Goal: Information Seeking & Learning: Understand process/instructions

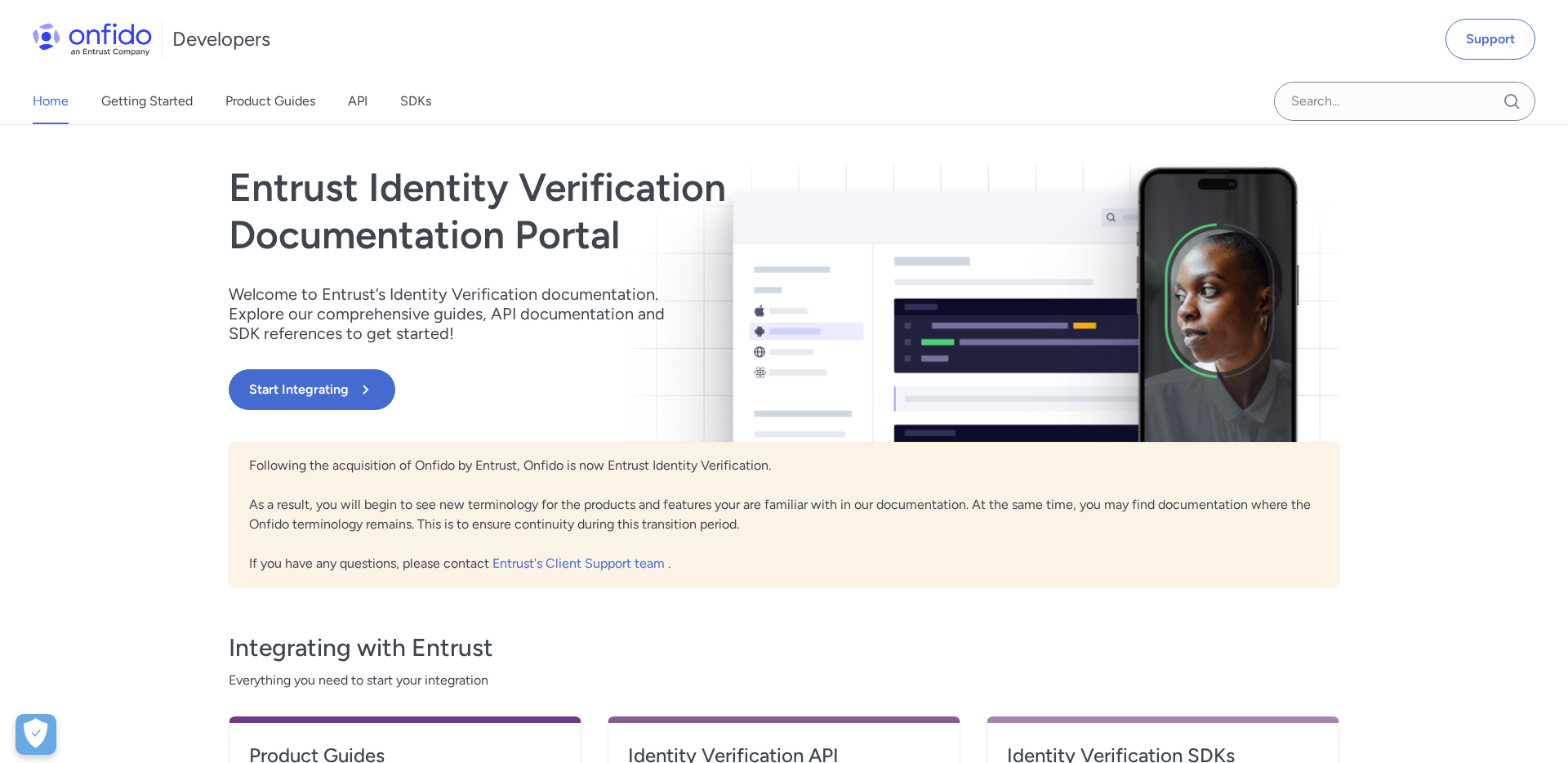
click at [442, 100] on div "Home Getting Started Product Guides API SDKs" at bounding box center [248, 101] width 496 height 46
click at [421, 106] on link "SDKs" at bounding box center [415, 101] width 31 height 46
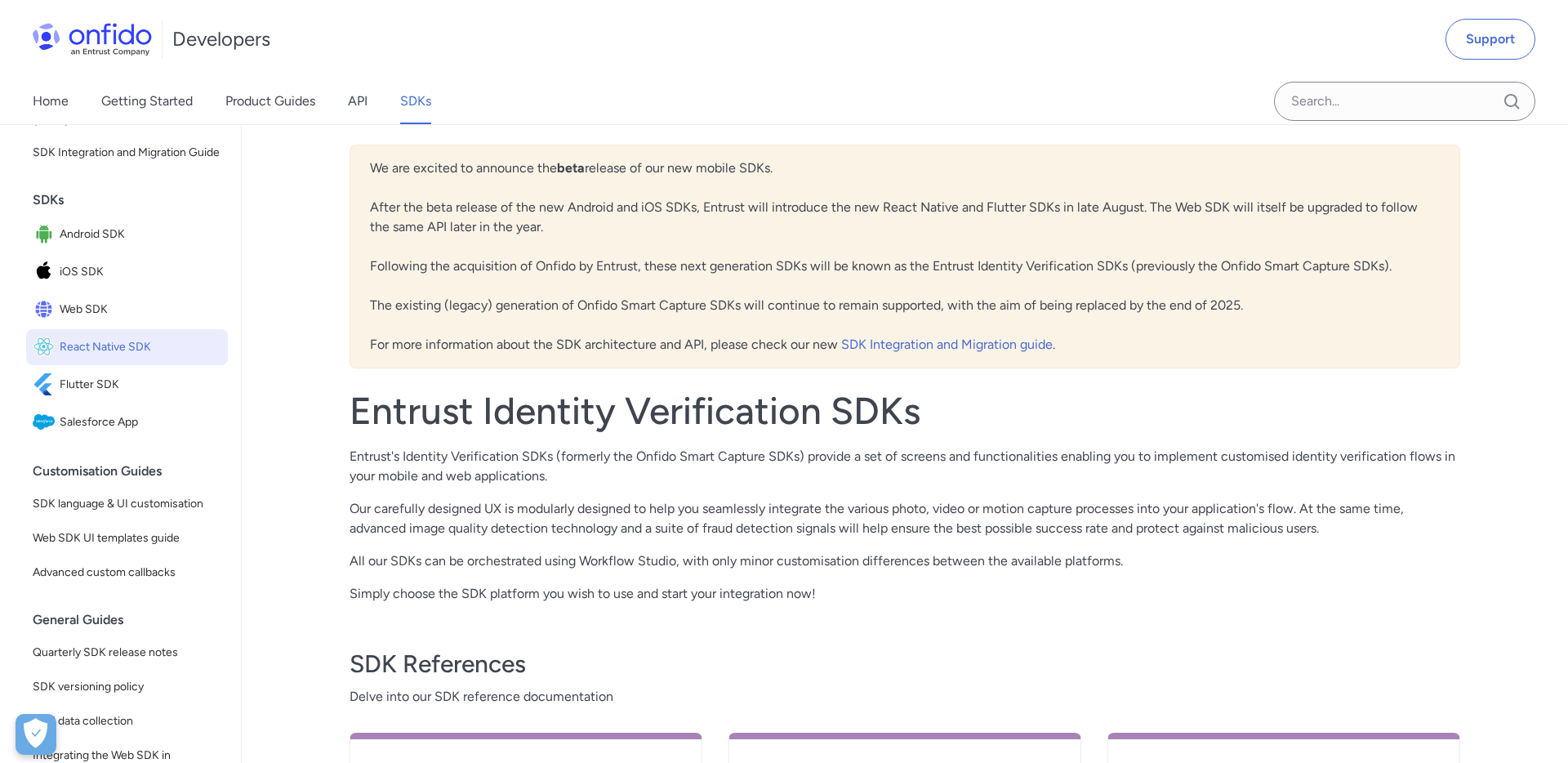
scroll to position [87, 0]
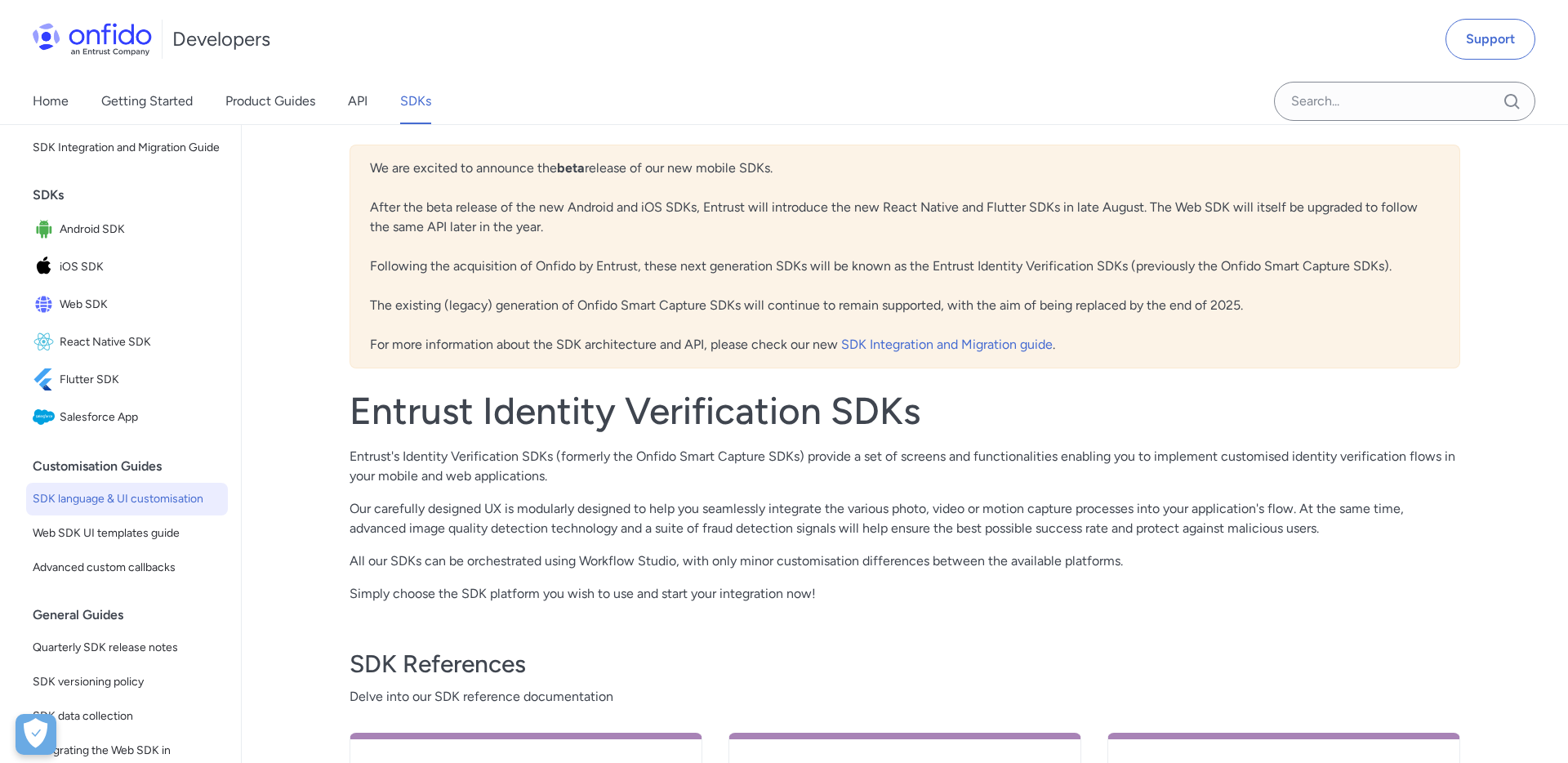
click at [137, 499] on span "SDK language & UI customisation" at bounding box center [127, 499] width 189 height 20
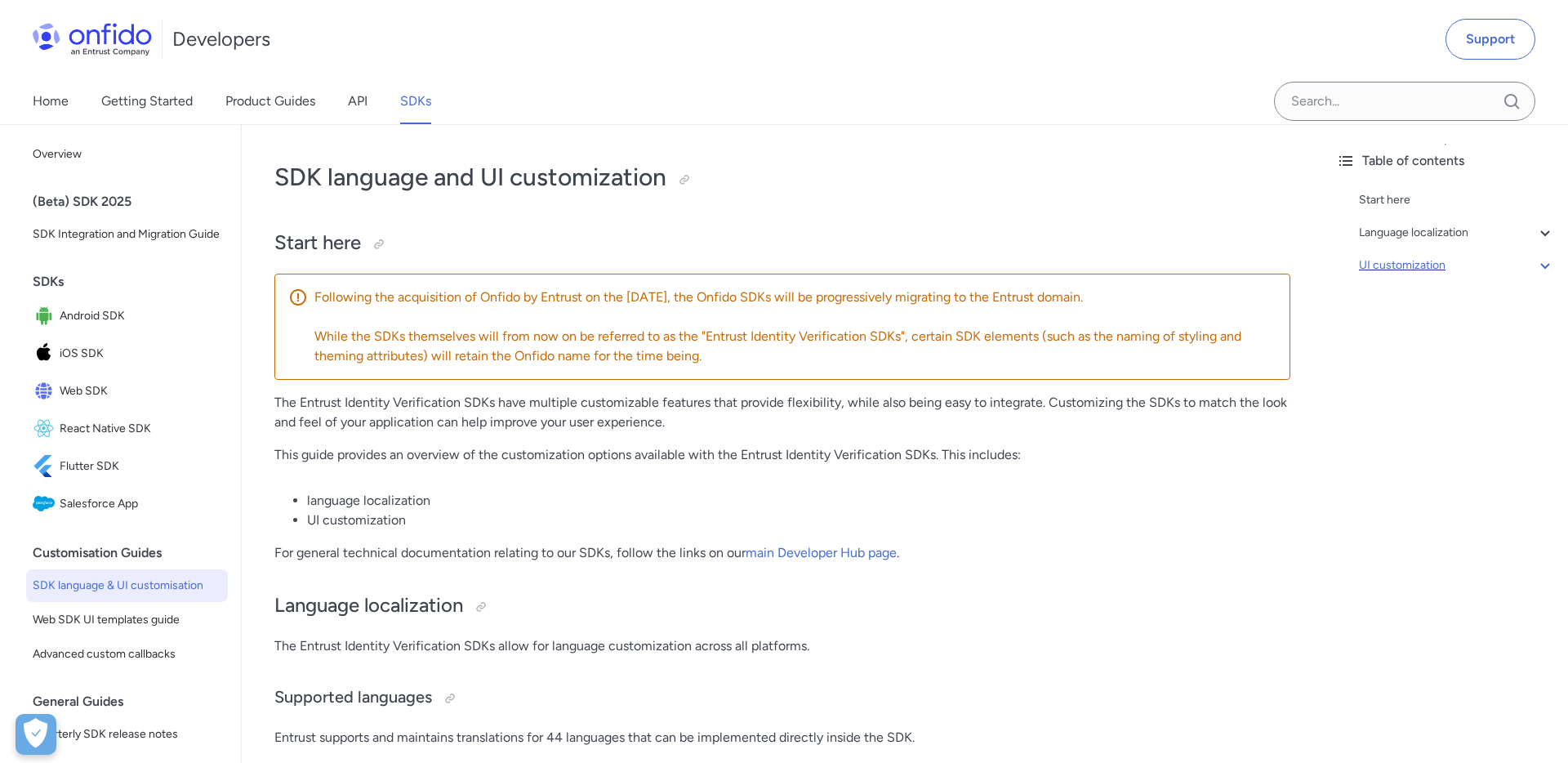
click at [1381, 265] on div "UI customization" at bounding box center [1456, 266] width 196 height 20
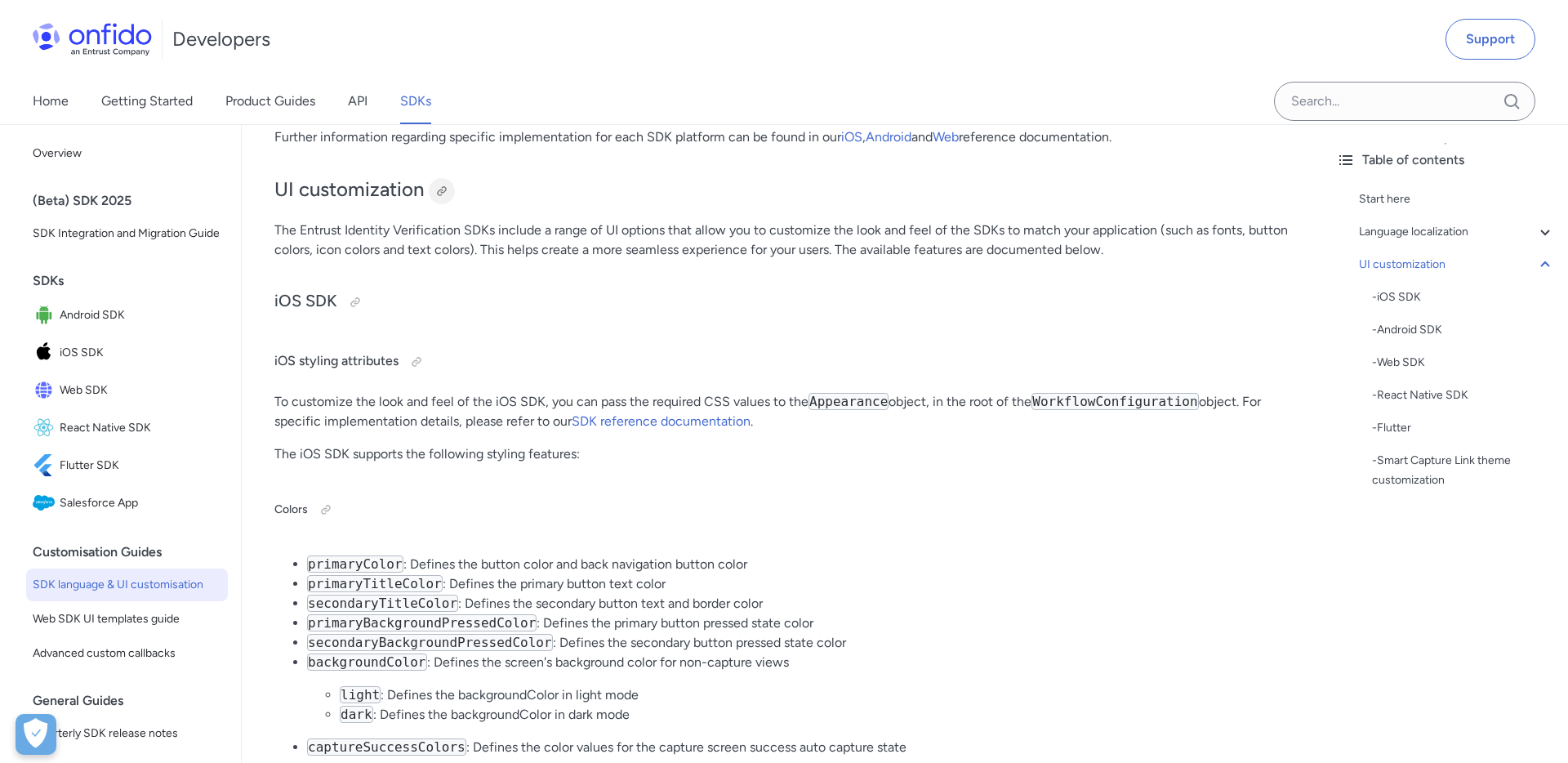
click at [448, 191] on div at bounding box center [441, 191] width 26 height 26
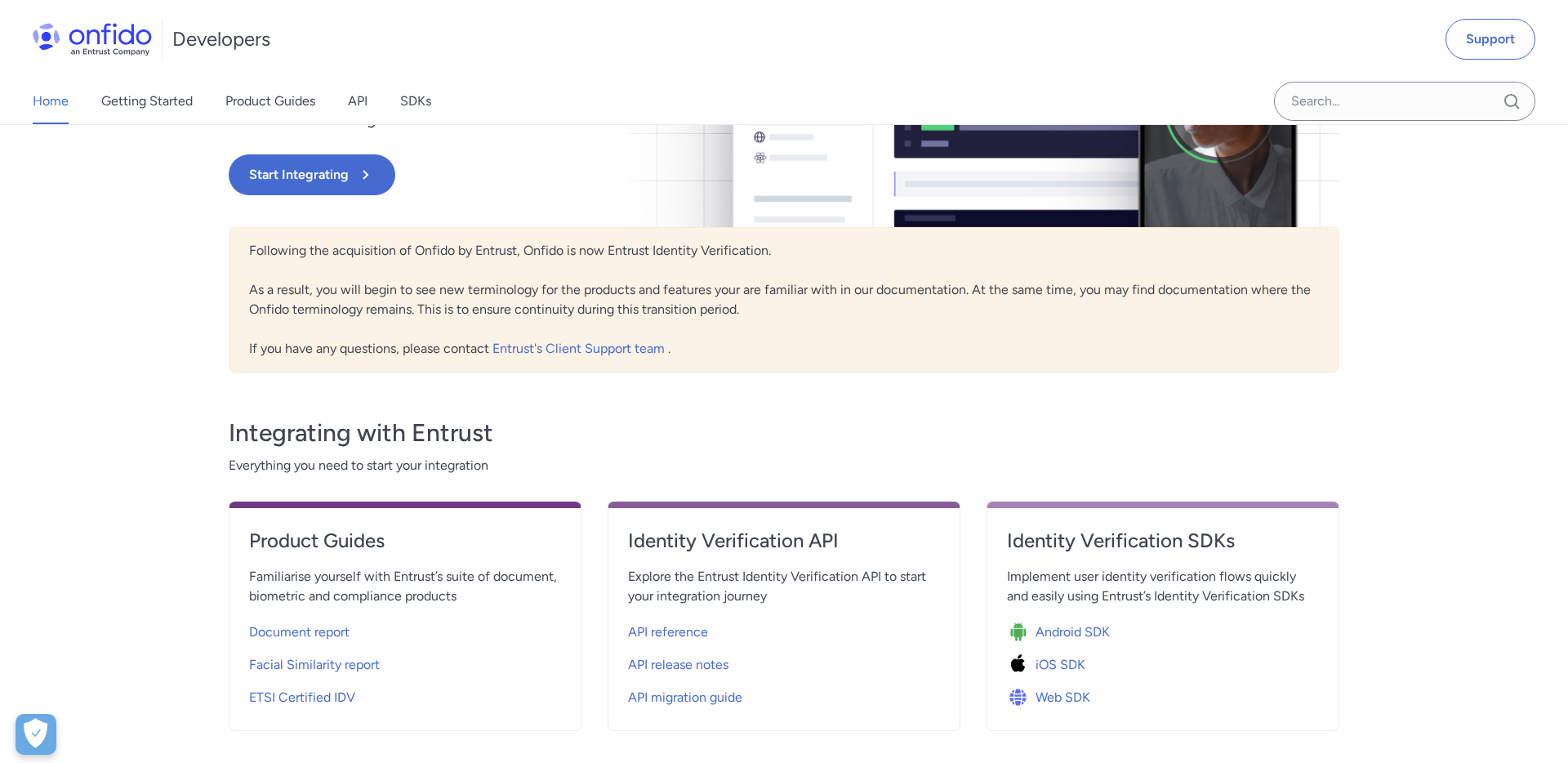
scroll to position [218, 0]
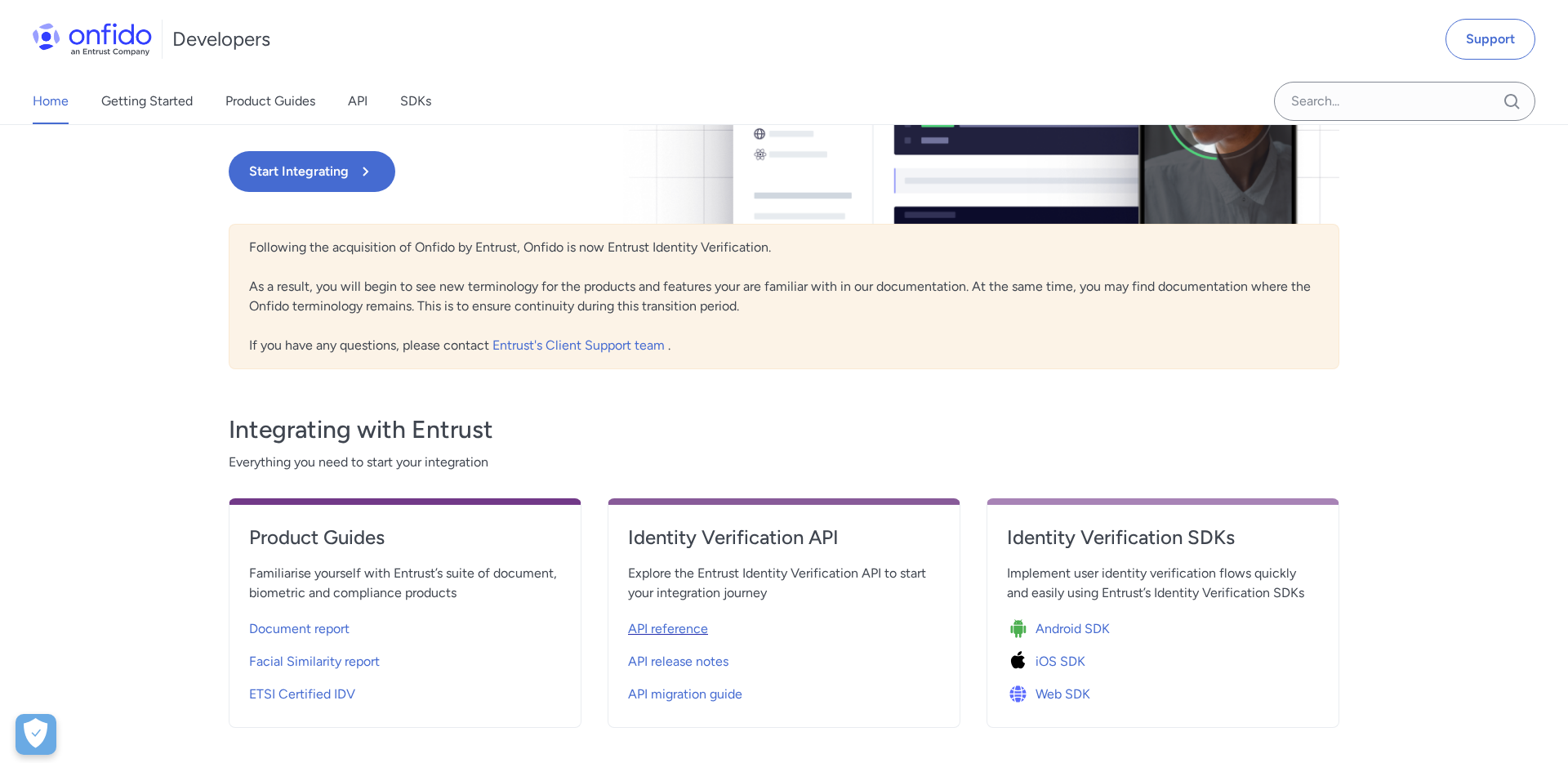
click at [644, 634] on span "API reference" at bounding box center [667, 629] width 80 height 20
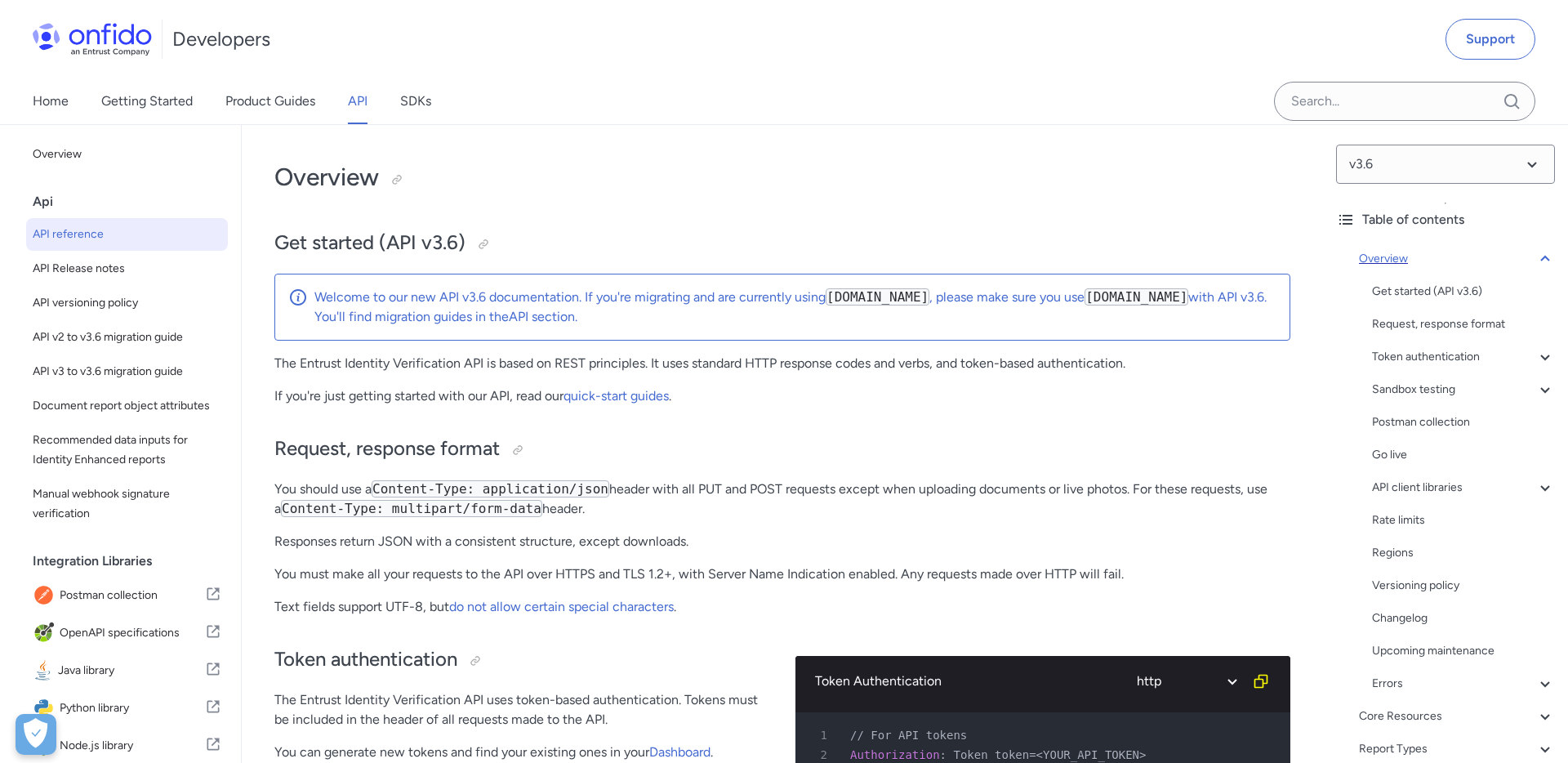
click at [1547, 257] on icon at bounding box center [1545, 259] width 9 height 5
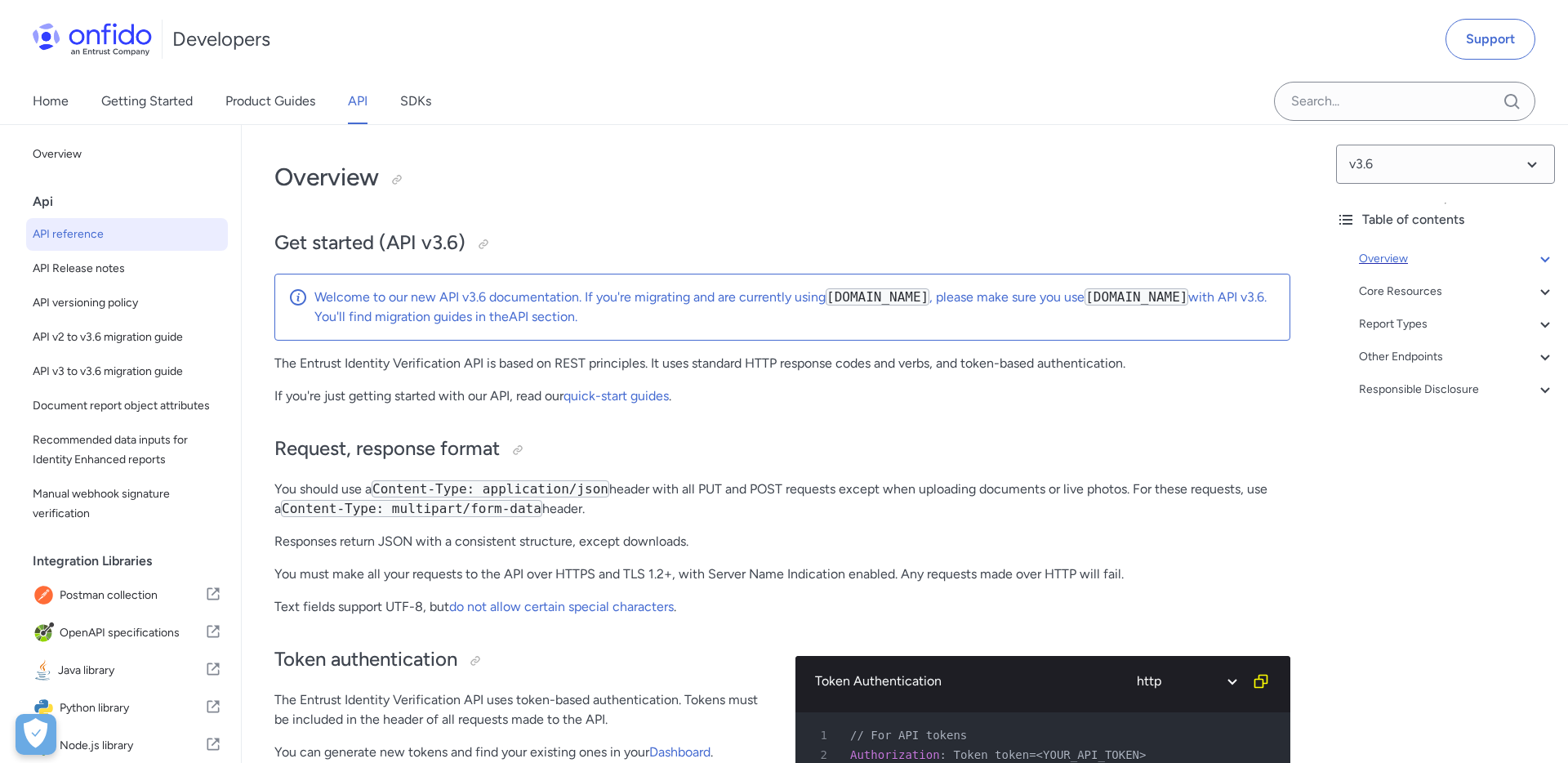
scroll to position [125, 0]
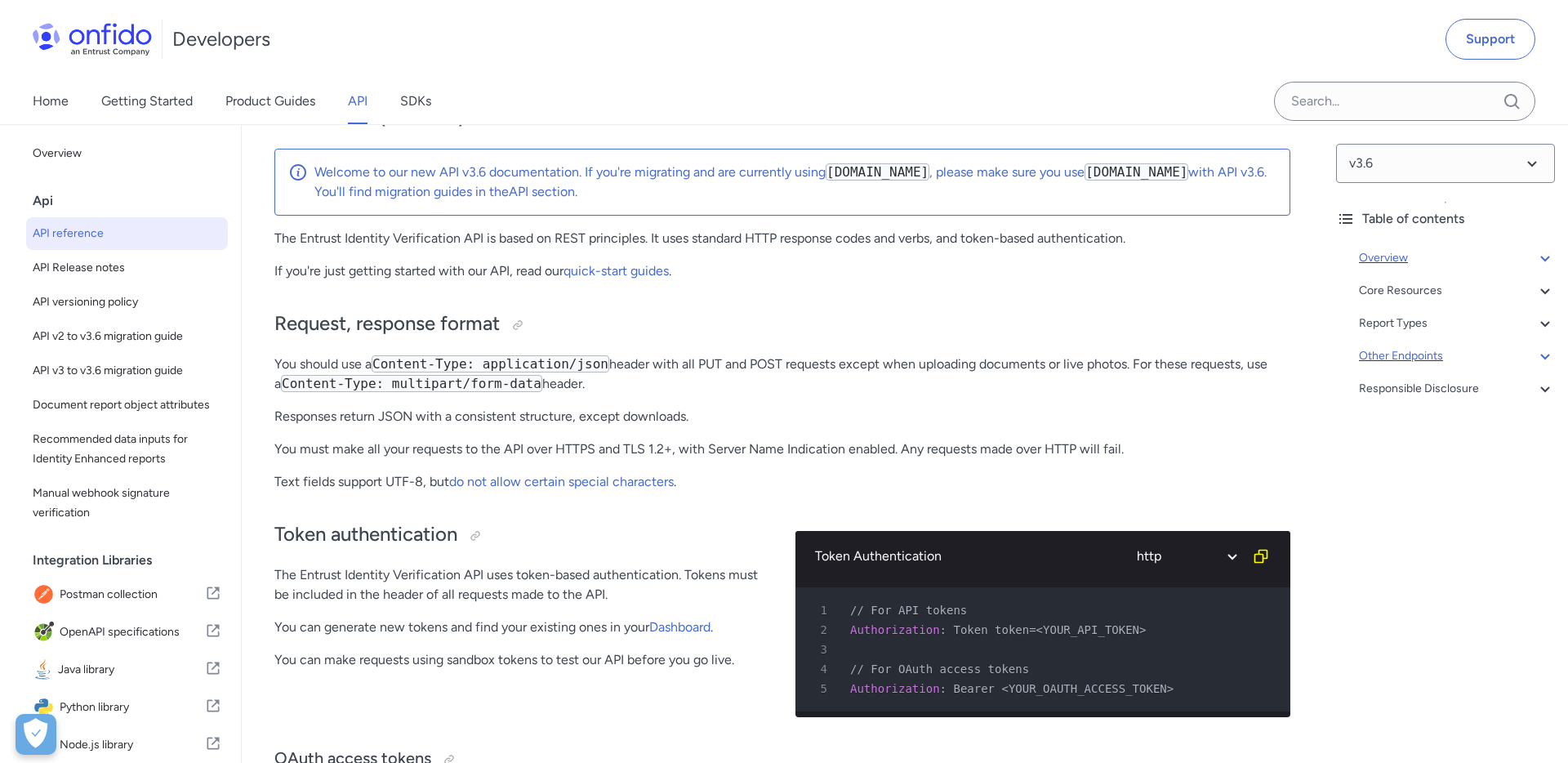
click at [1545, 360] on icon at bounding box center [1545, 356] width 20 height 20
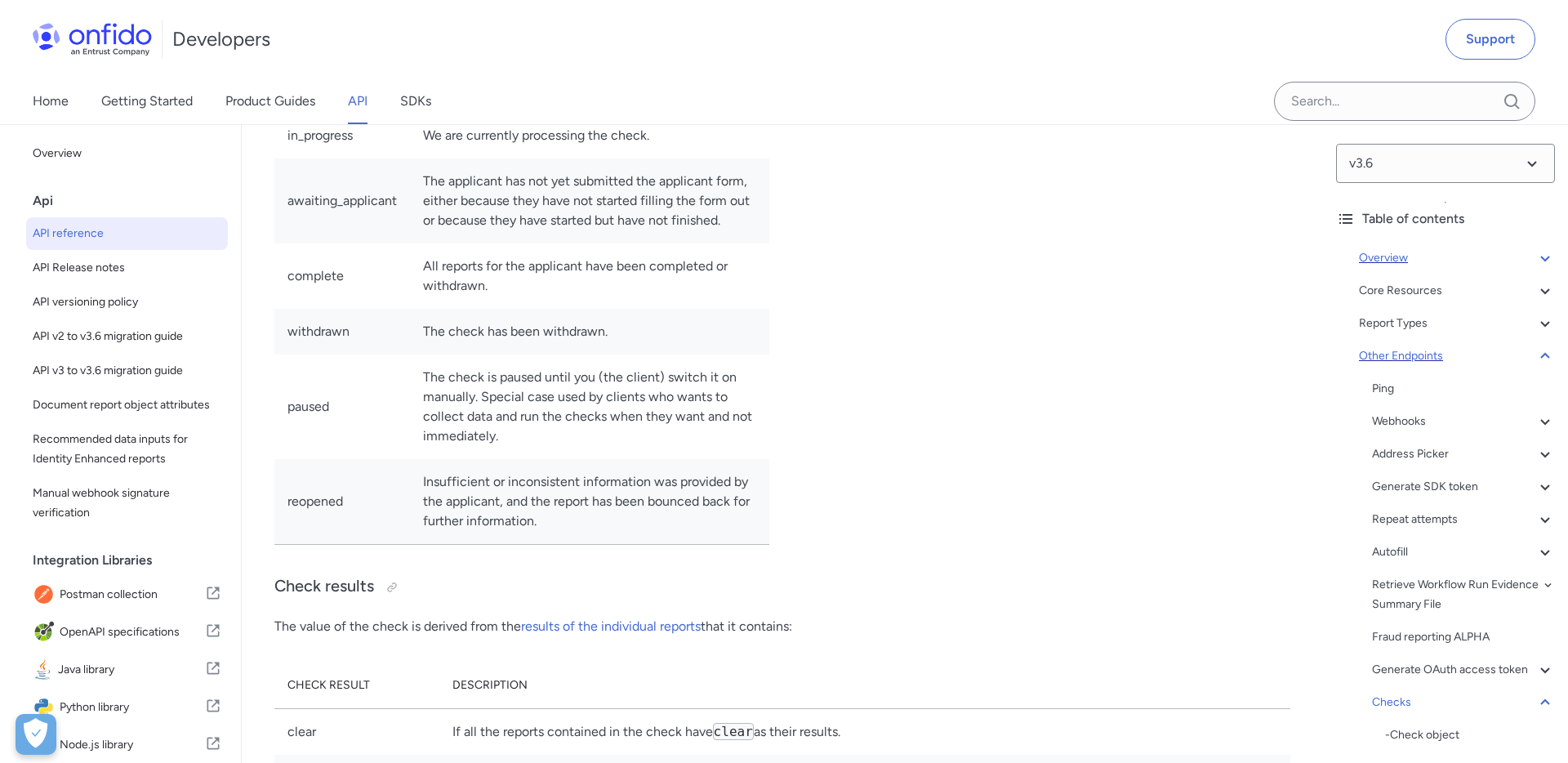
scroll to position [146427, 0]
click at [1550, 355] on icon at bounding box center [1545, 356] width 20 height 20
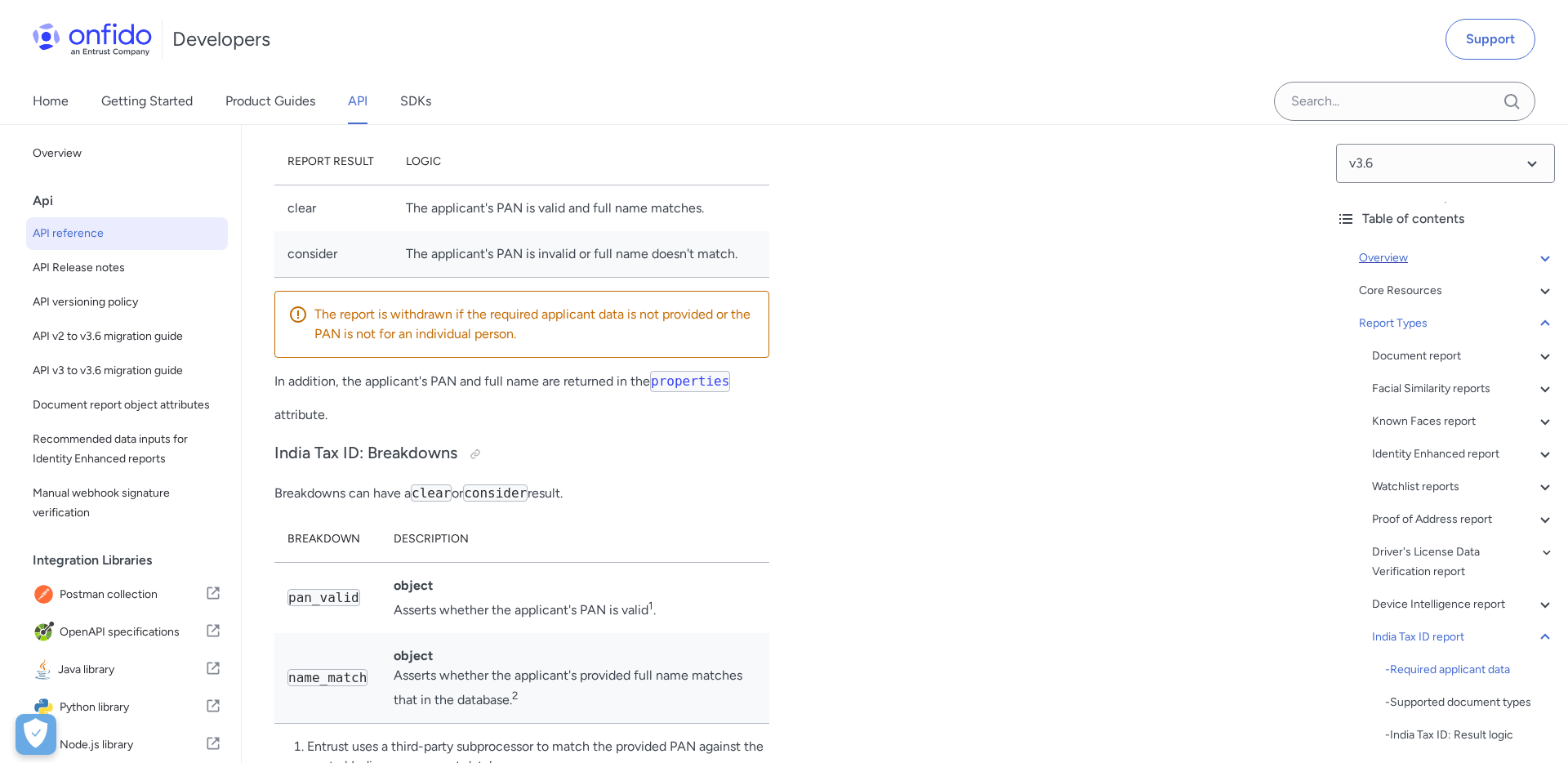
scroll to position [118565, 0]
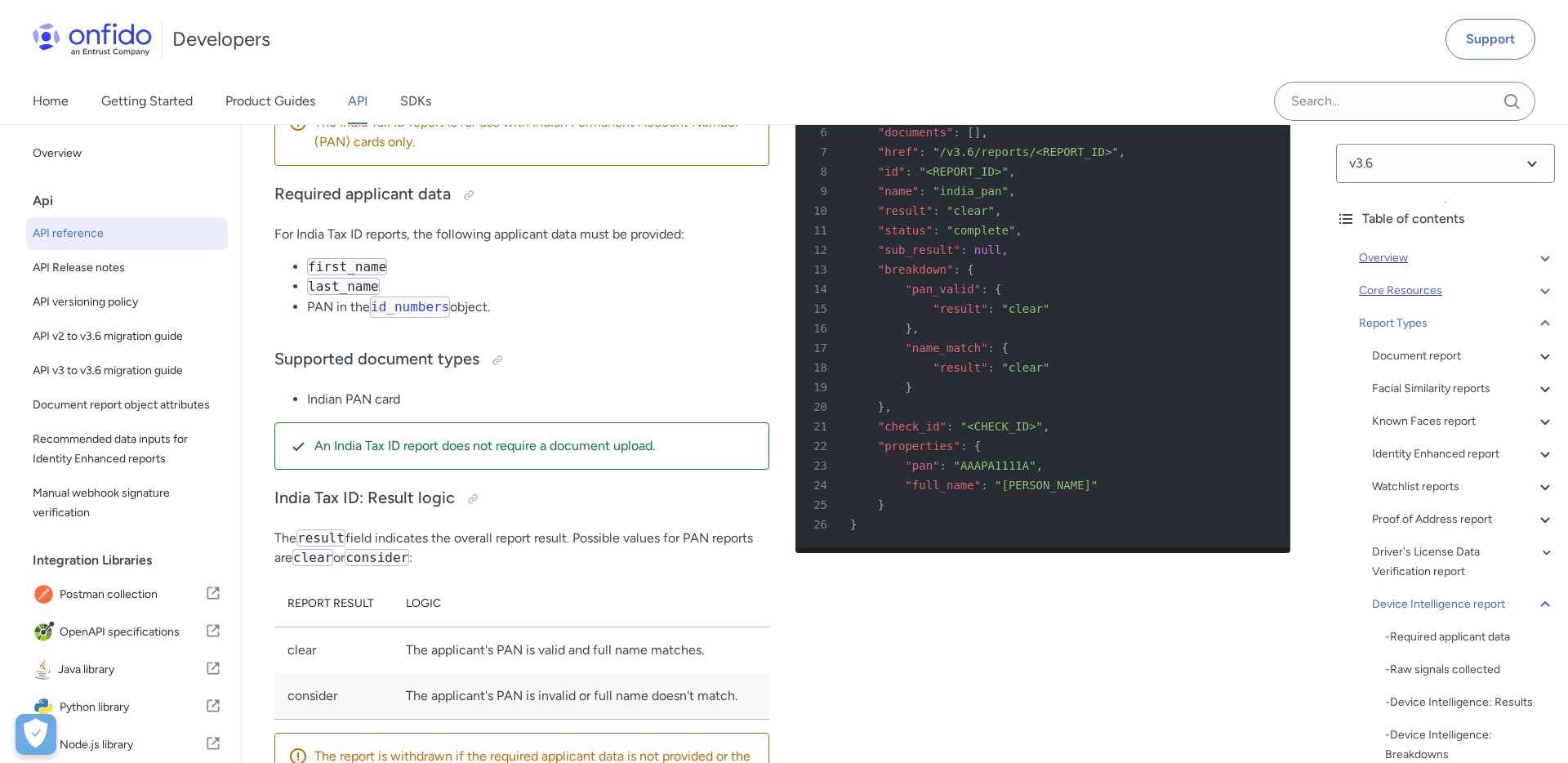
click at [1549, 290] on icon at bounding box center [1545, 291] width 20 height 20
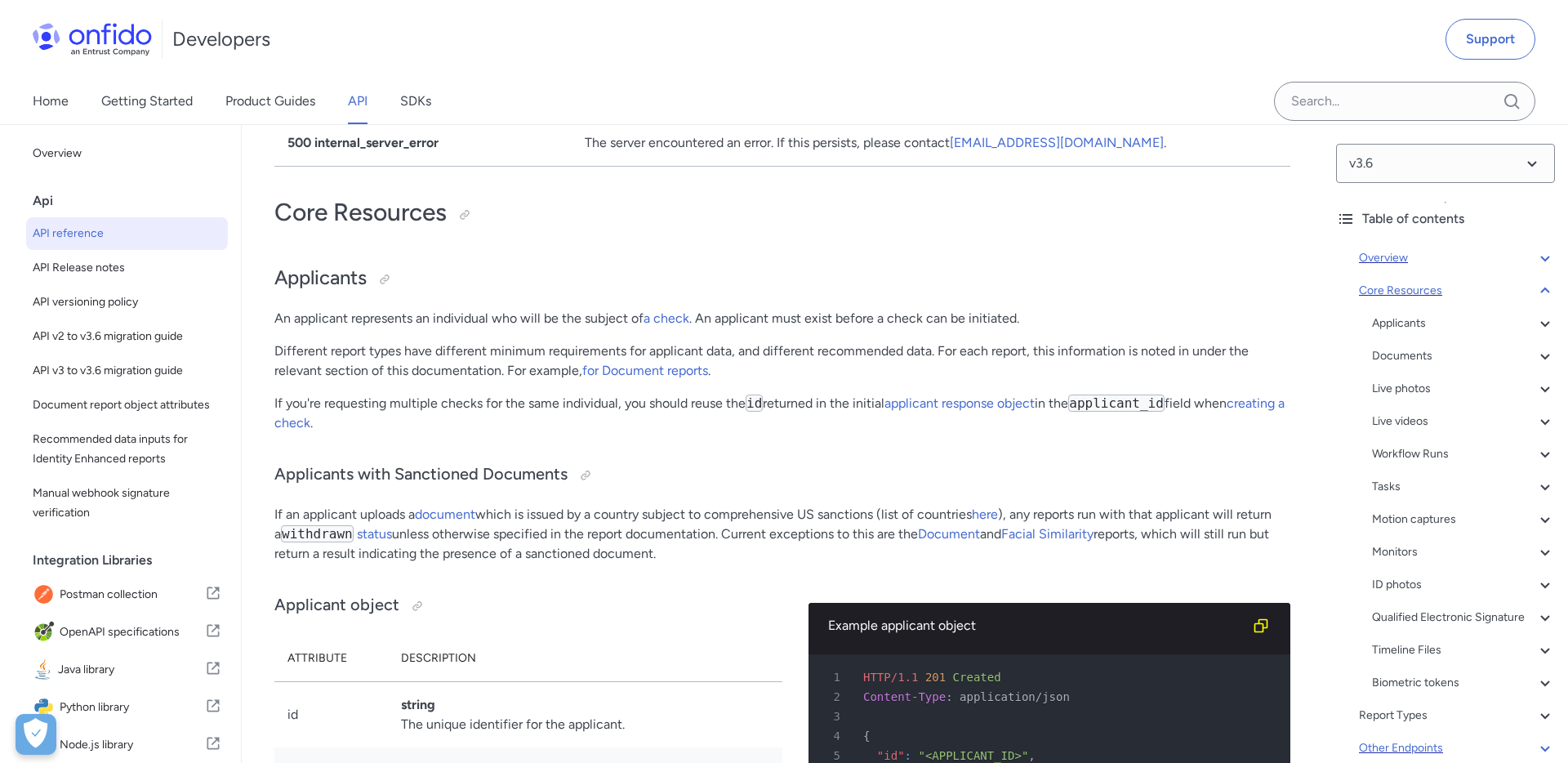
click at [1383, 284] on div "Core Resources" at bounding box center [1456, 291] width 196 height 20
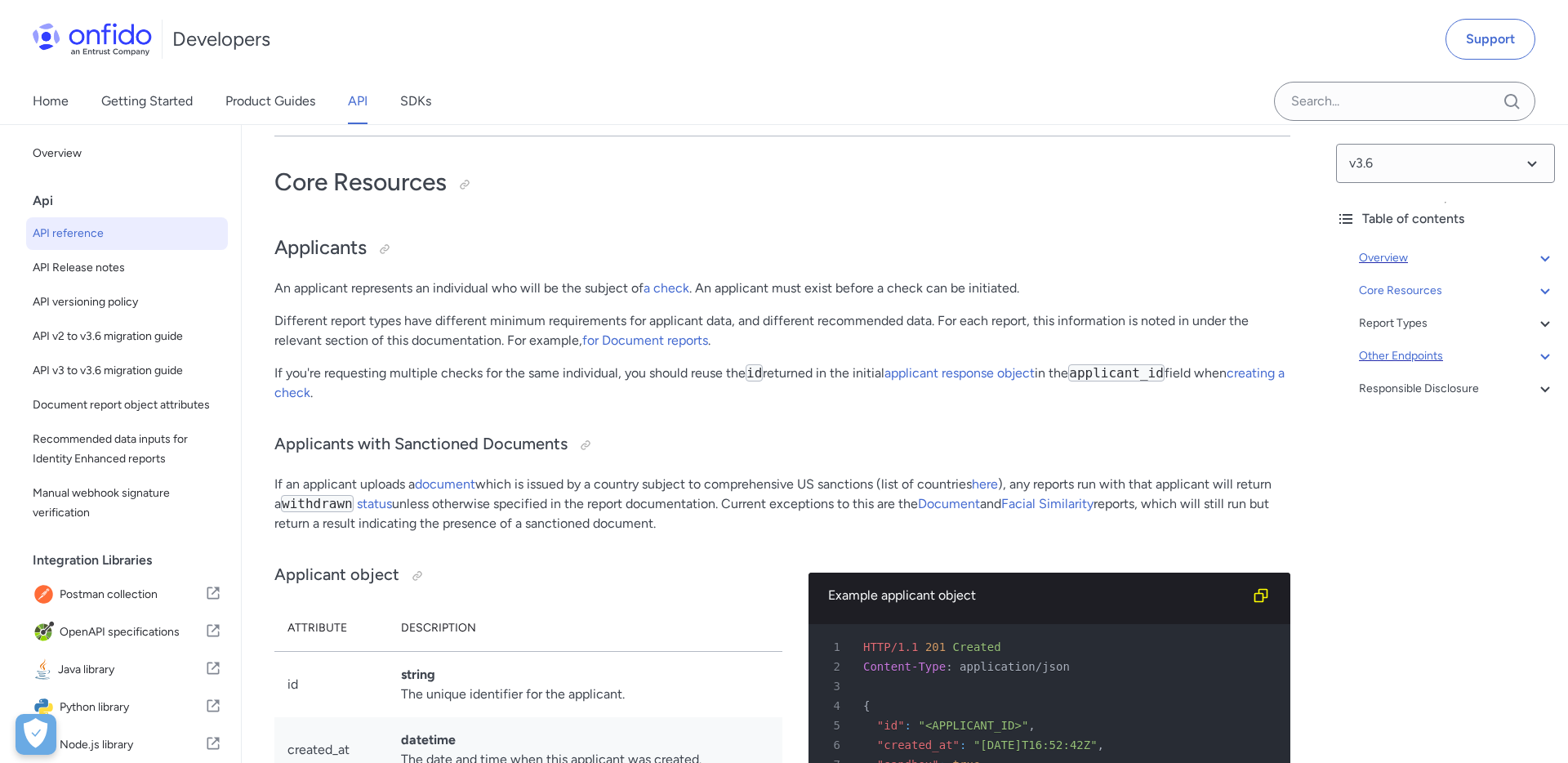
scroll to position [16081, 0]
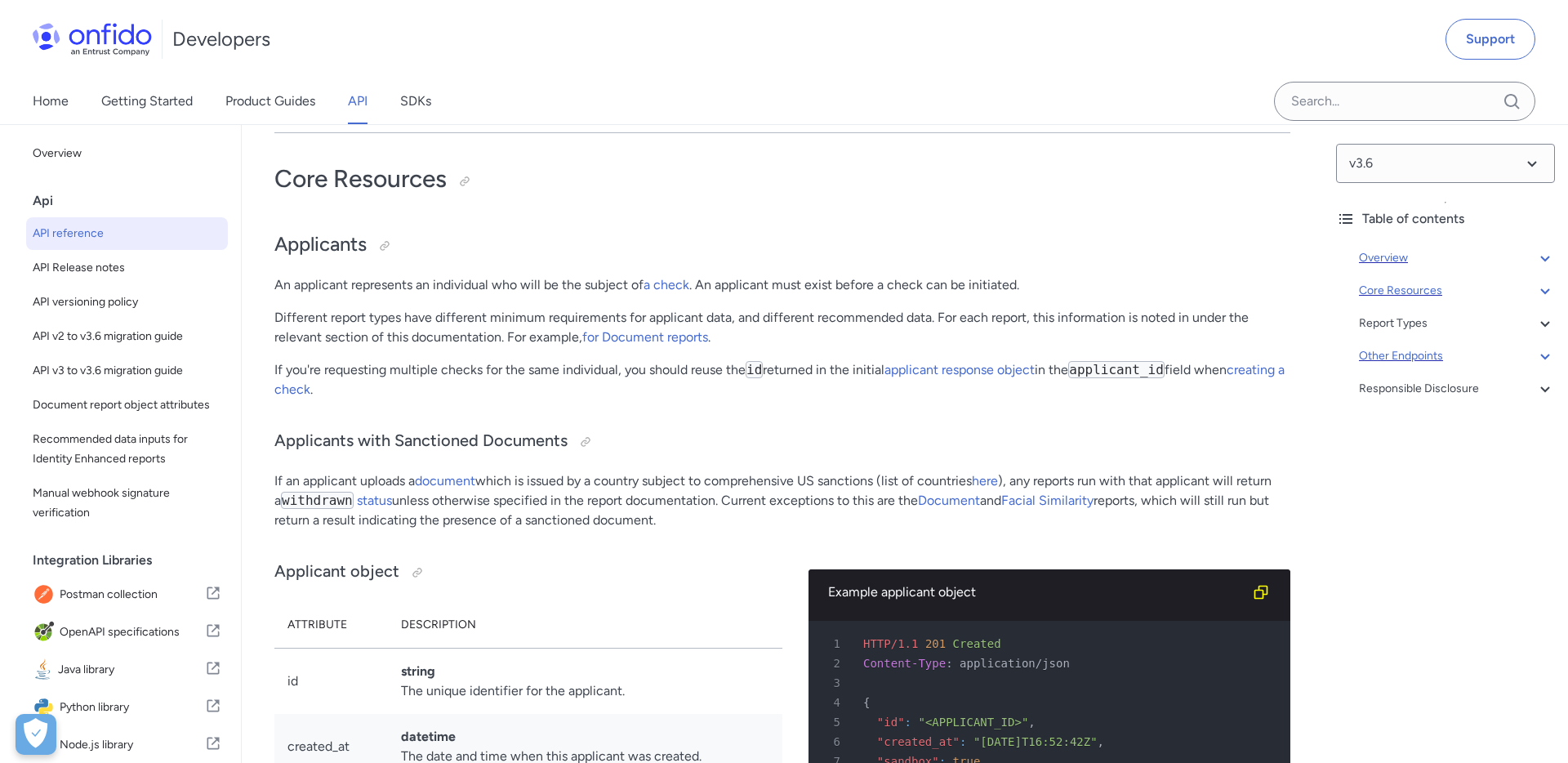
click at [1546, 295] on icon at bounding box center [1545, 291] width 20 height 20
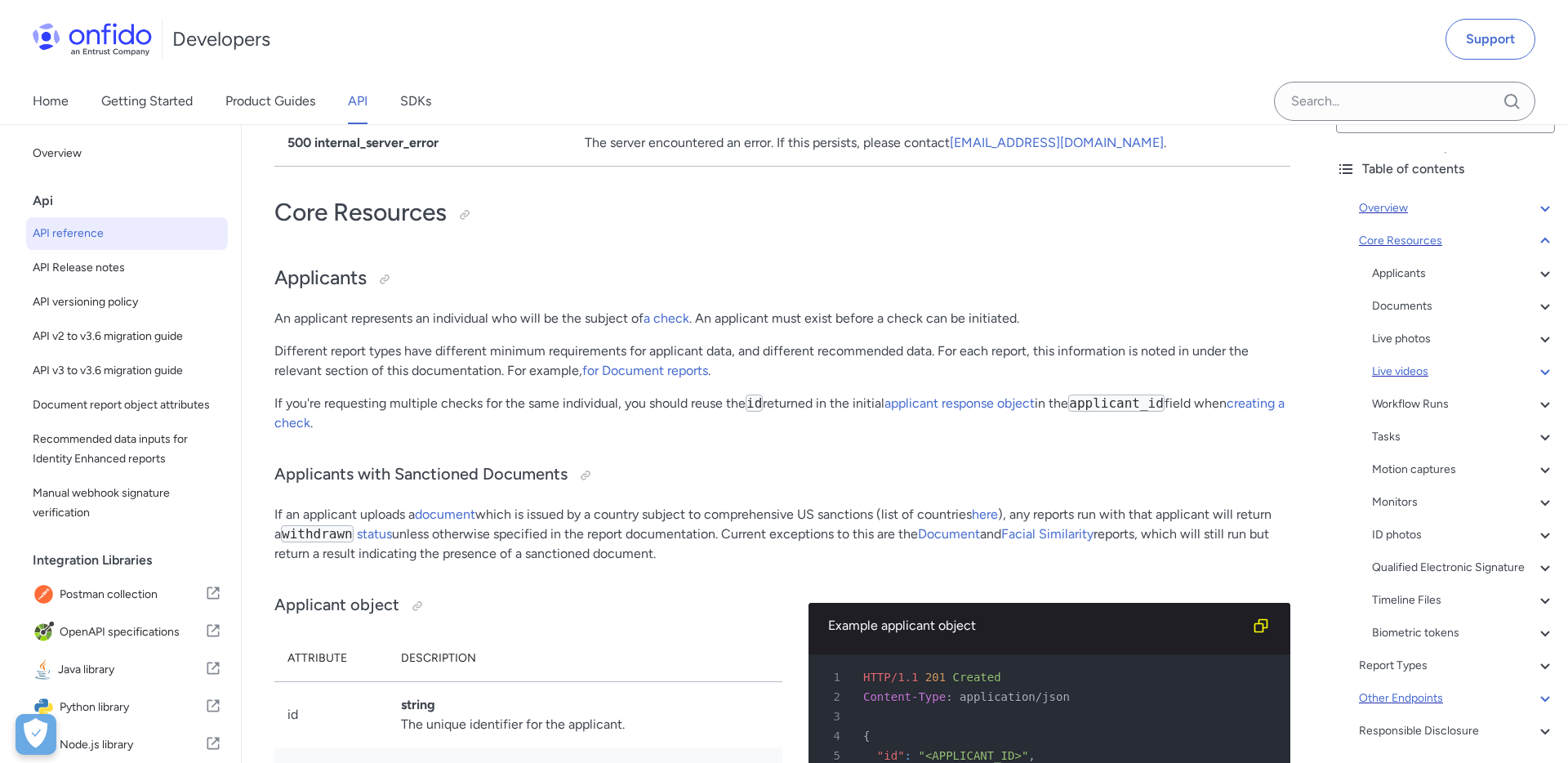
scroll to position [11, 0]
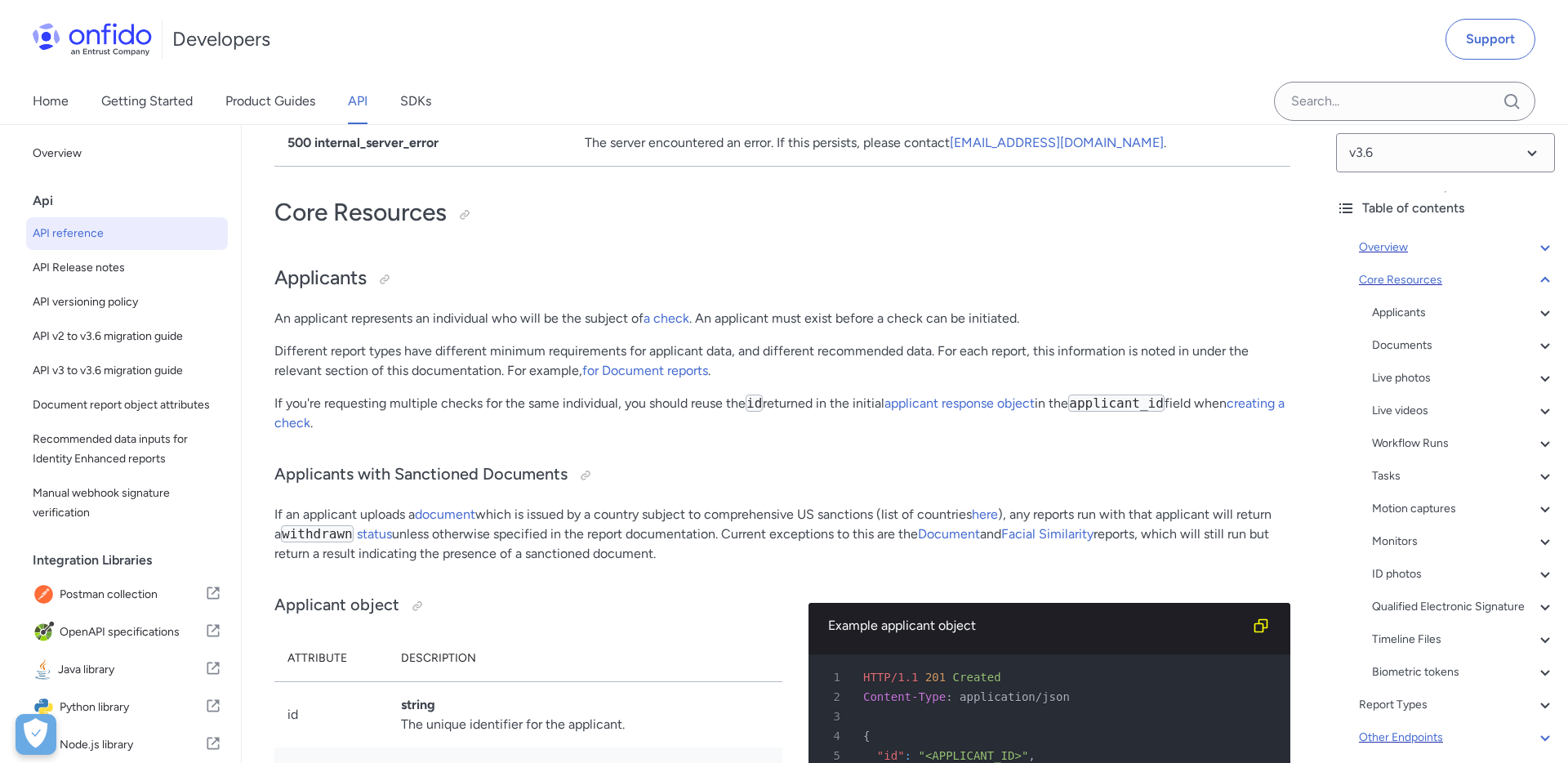
click at [1547, 345] on icon at bounding box center [1545, 345] width 9 height 5
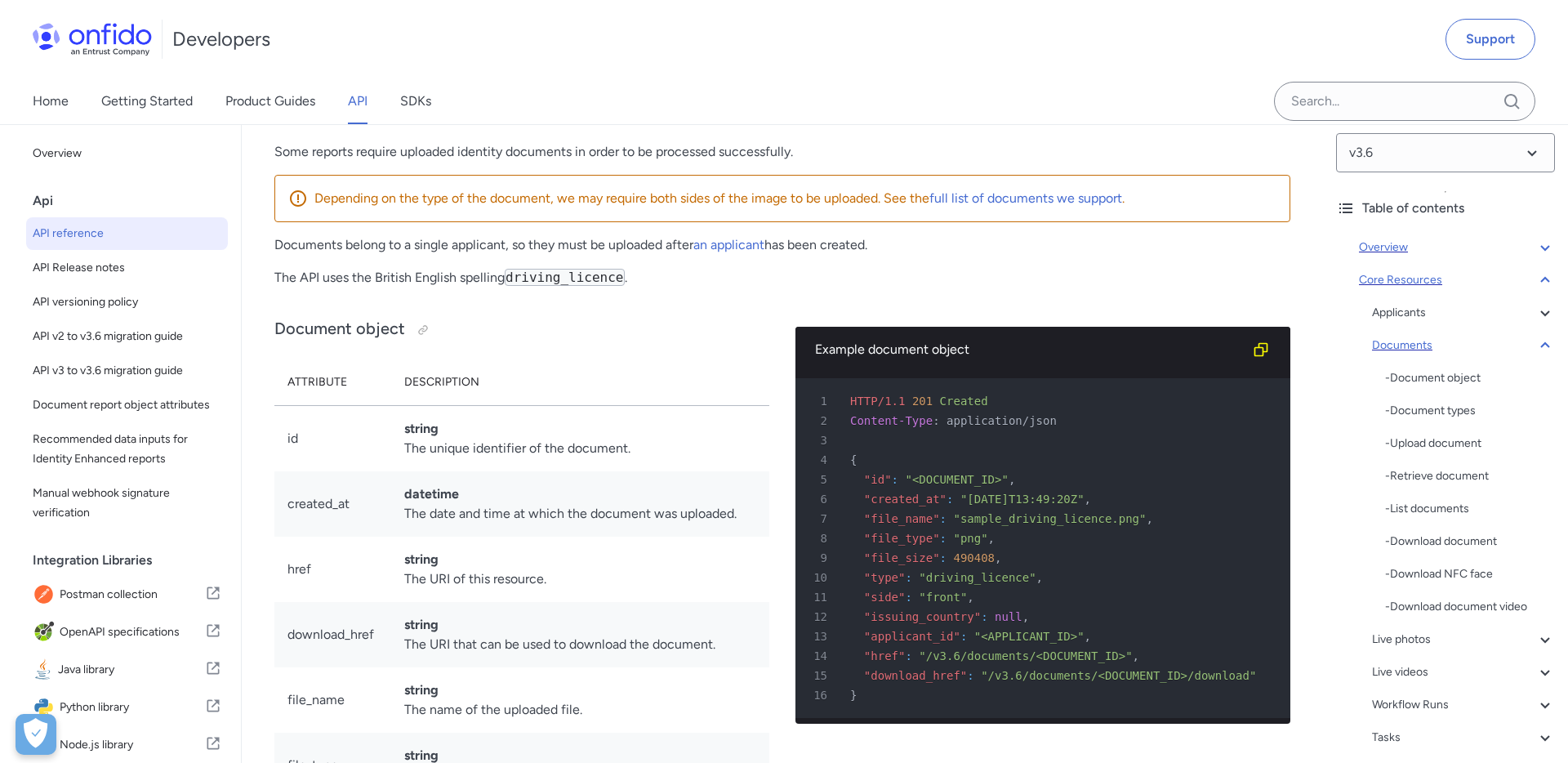
click at [1547, 345] on icon at bounding box center [1545, 345] width 20 height 20
click at [1409, 311] on div "Applicants" at bounding box center [1463, 313] width 182 height 20
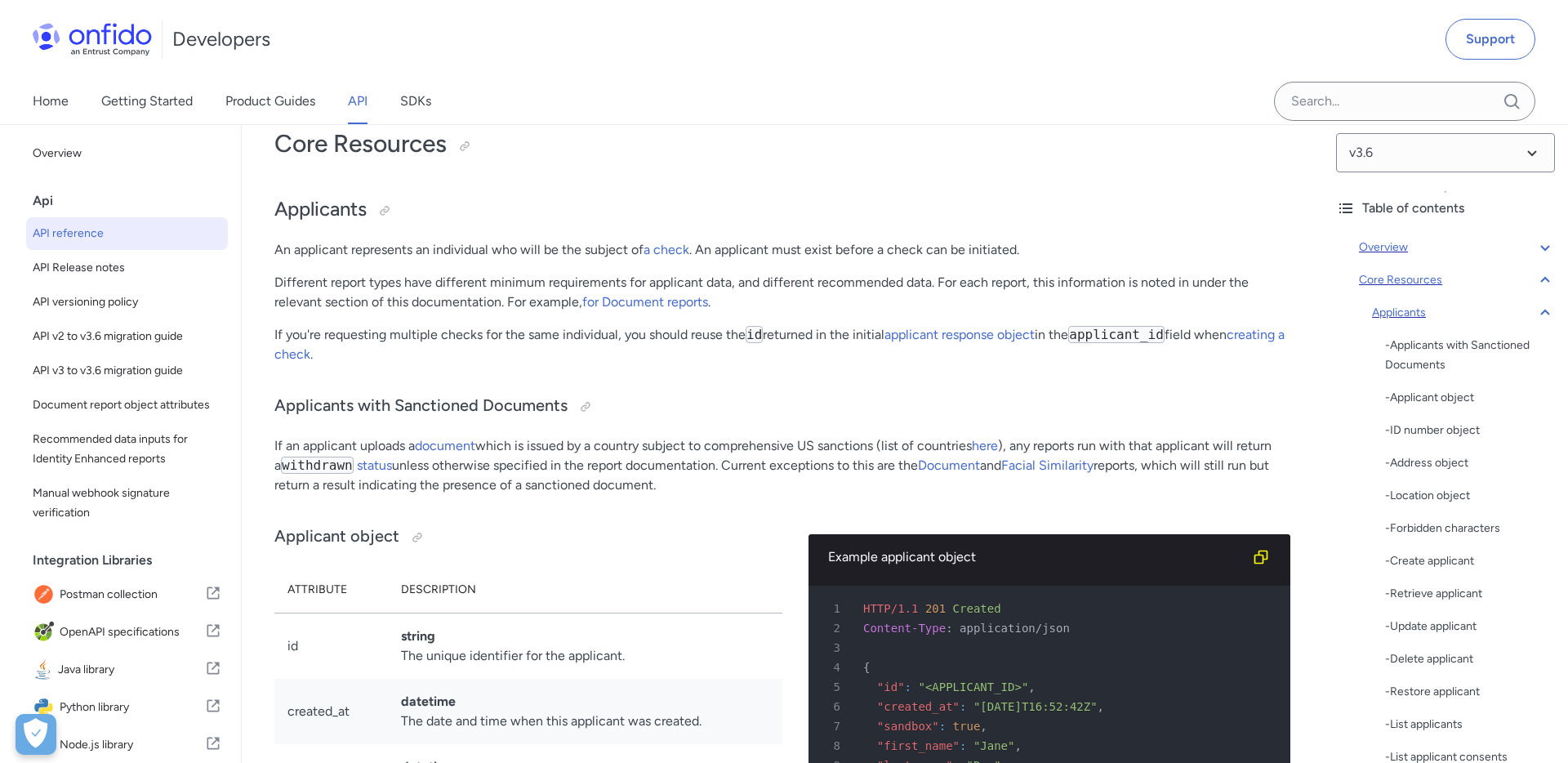
click at [1551, 314] on icon at bounding box center [1545, 313] width 20 height 20
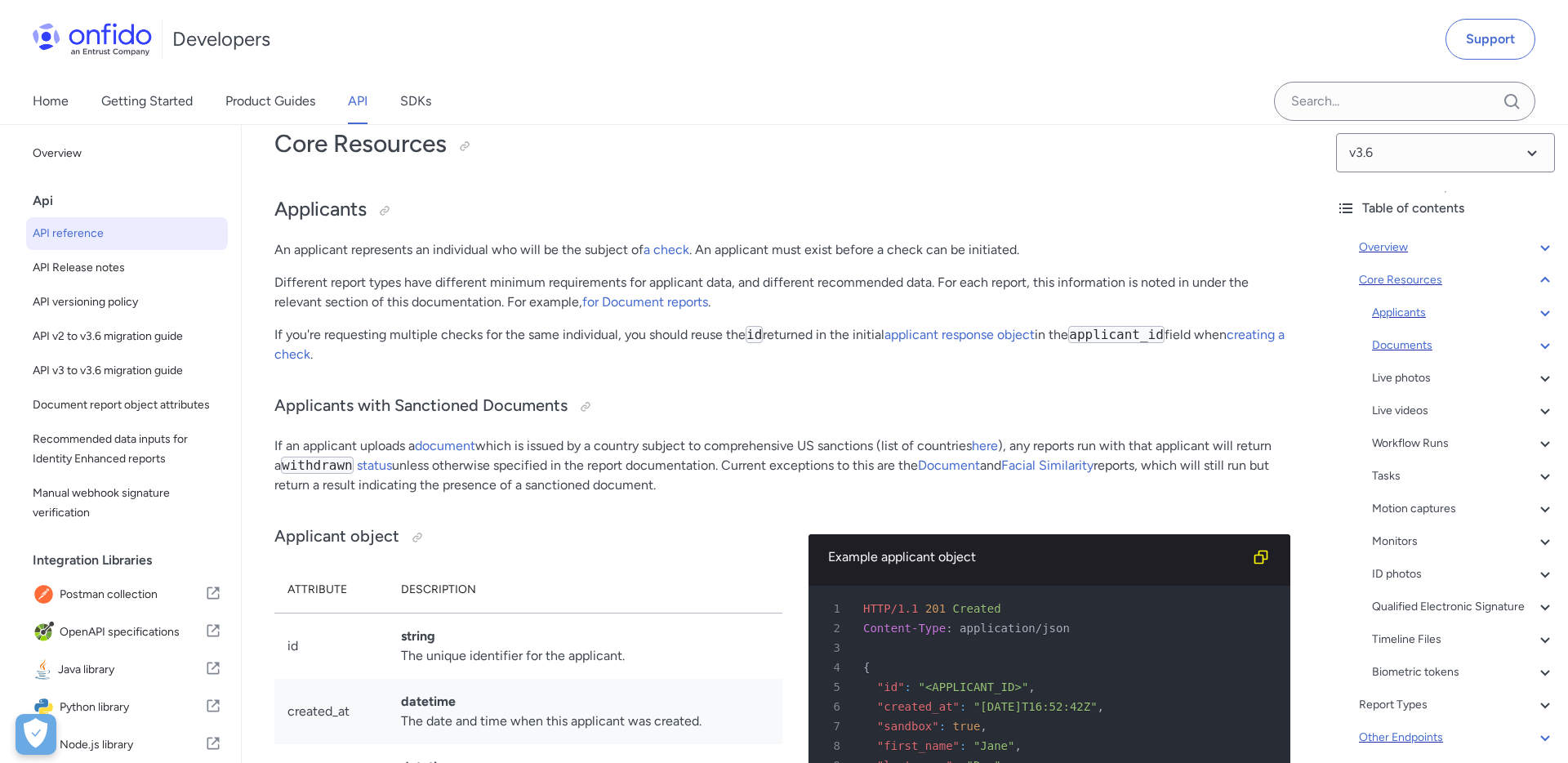
click at [774, 240] on p "An applicant represents an individual who will be the subject of a check . An a…" at bounding box center [783, 250] width 1016 height 20
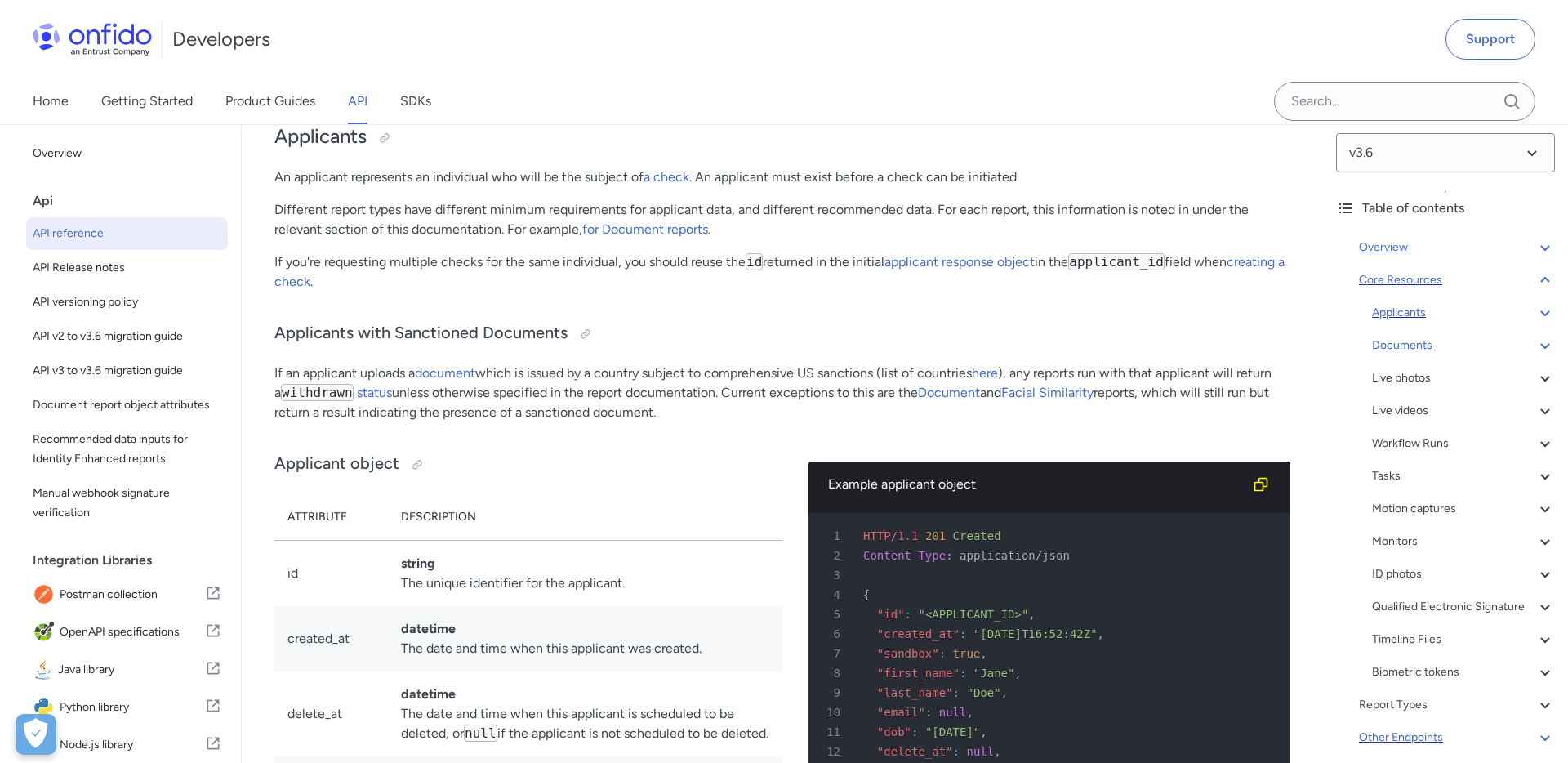
scroll to position [16210, 0]
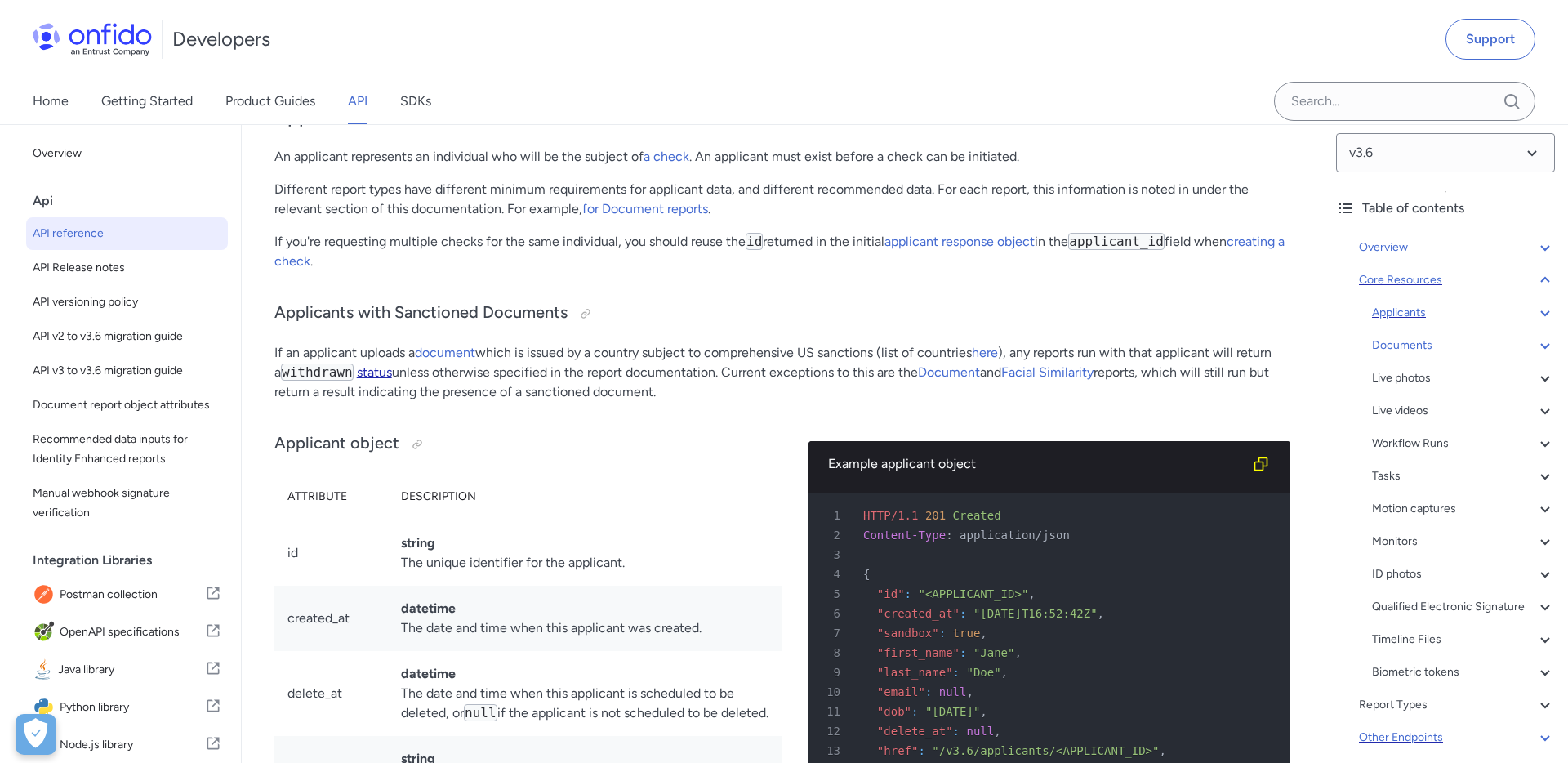
click at [376, 364] on link "status" at bounding box center [374, 371] width 35 height 15
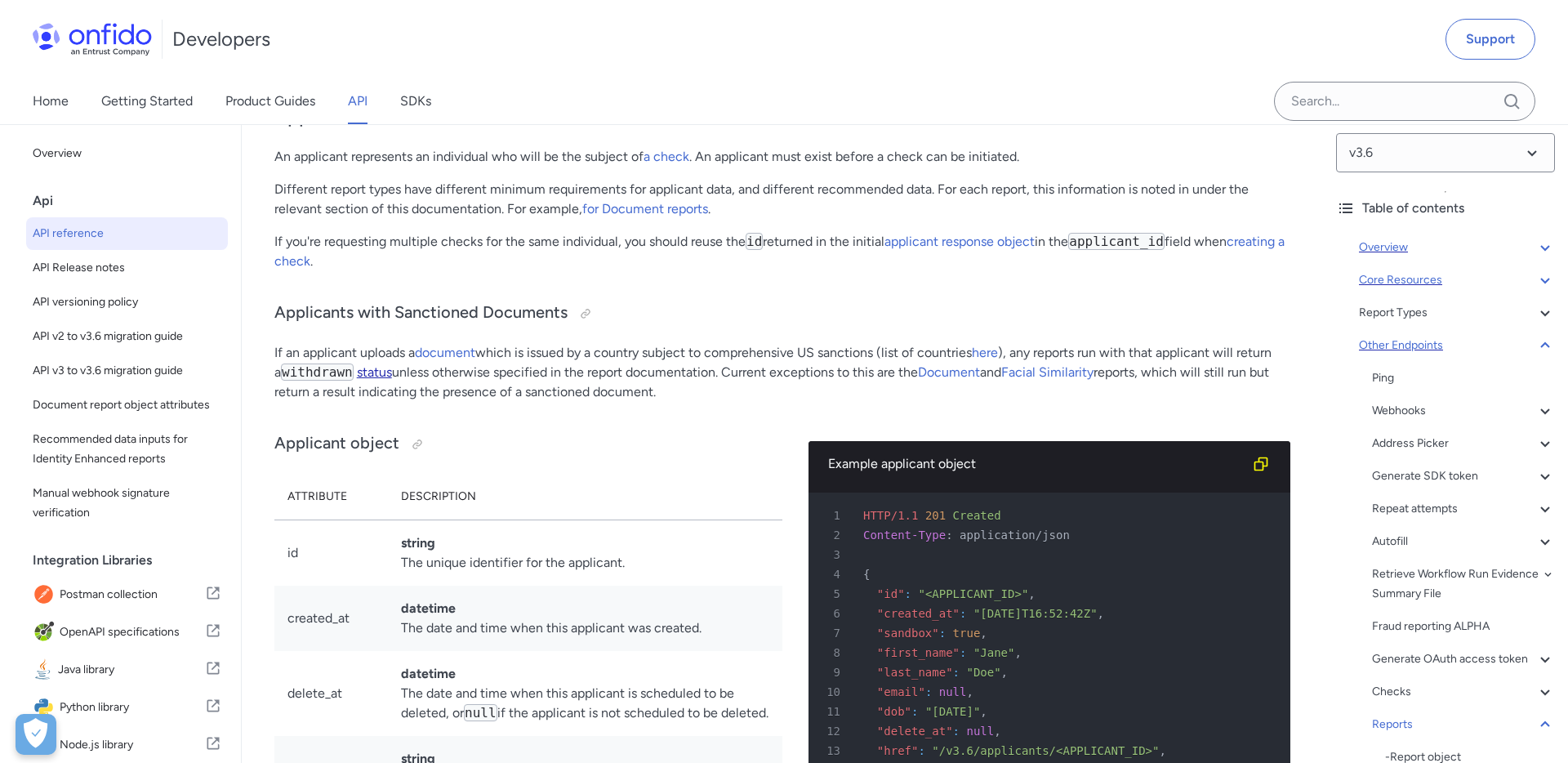
scroll to position [155387, 0]
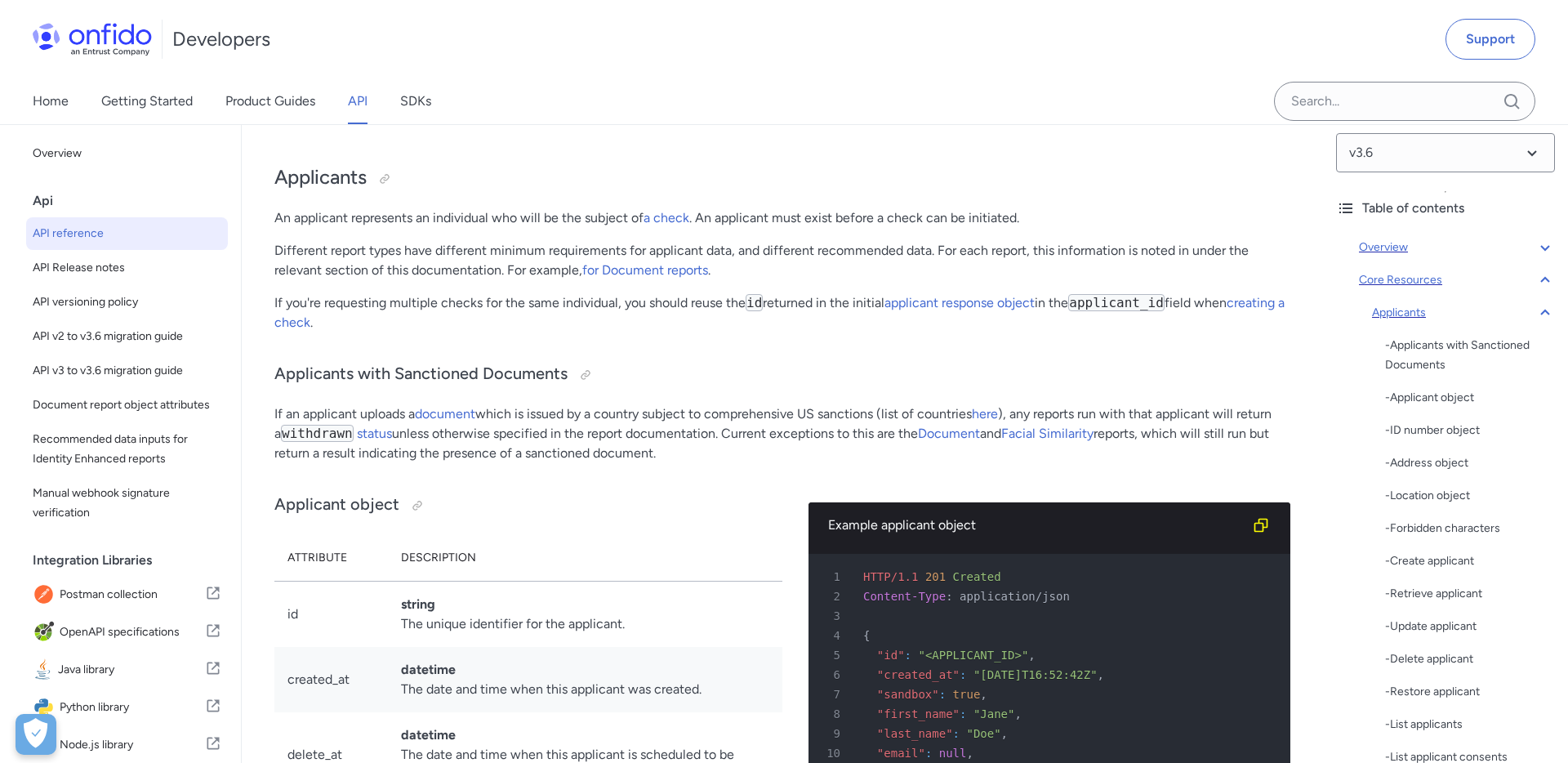
scroll to position [16153, 0]
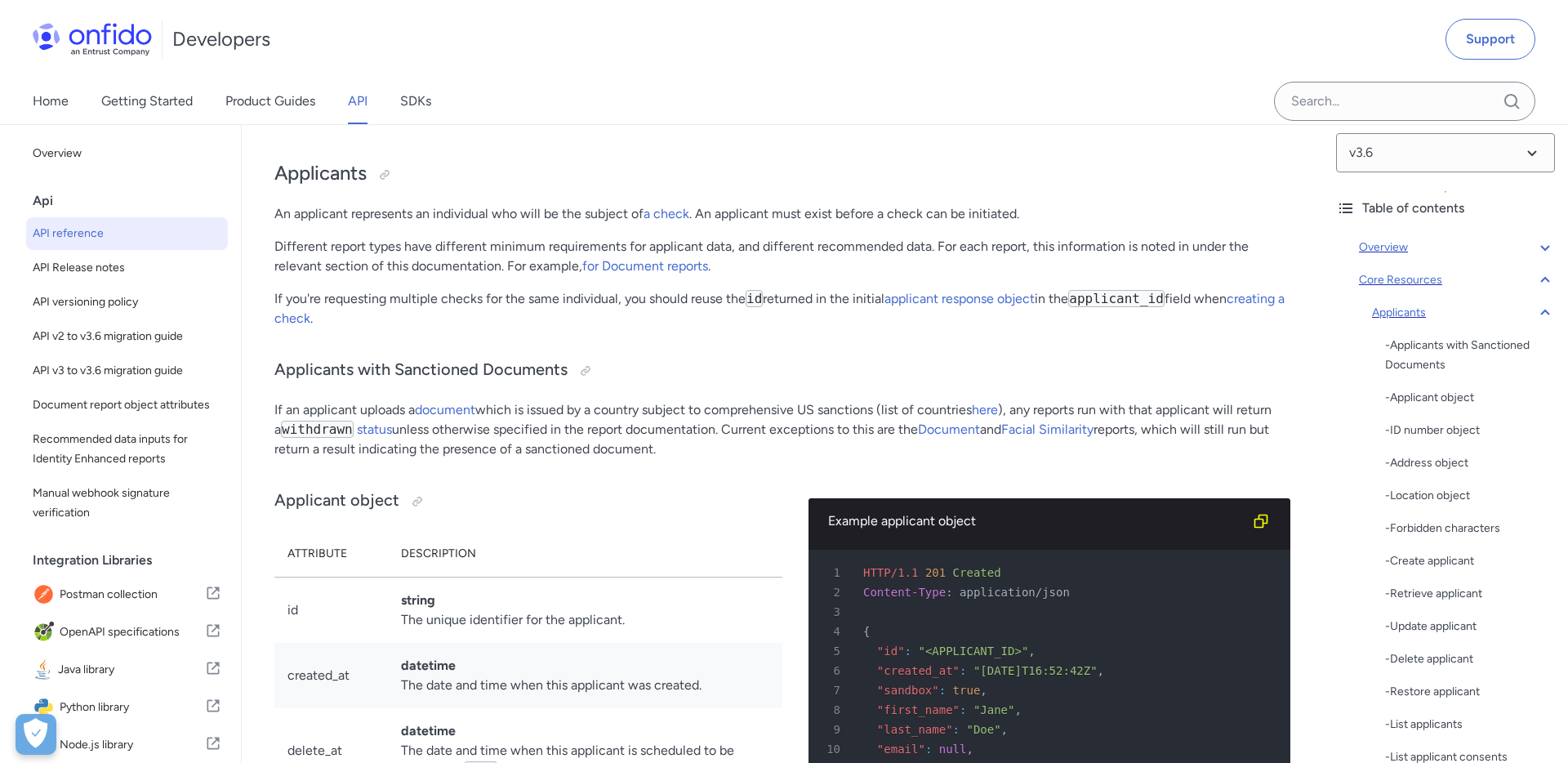
click at [285, 204] on p "An applicant represents an individual who will be the subject of a check . An a…" at bounding box center [783, 214] width 1016 height 20
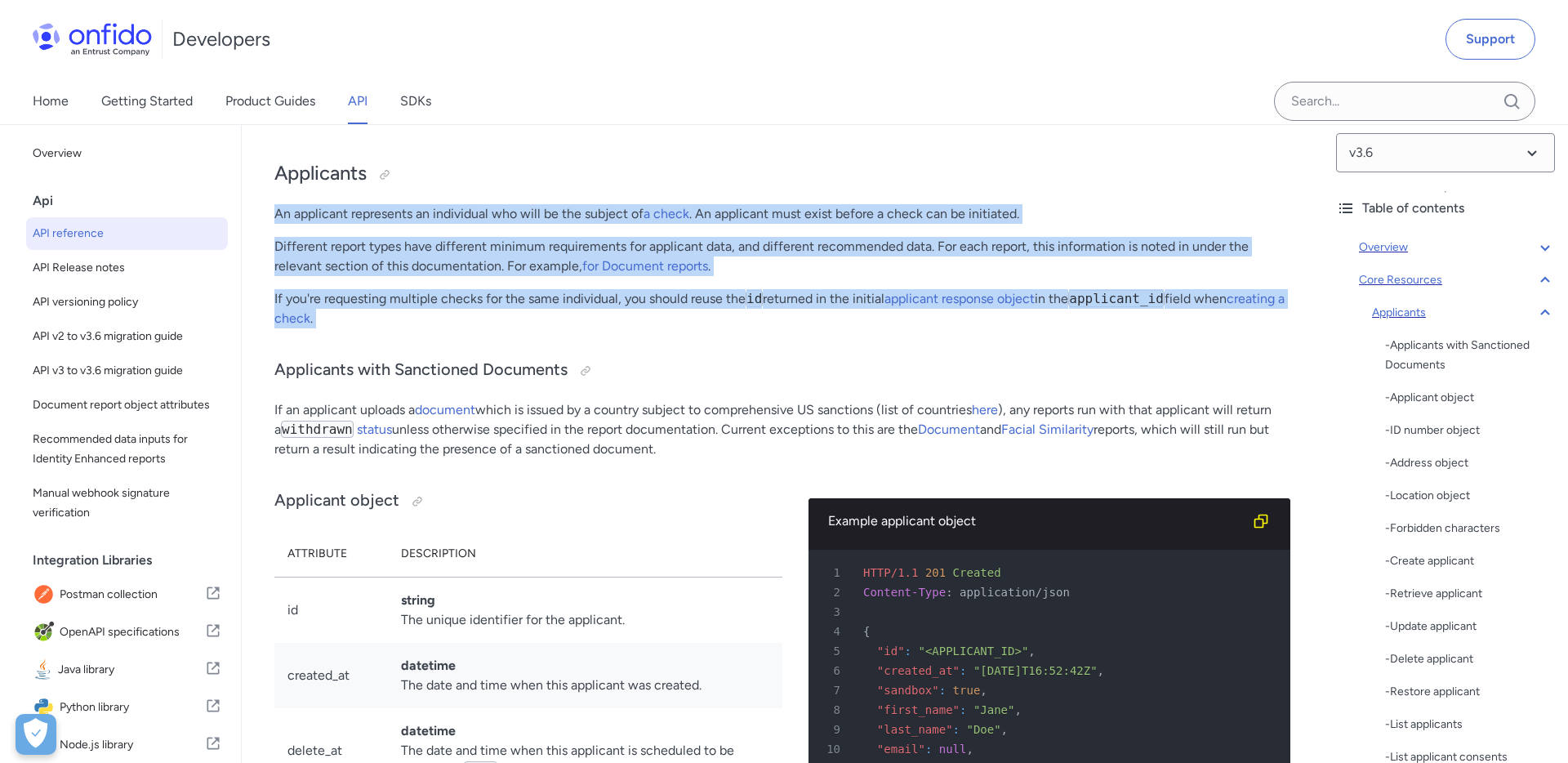
click at [427, 297] on p "If you're requesting multiple checks for the same individual, you should reuse …" at bounding box center [783, 309] width 1016 height 39
click at [398, 252] on p "Different report types have different minimum requirements for applicant data, …" at bounding box center [783, 257] width 1016 height 39
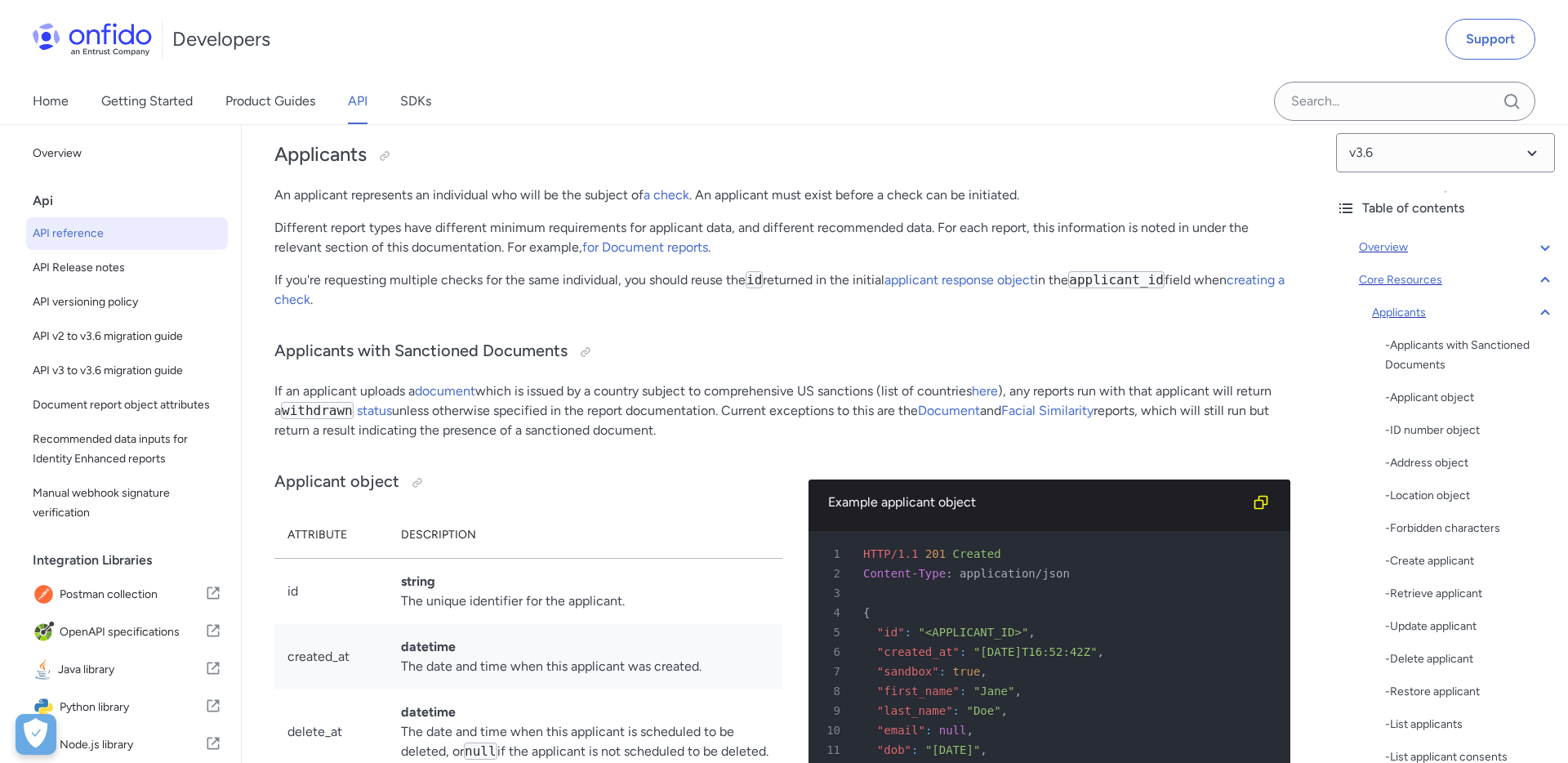
scroll to position [16183, 0]
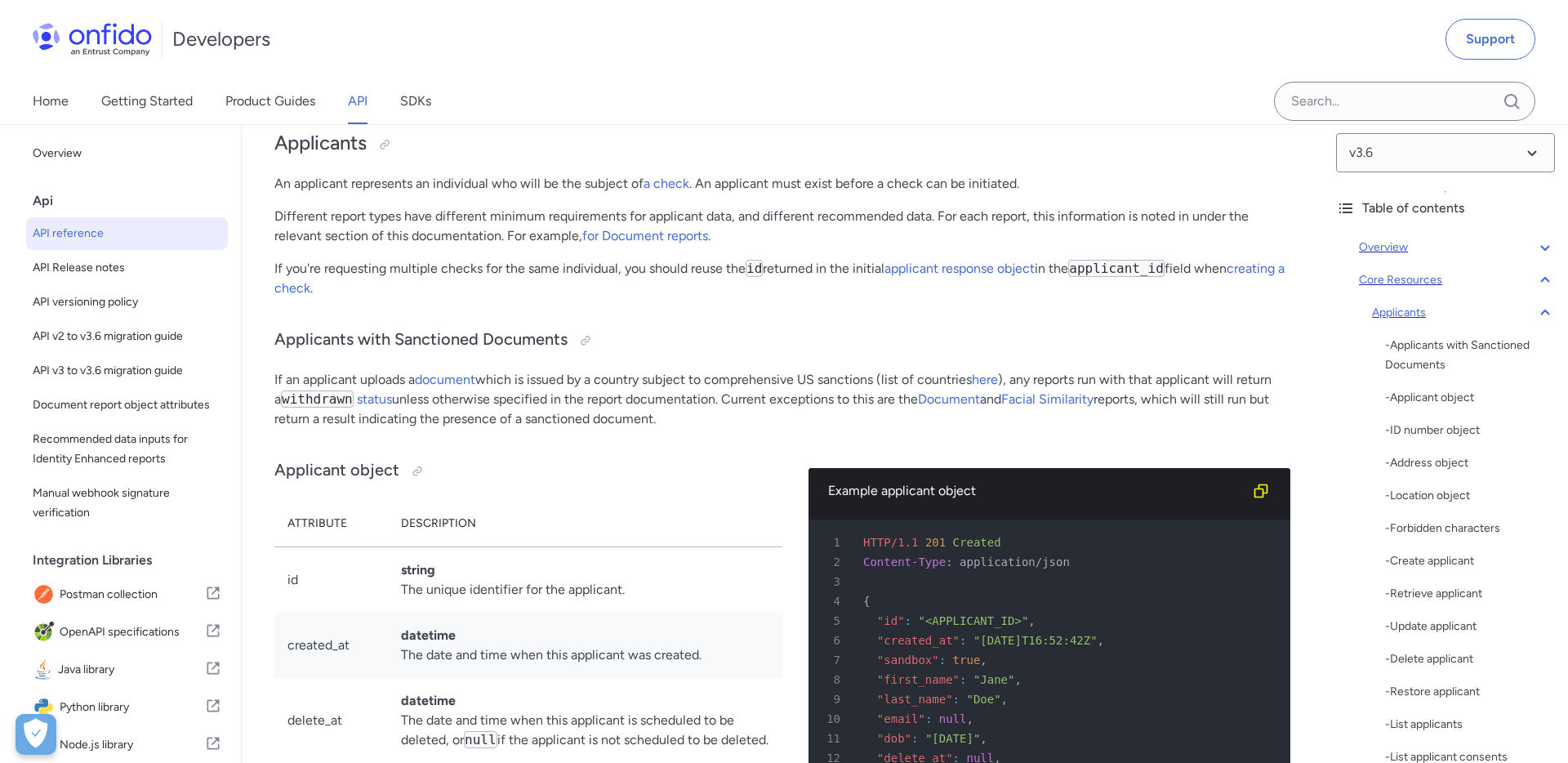
click at [479, 273] on p "If you're requesting multiple checks for the same individual, you should reuse …" at bounding box center [783, 278] width 1016 height 39
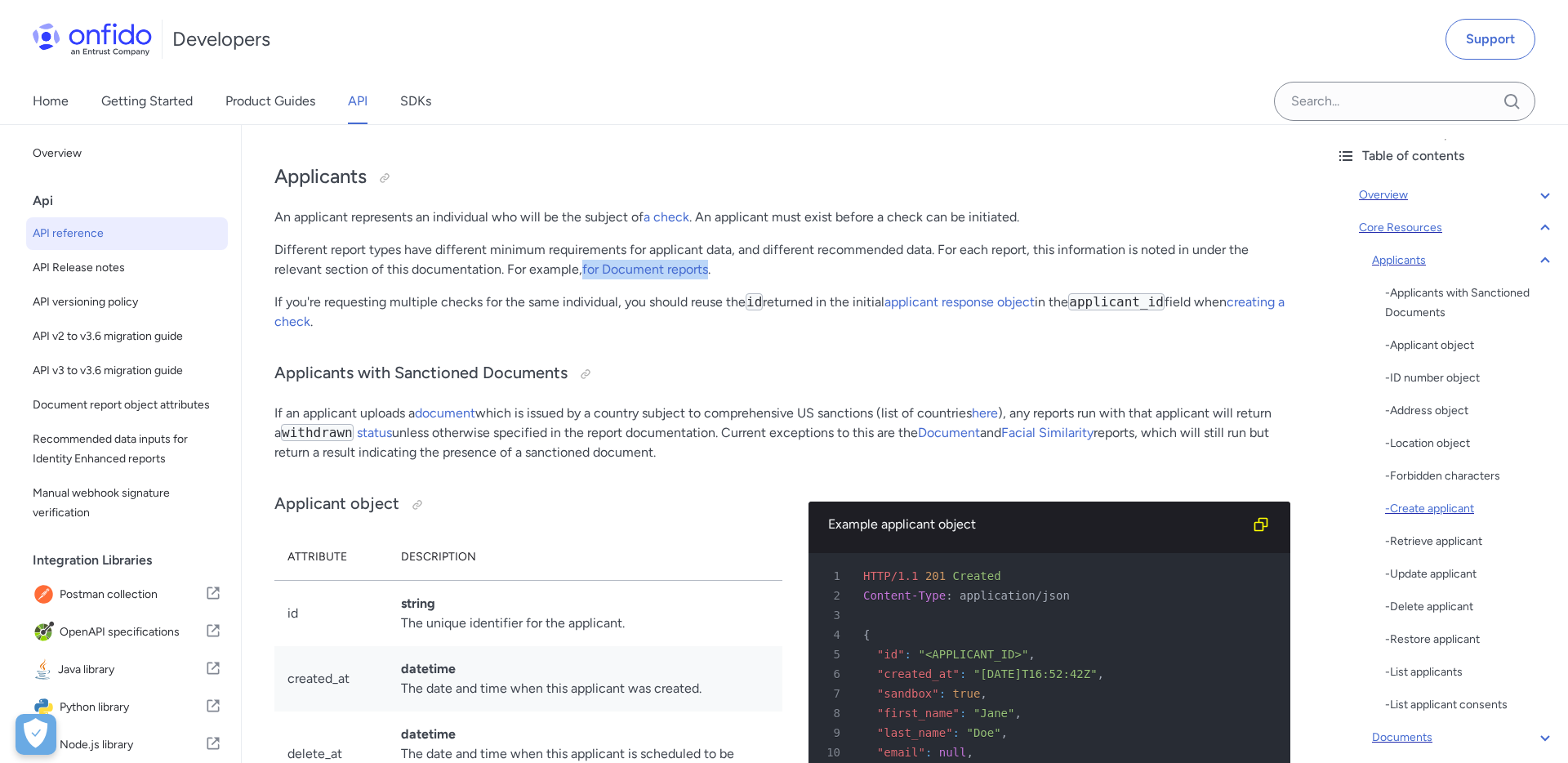
scroll to position [64, 0]
click at [1541, 263] on icon at bounding box center [1545, 259] width 20 height 20
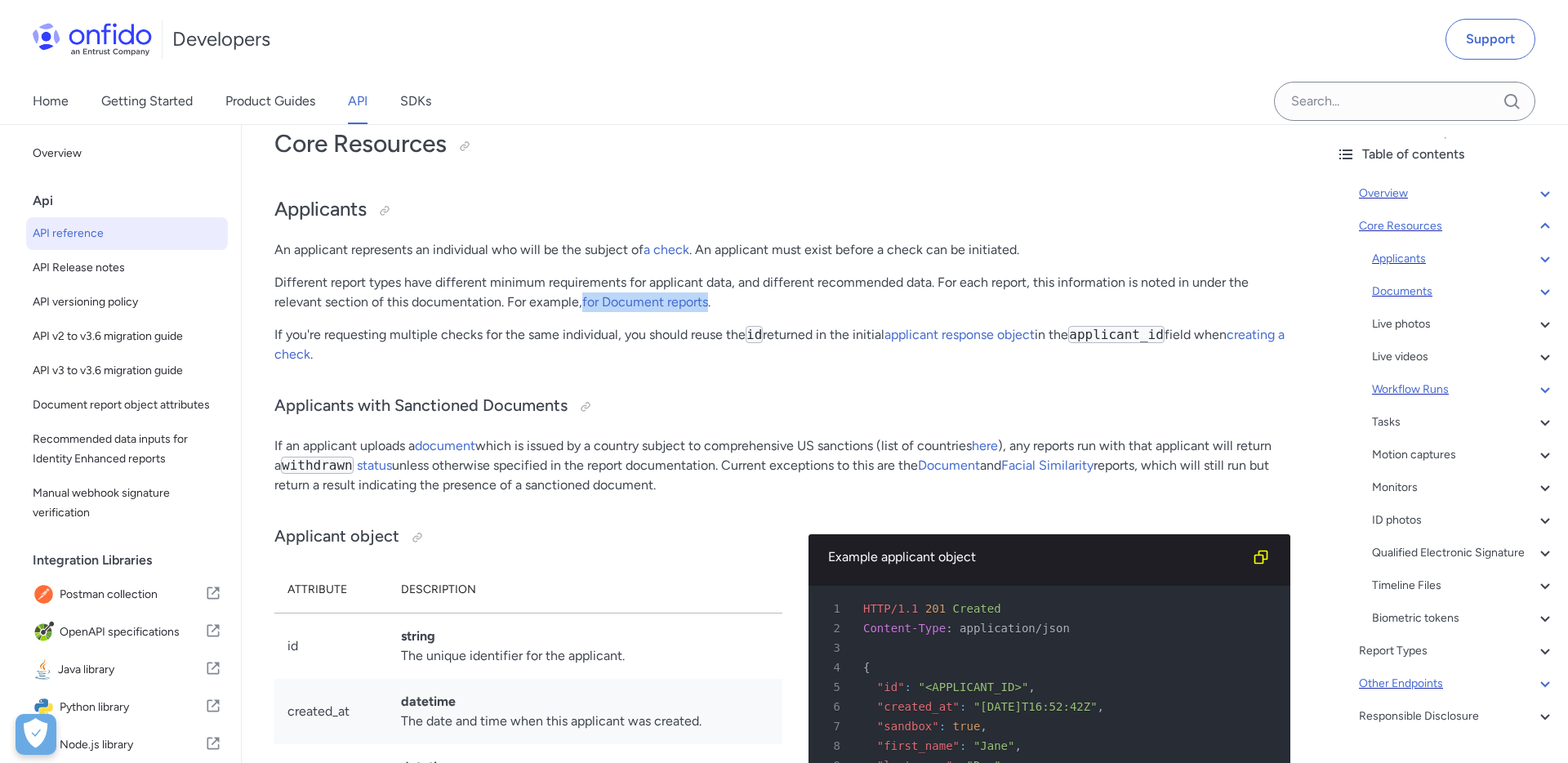
click at [1541, 386] on icon at bounding box center [1545, 389] width 20 height 20
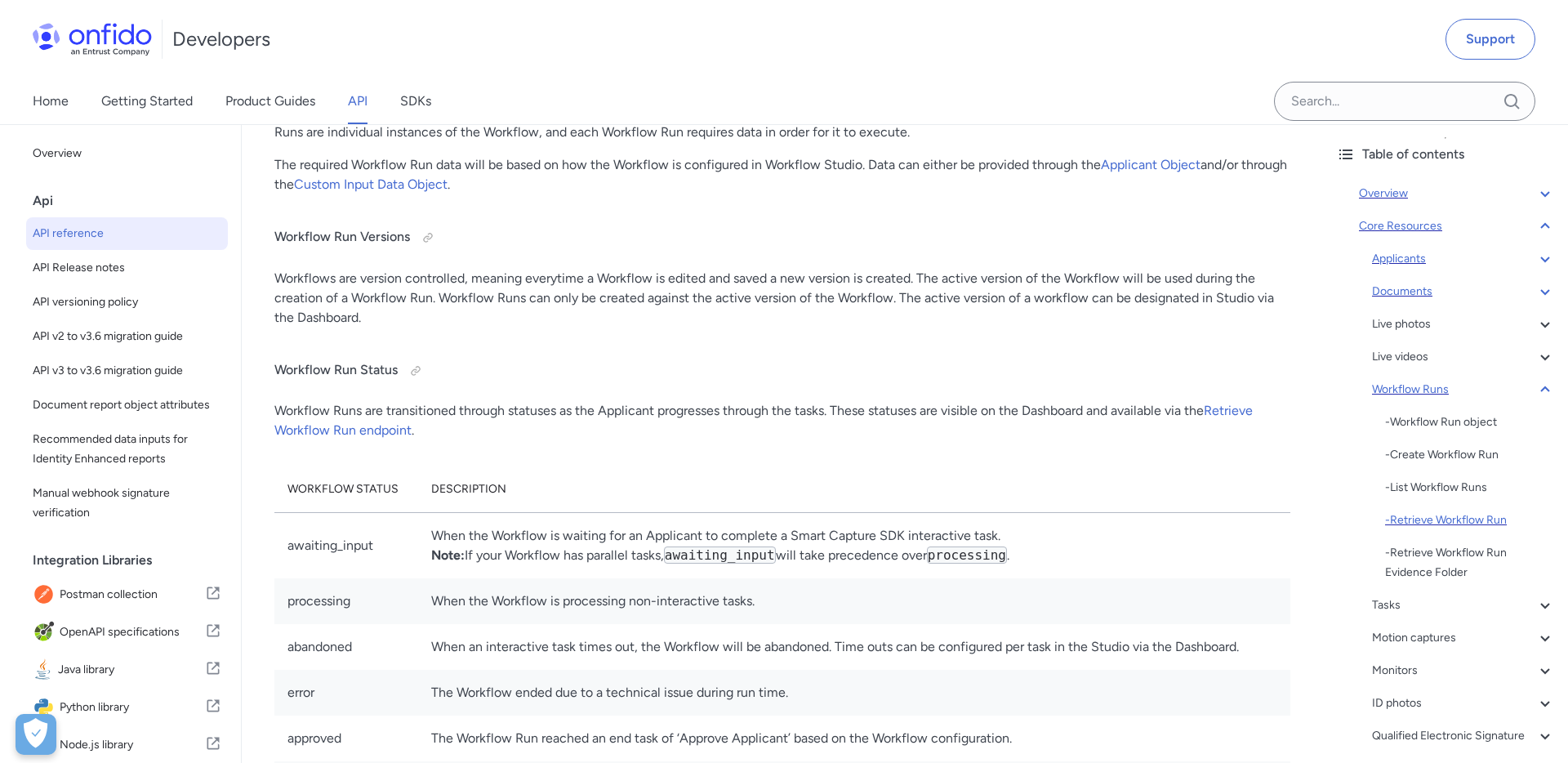
click at [1437, 523] on div "- Retrieve Workflow Run" at bounding box center [1470, 521] width 170 height 20
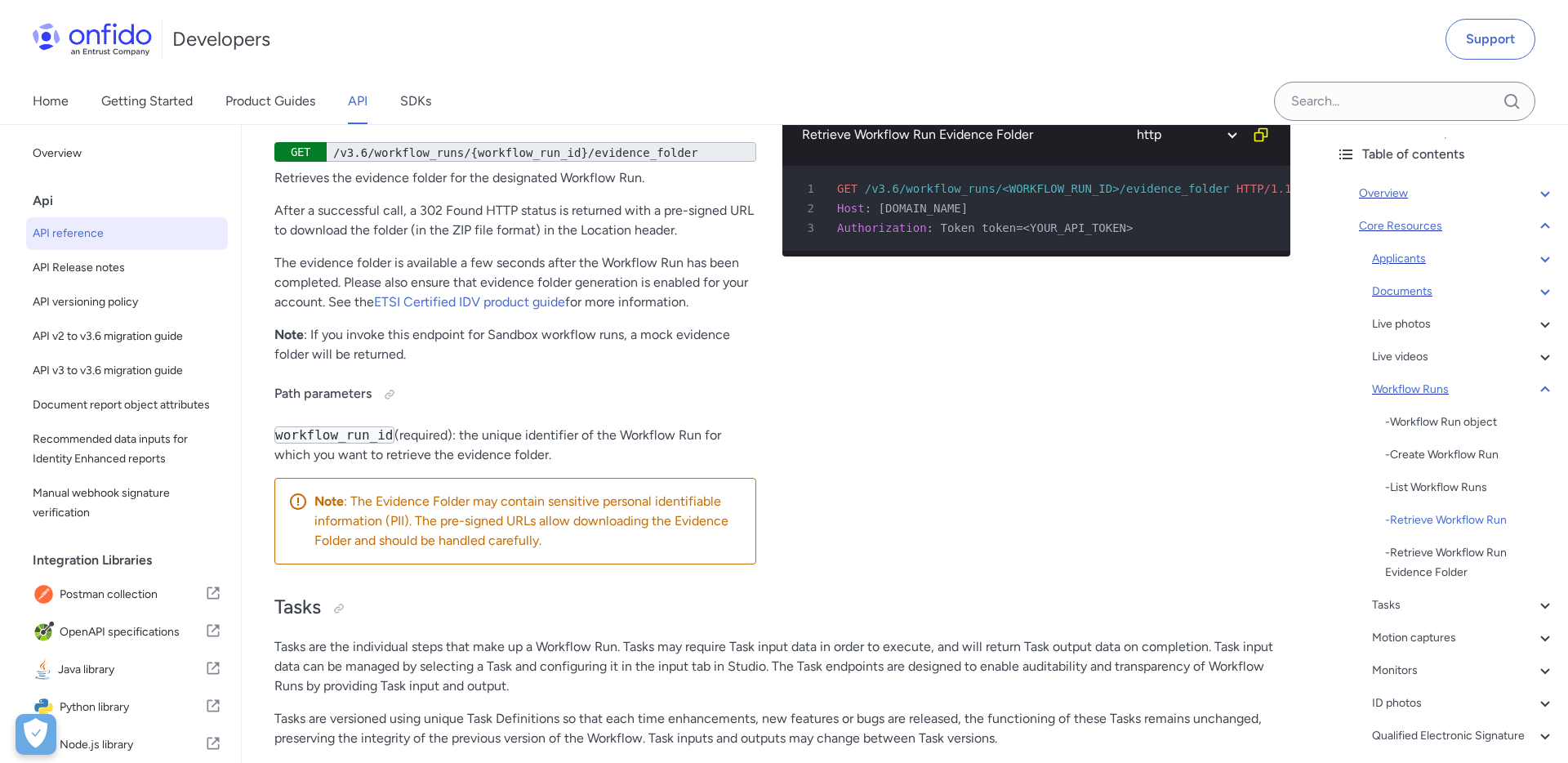
select select "bash"
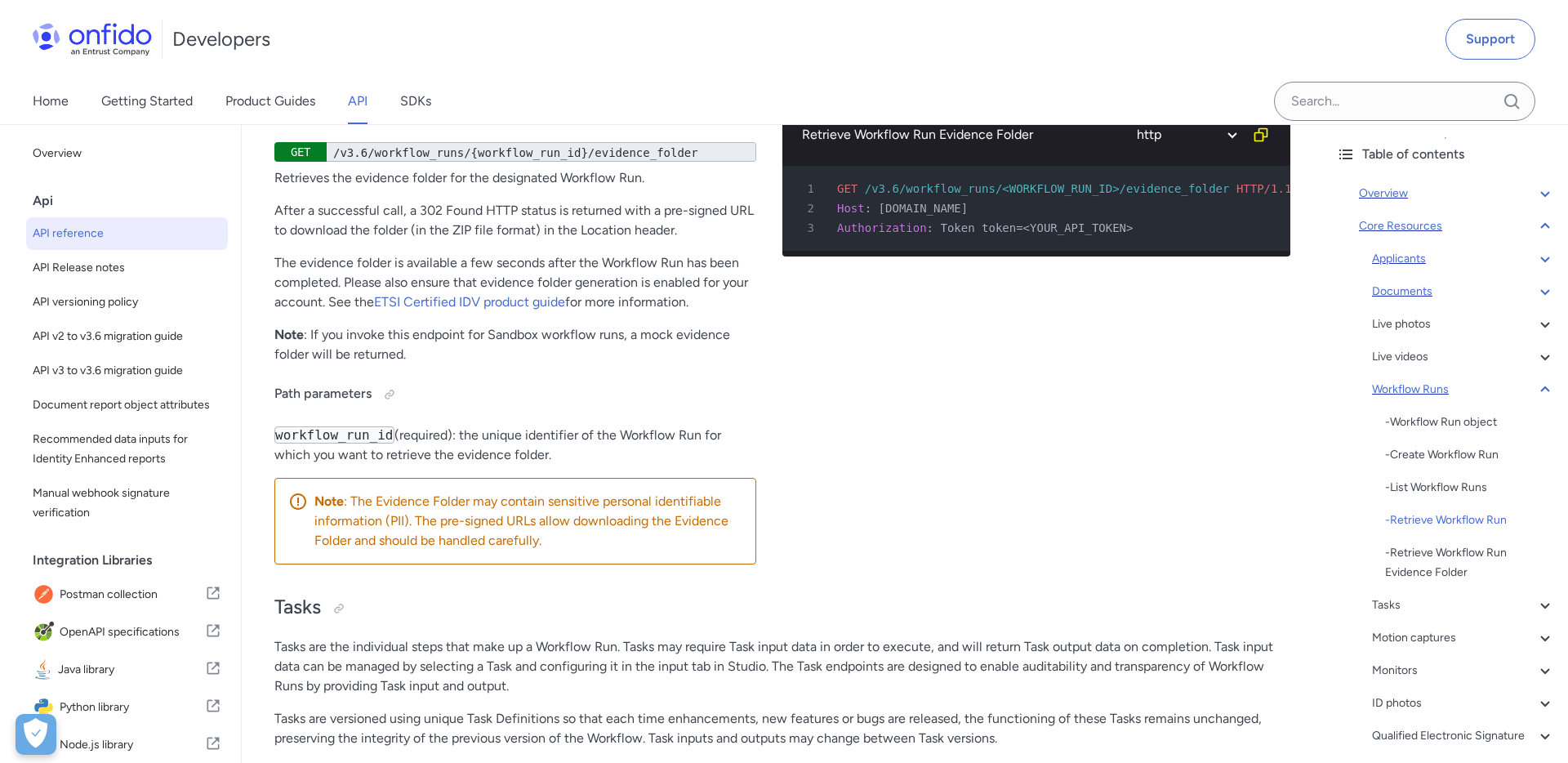
select select "bash"
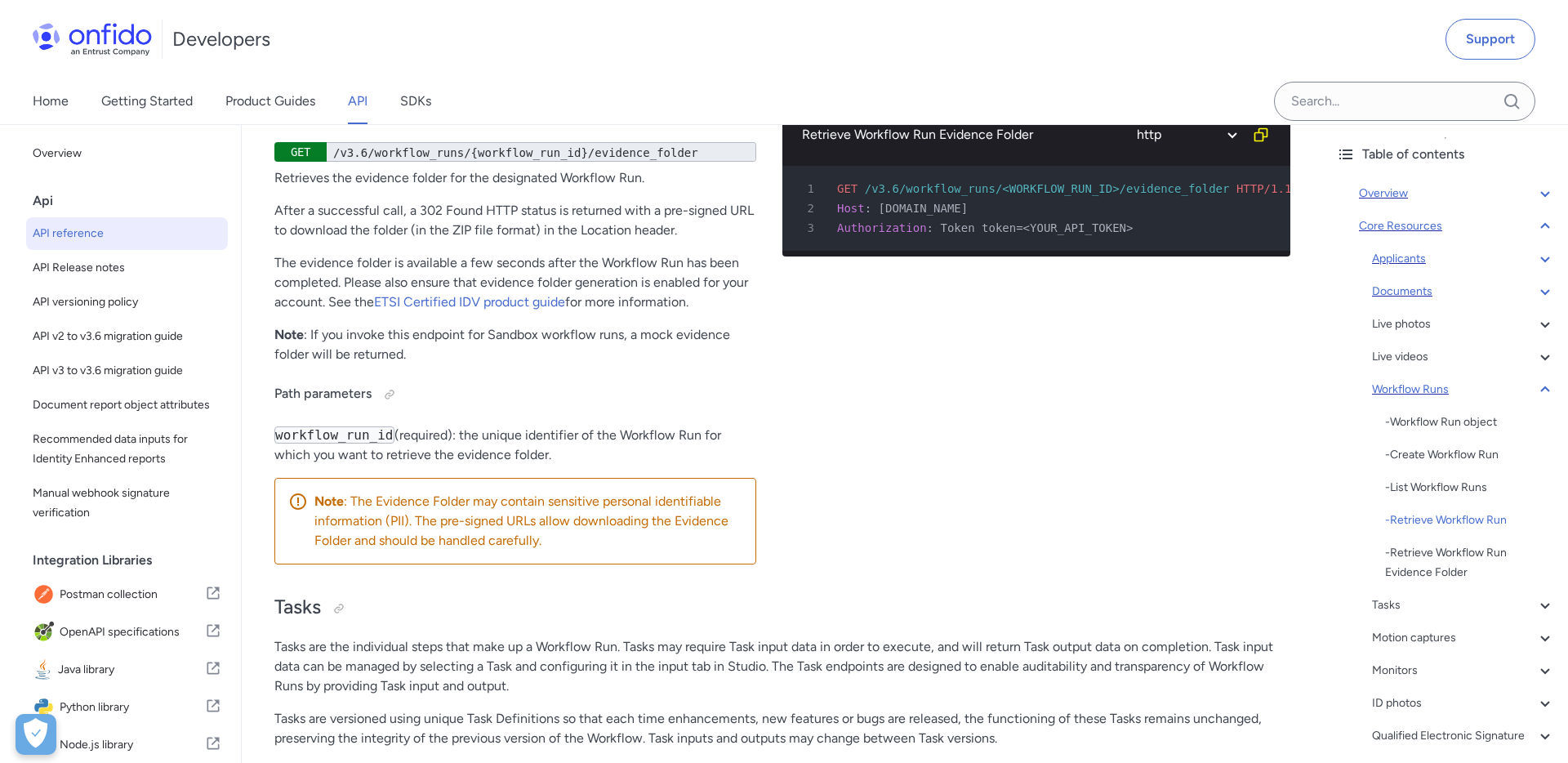
select select "bash"
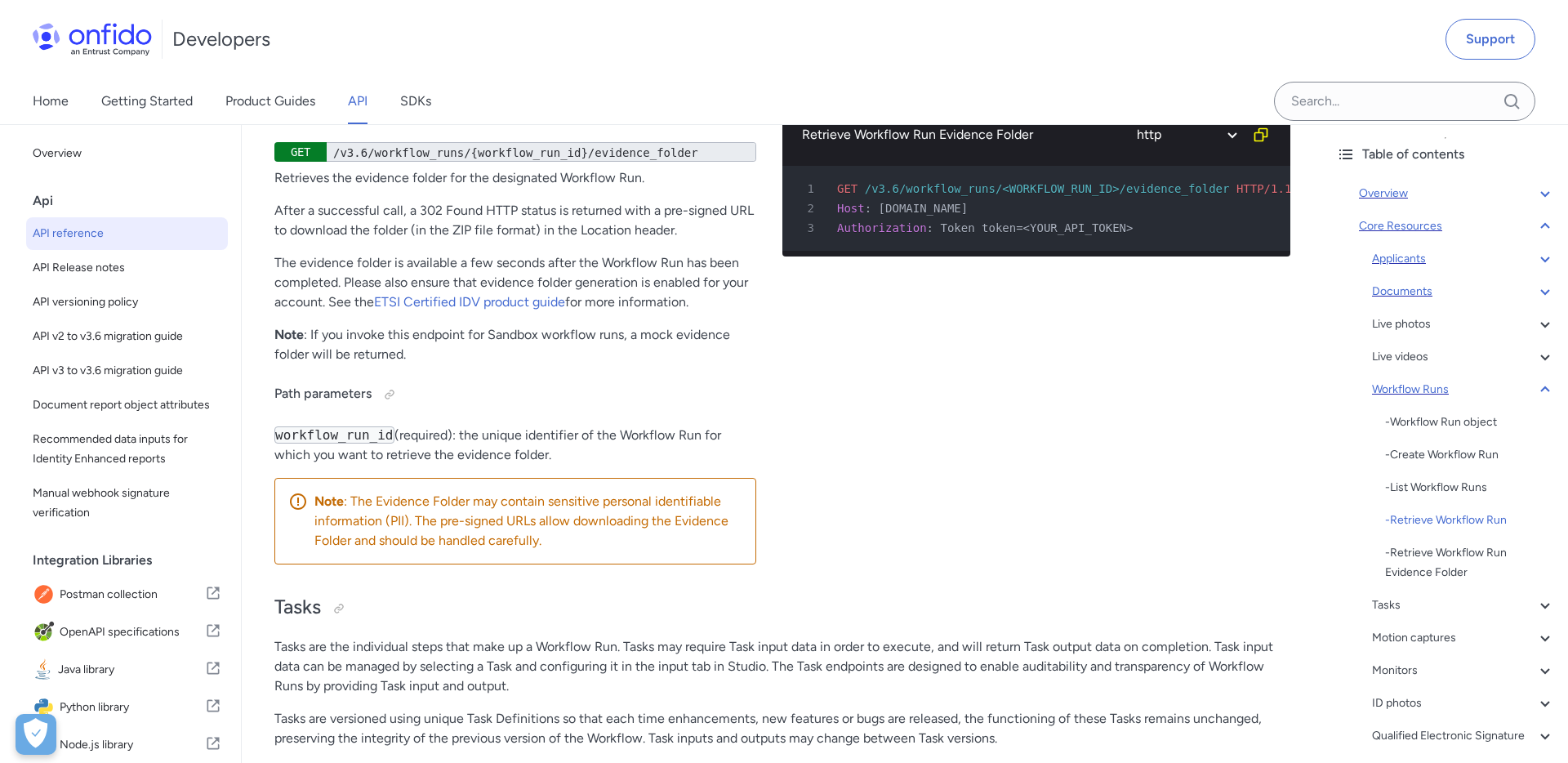
select select "bash"
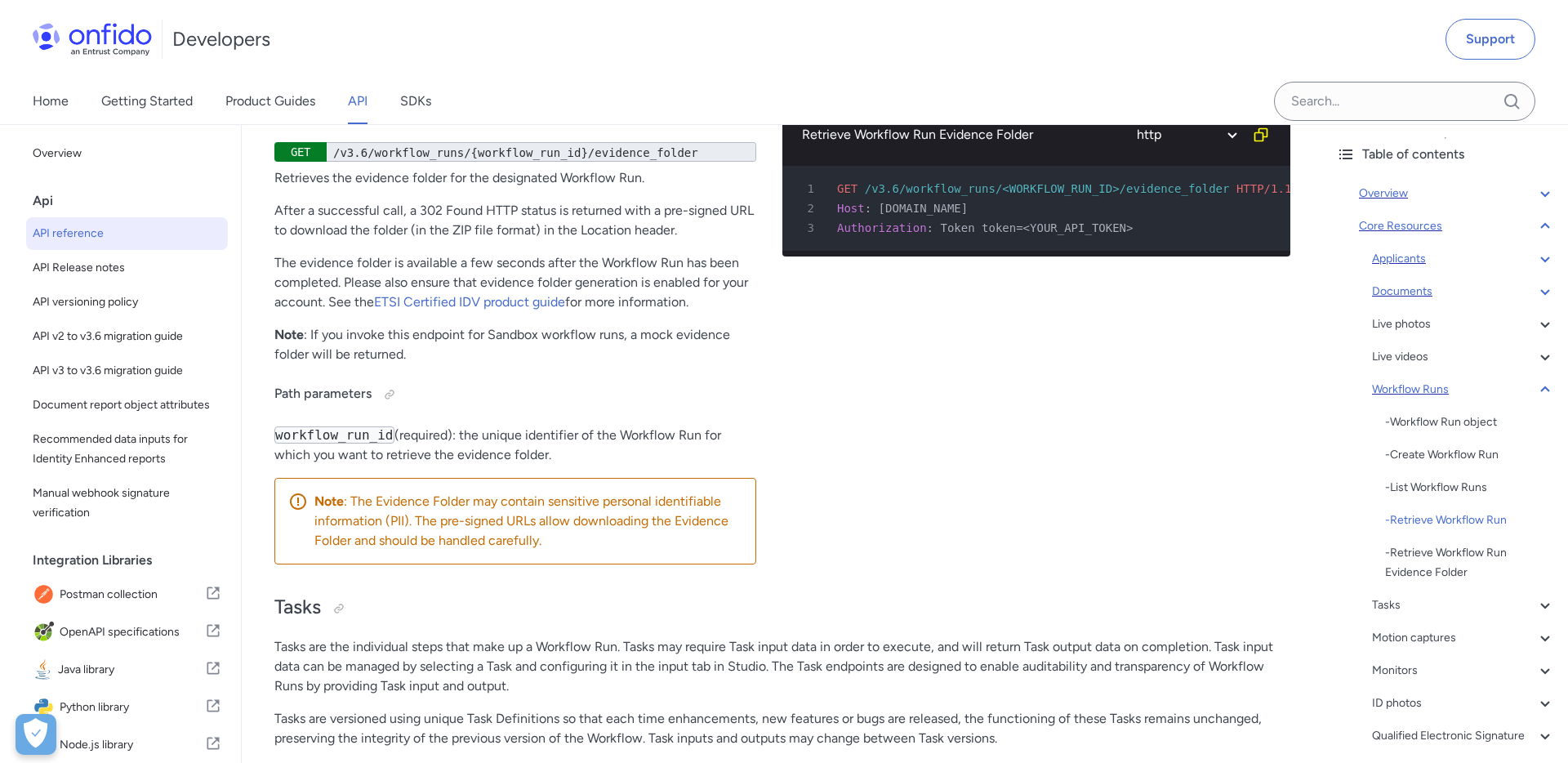
select select "bash"
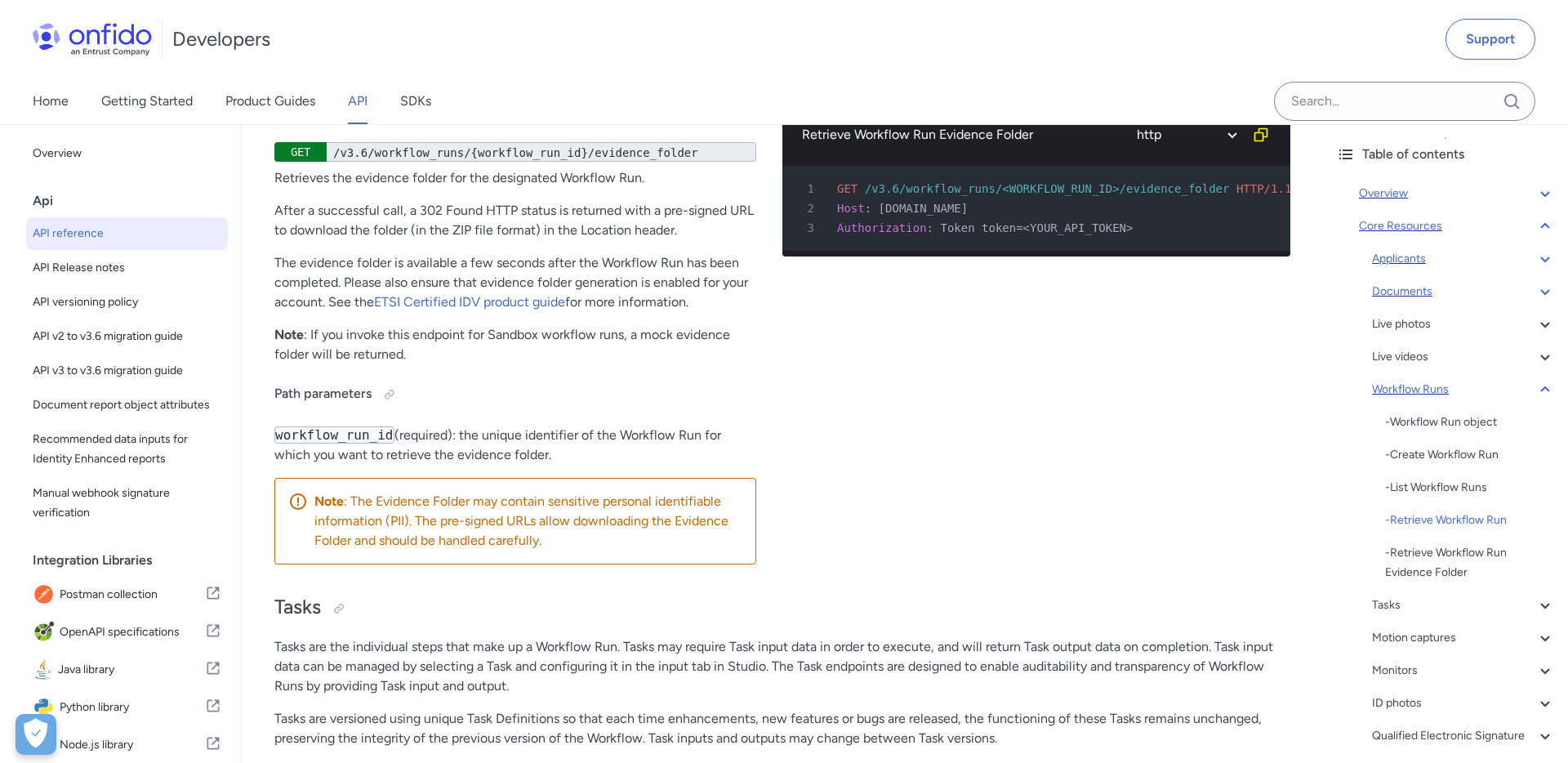
select select "bash"
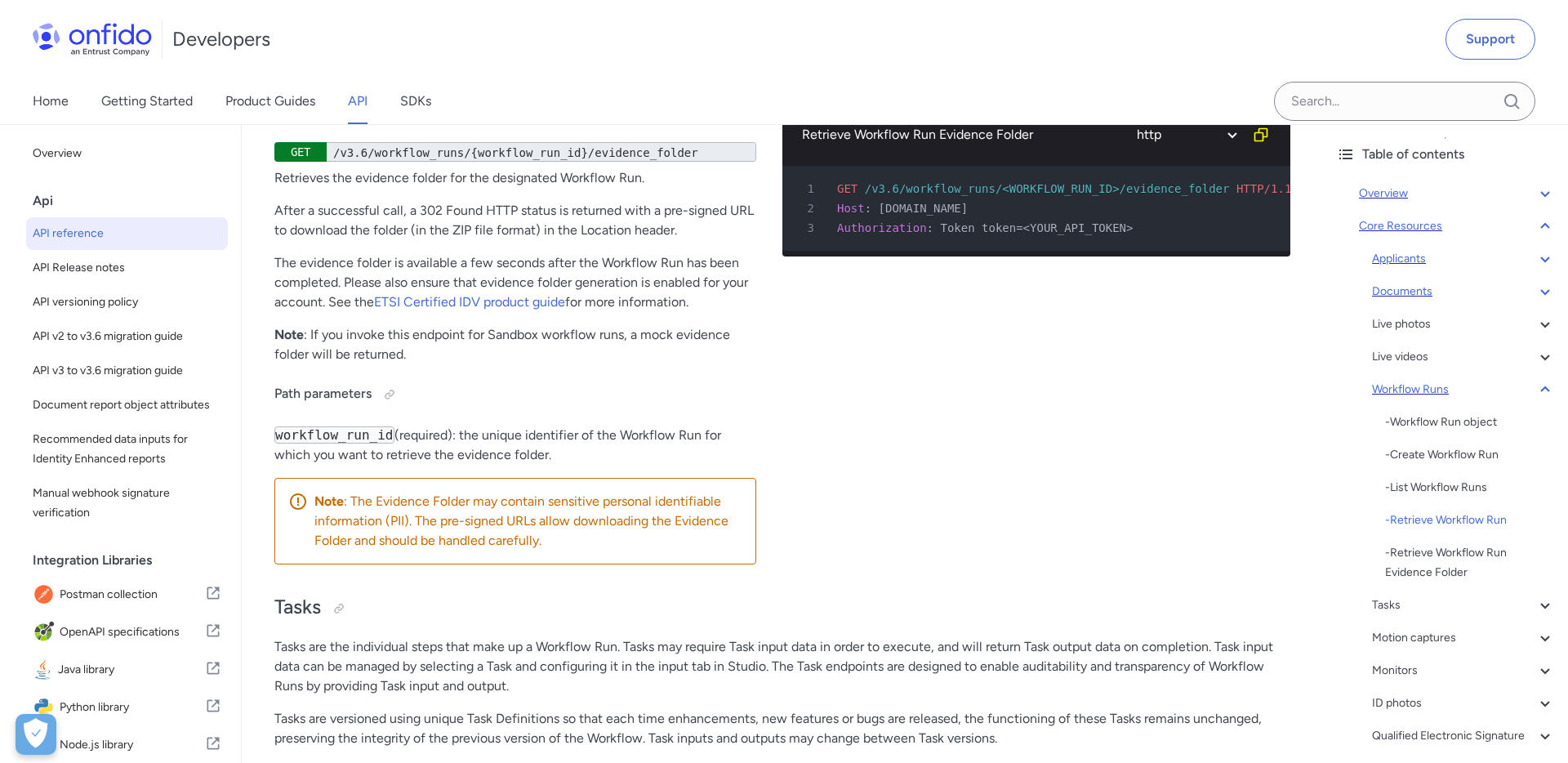
select select "bash"
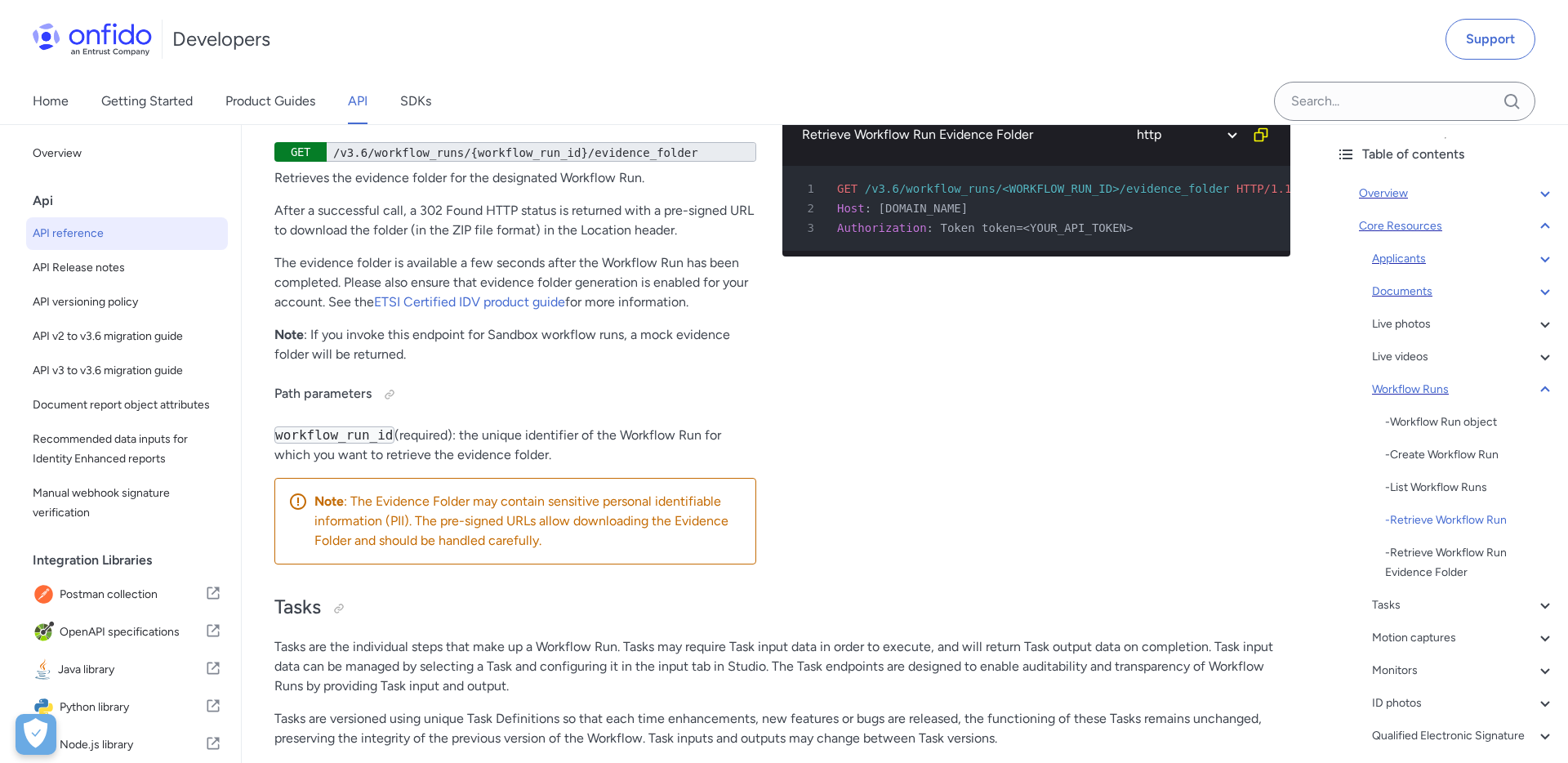
select select "bash"
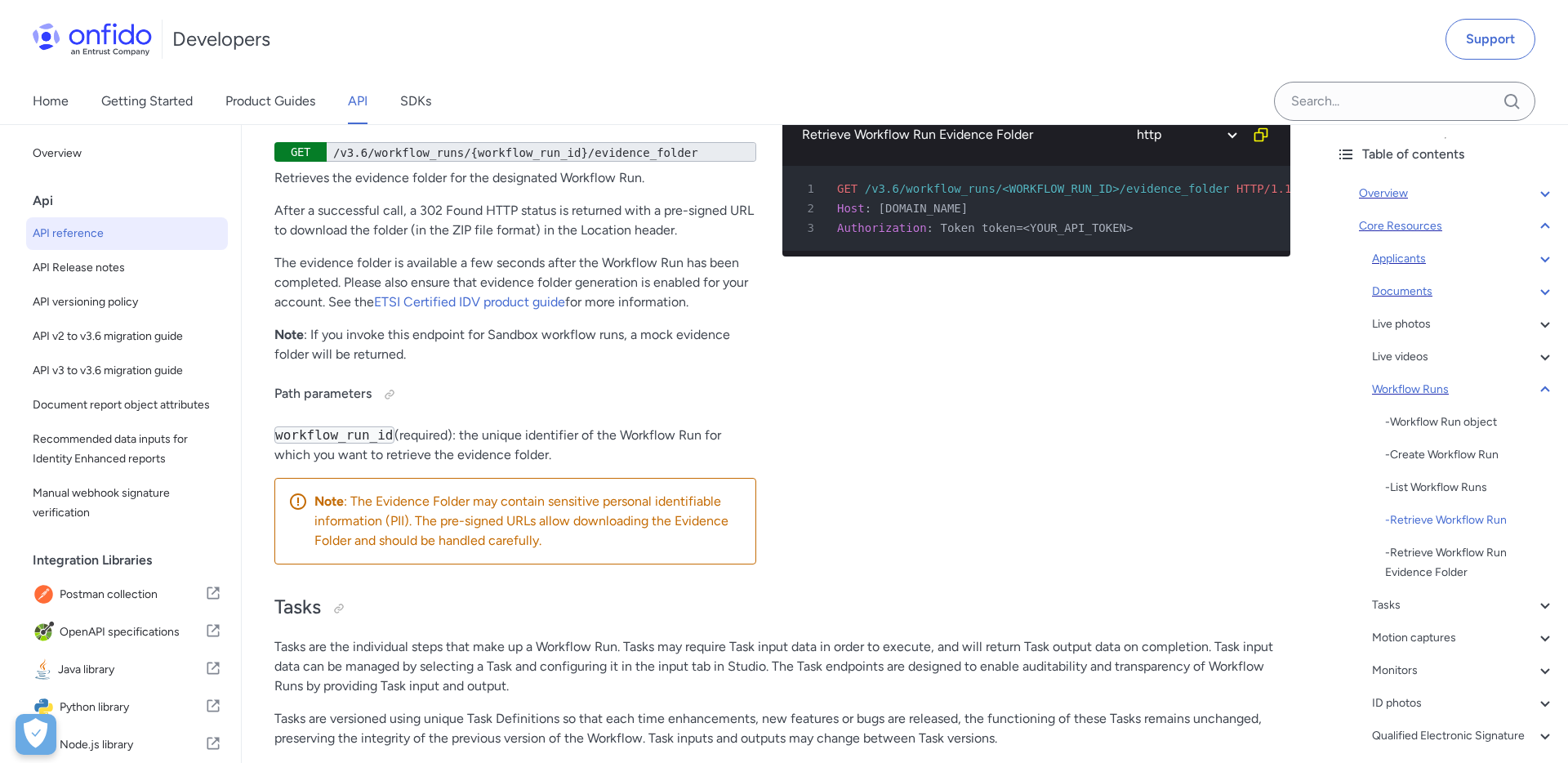
select select "bash"
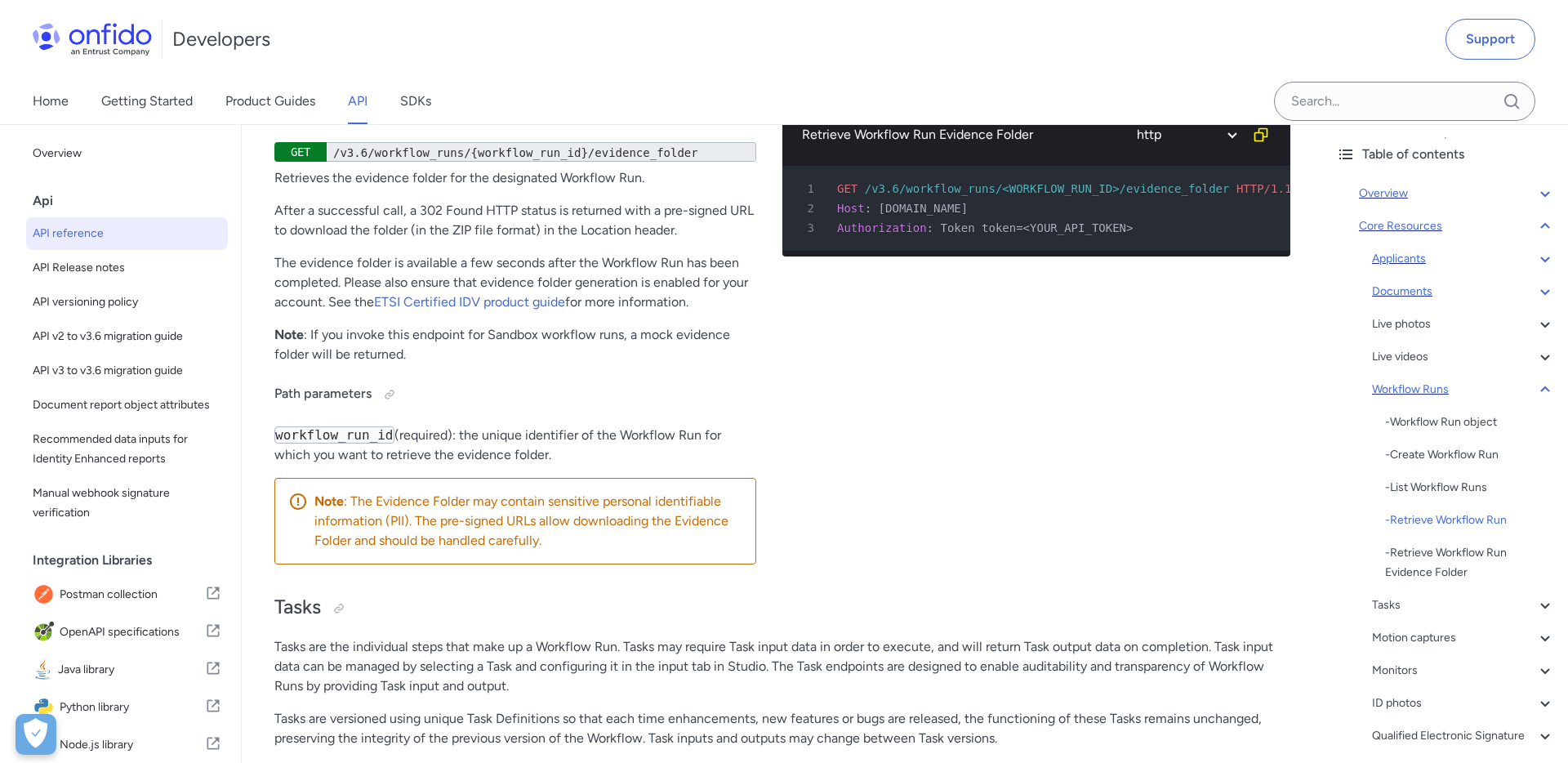
select select "bash"
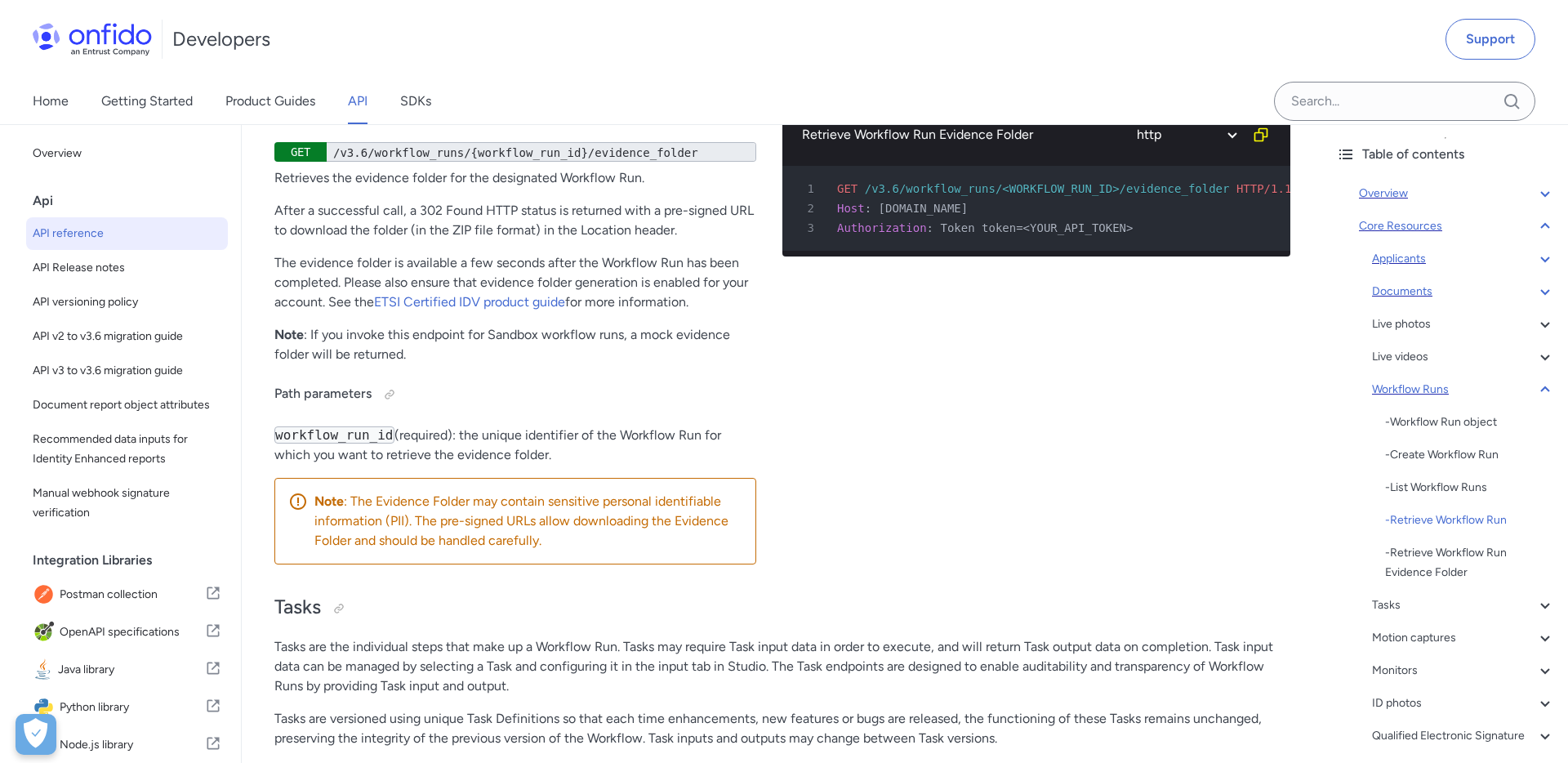
select select "bash"
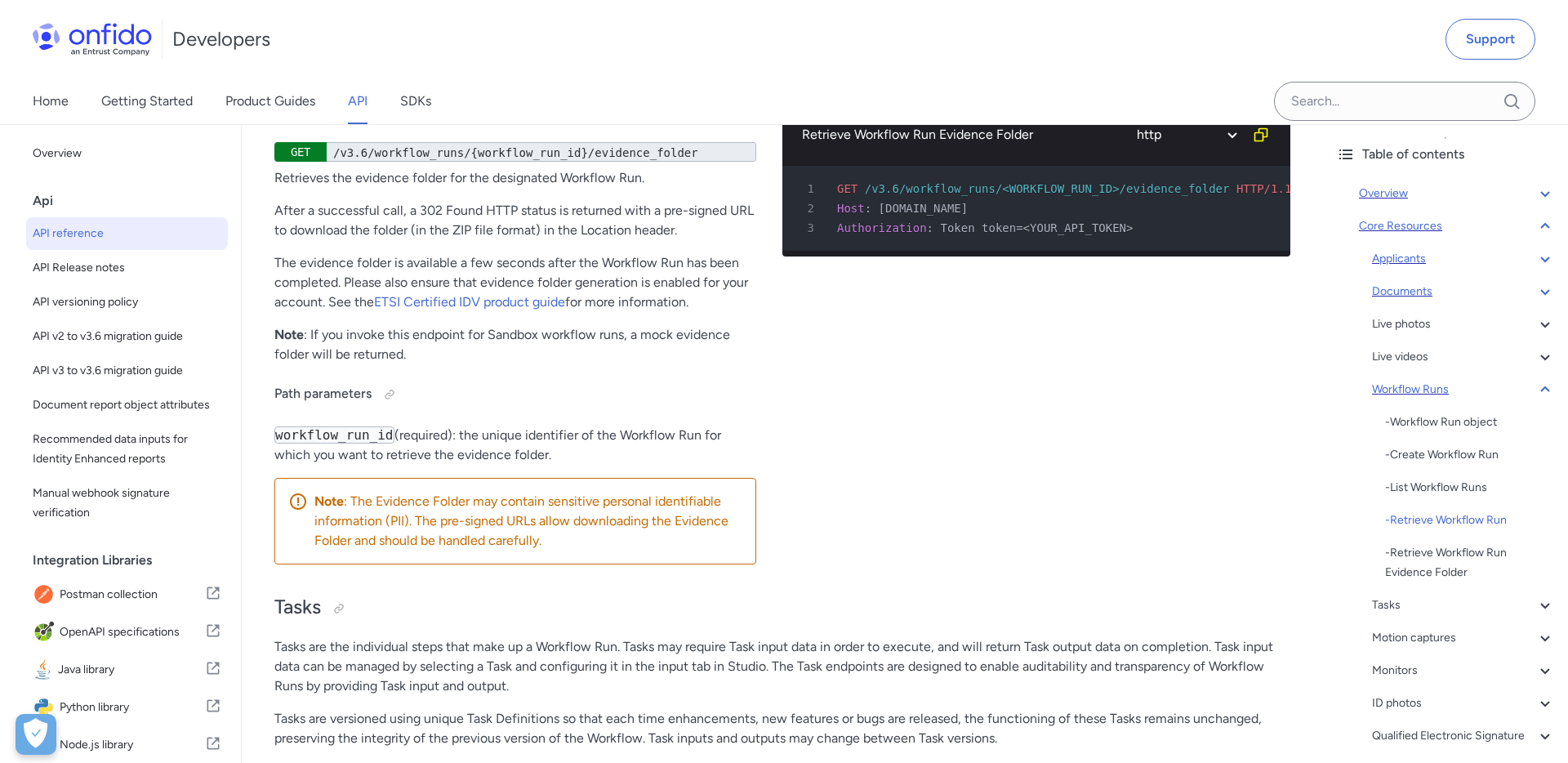
select select "bash"
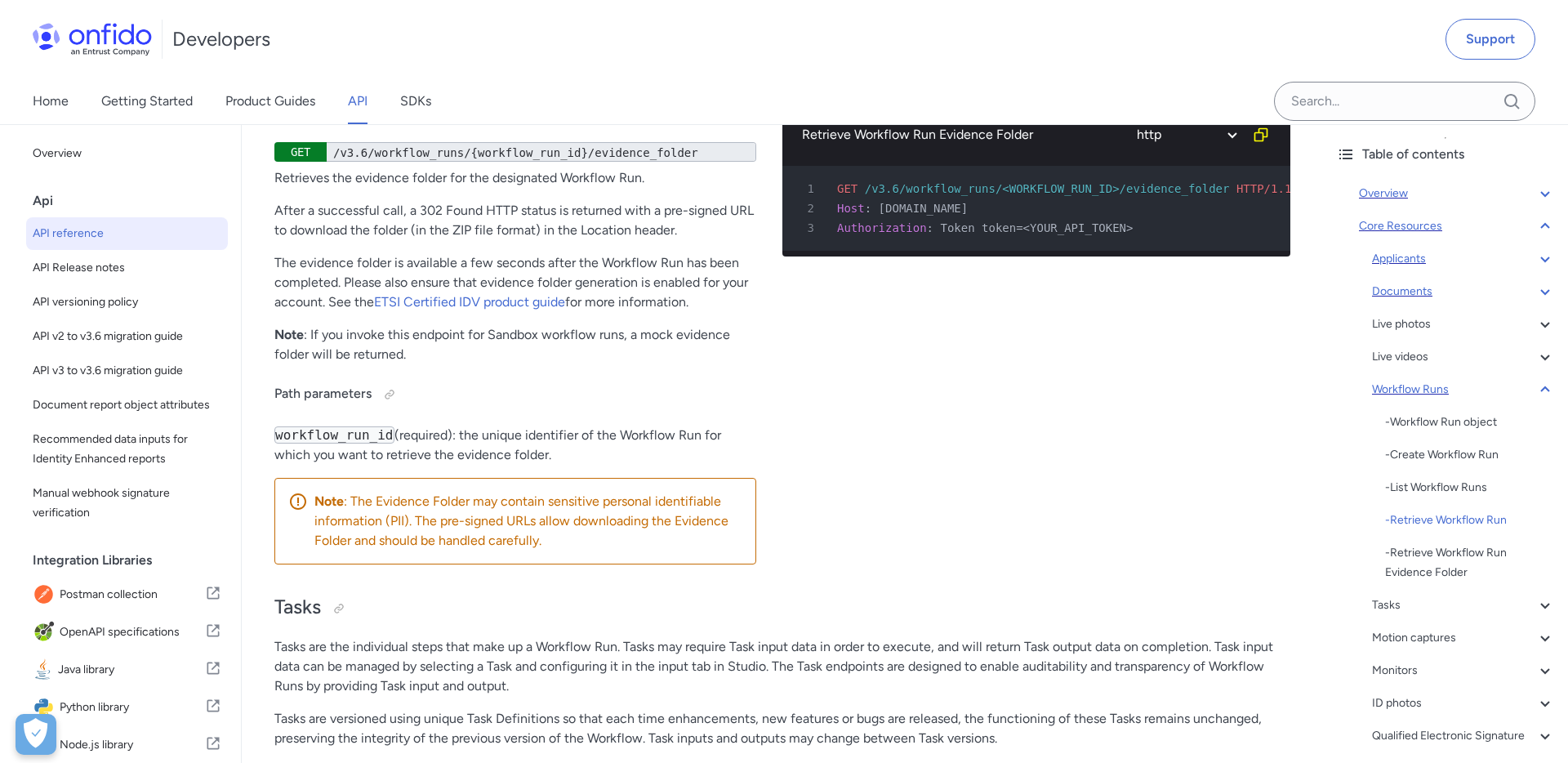
select select "bash"
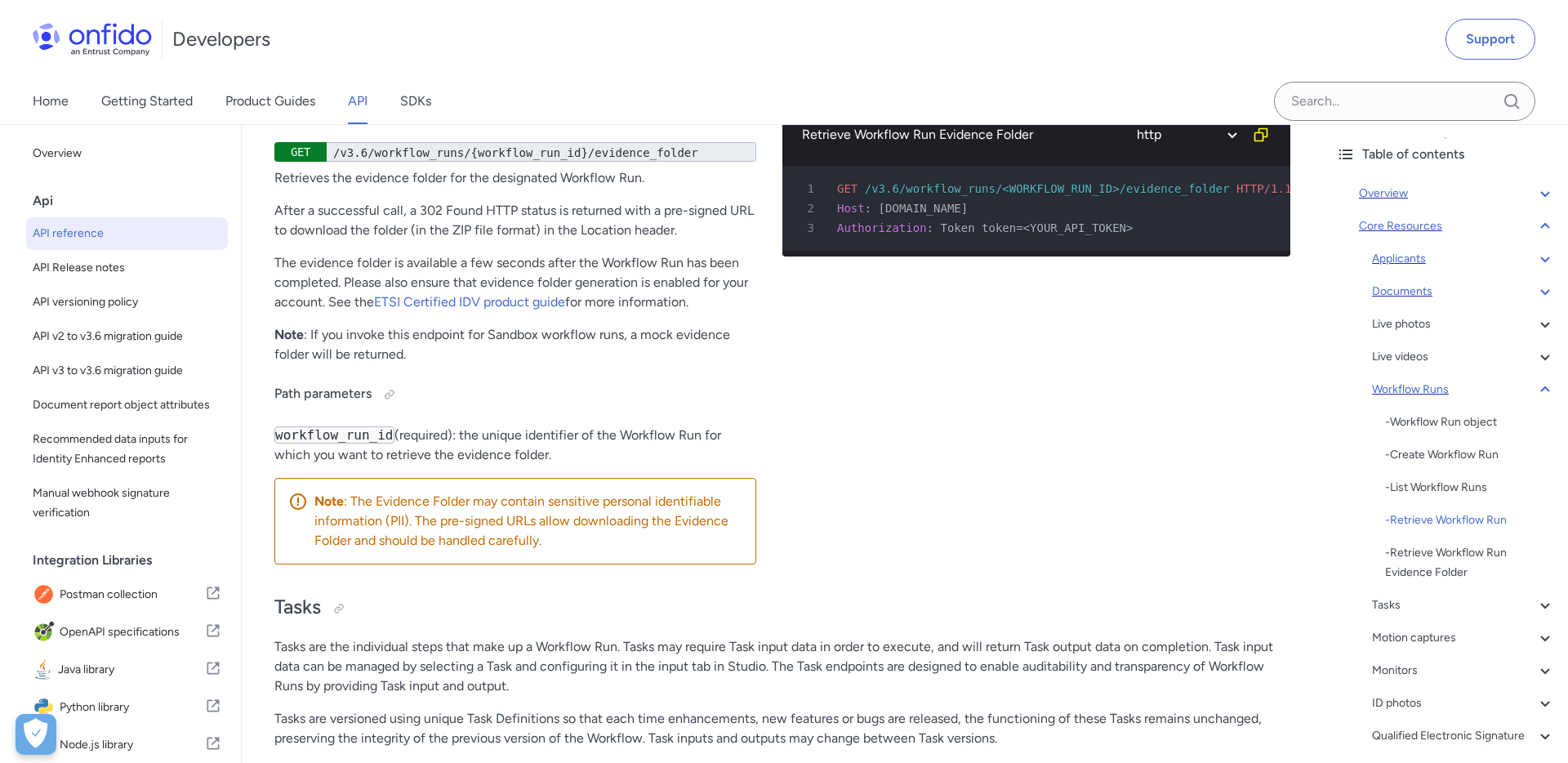
select select "bash"
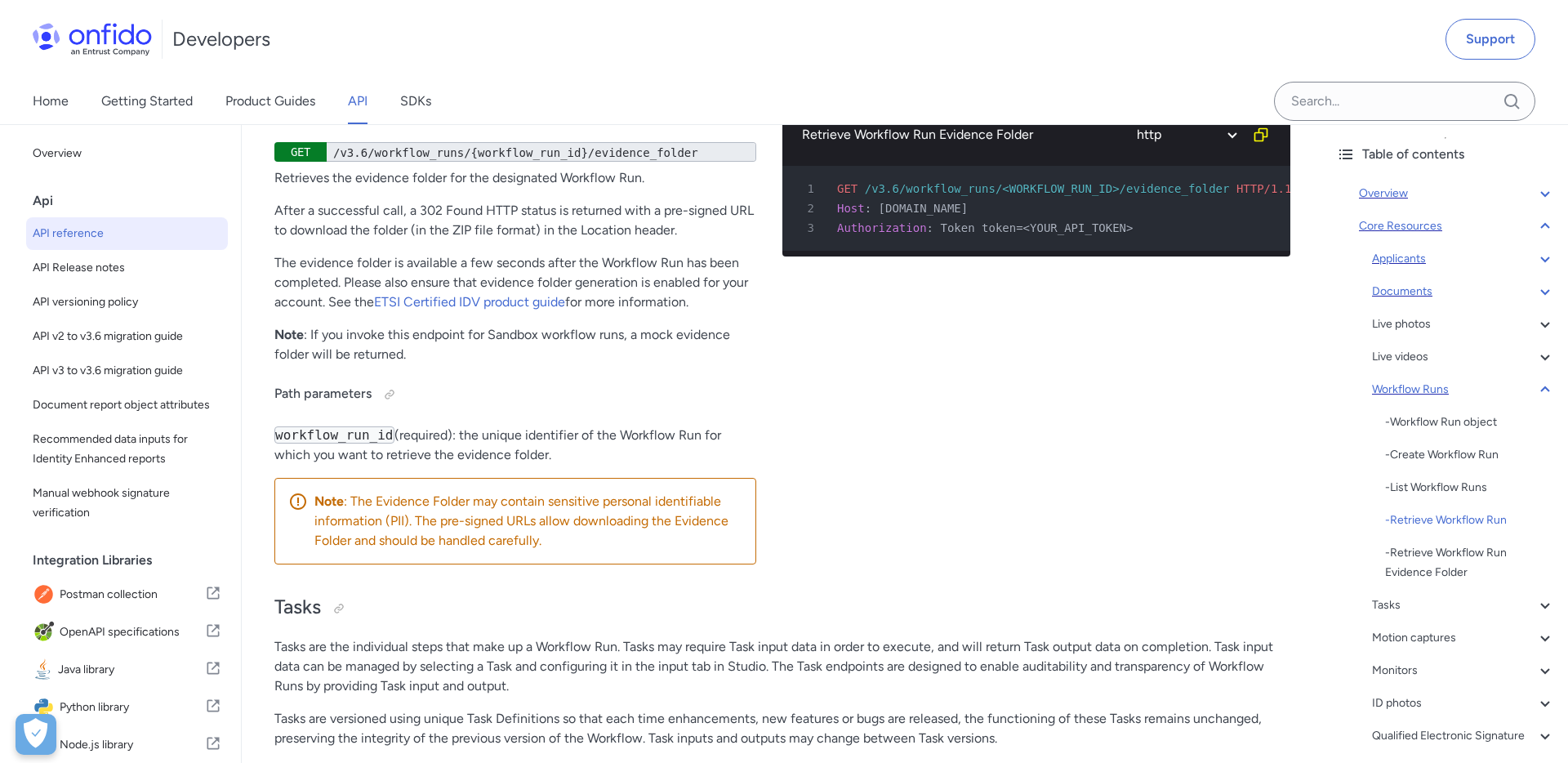
select select "bash"
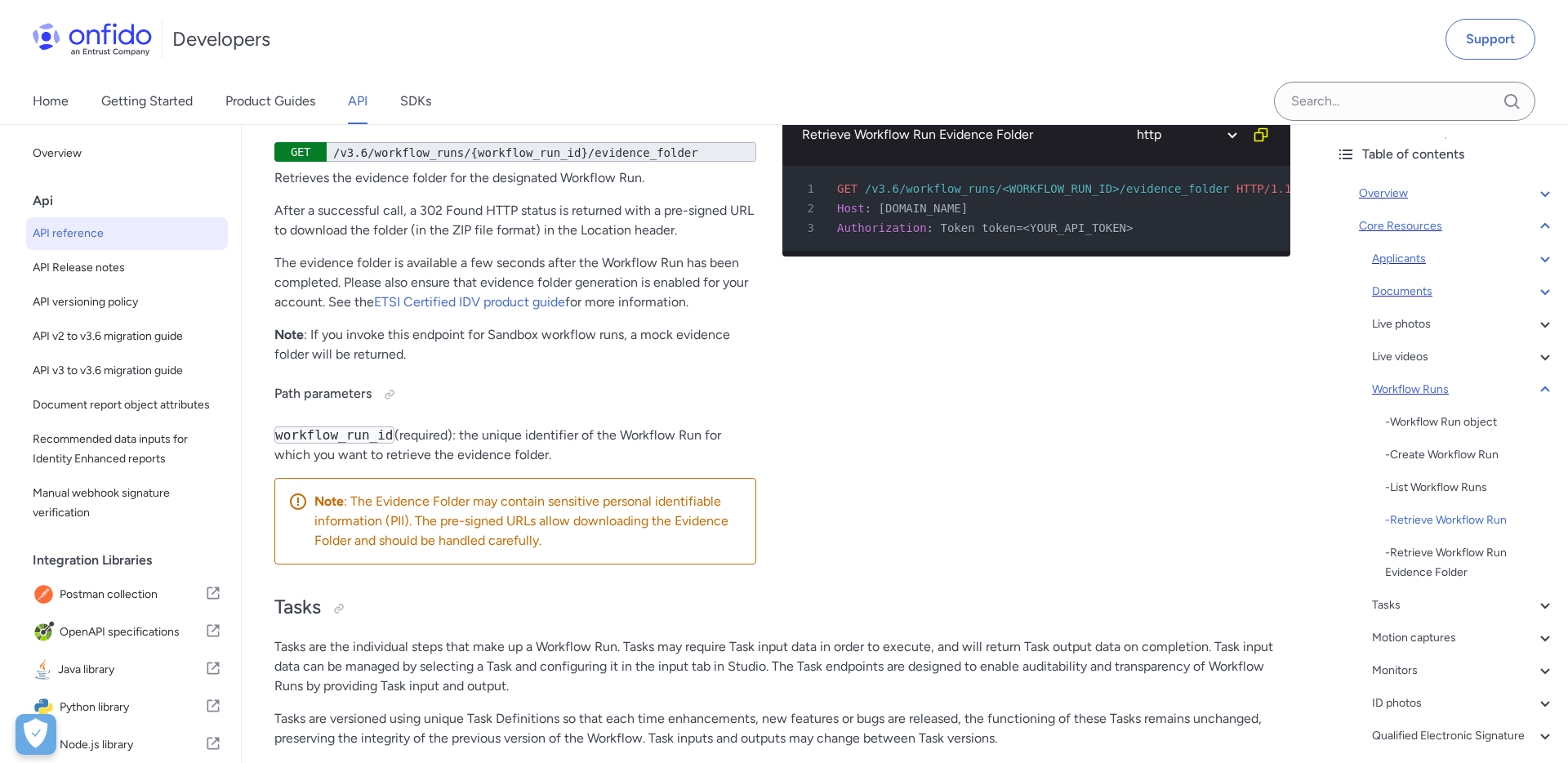
select select "bash"
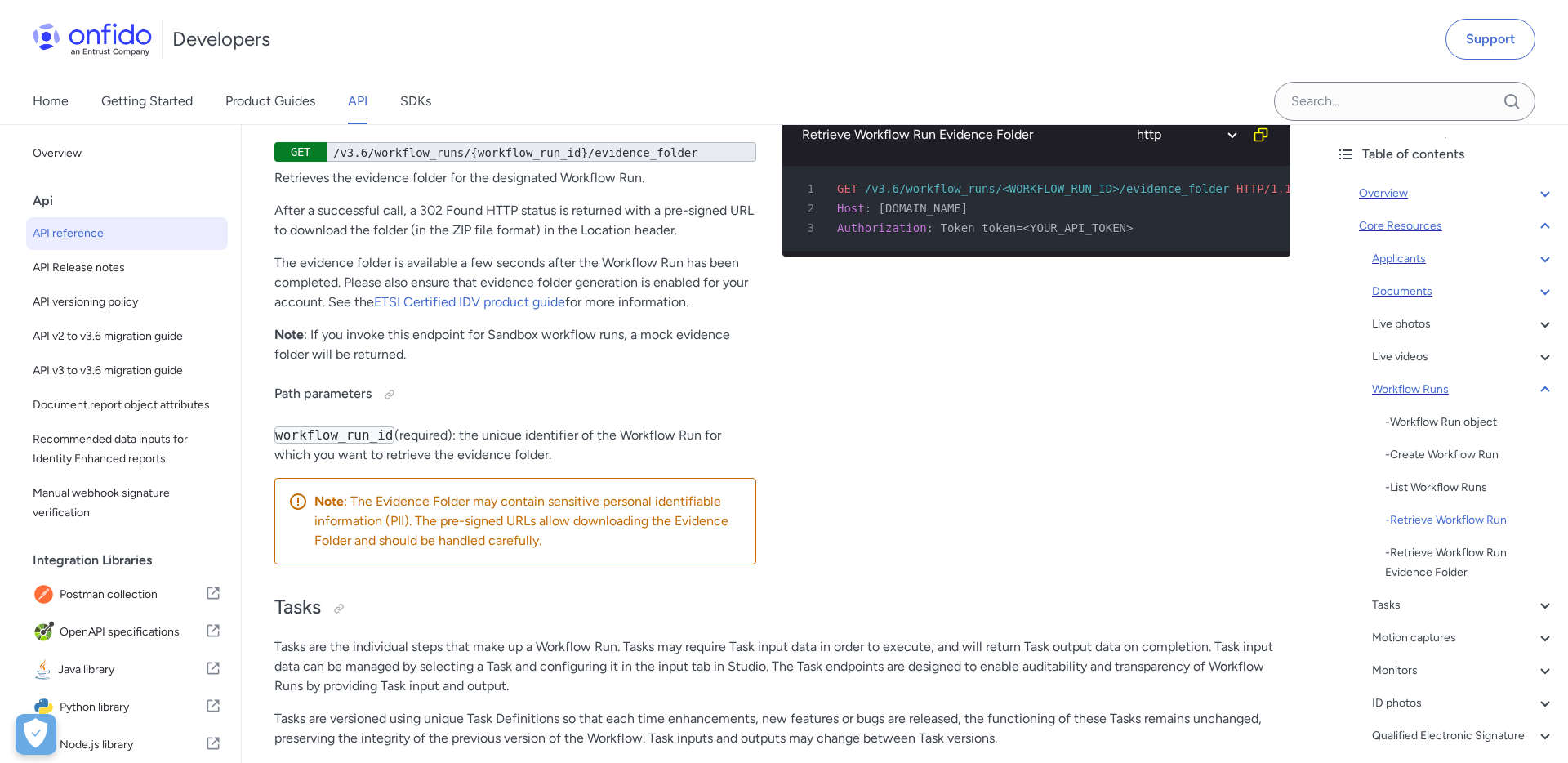
select select "bash"
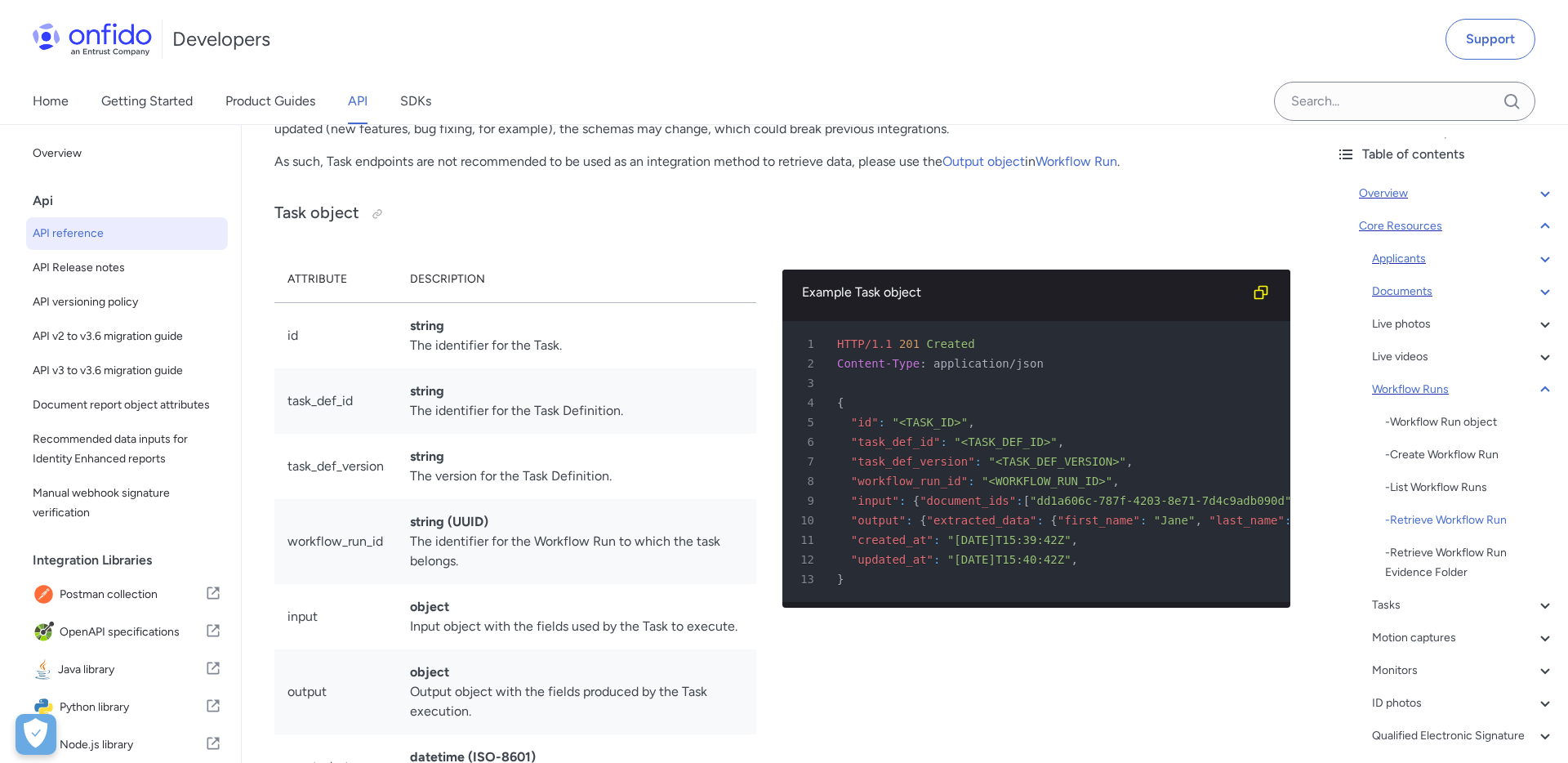
scroll to position [40109, 0]
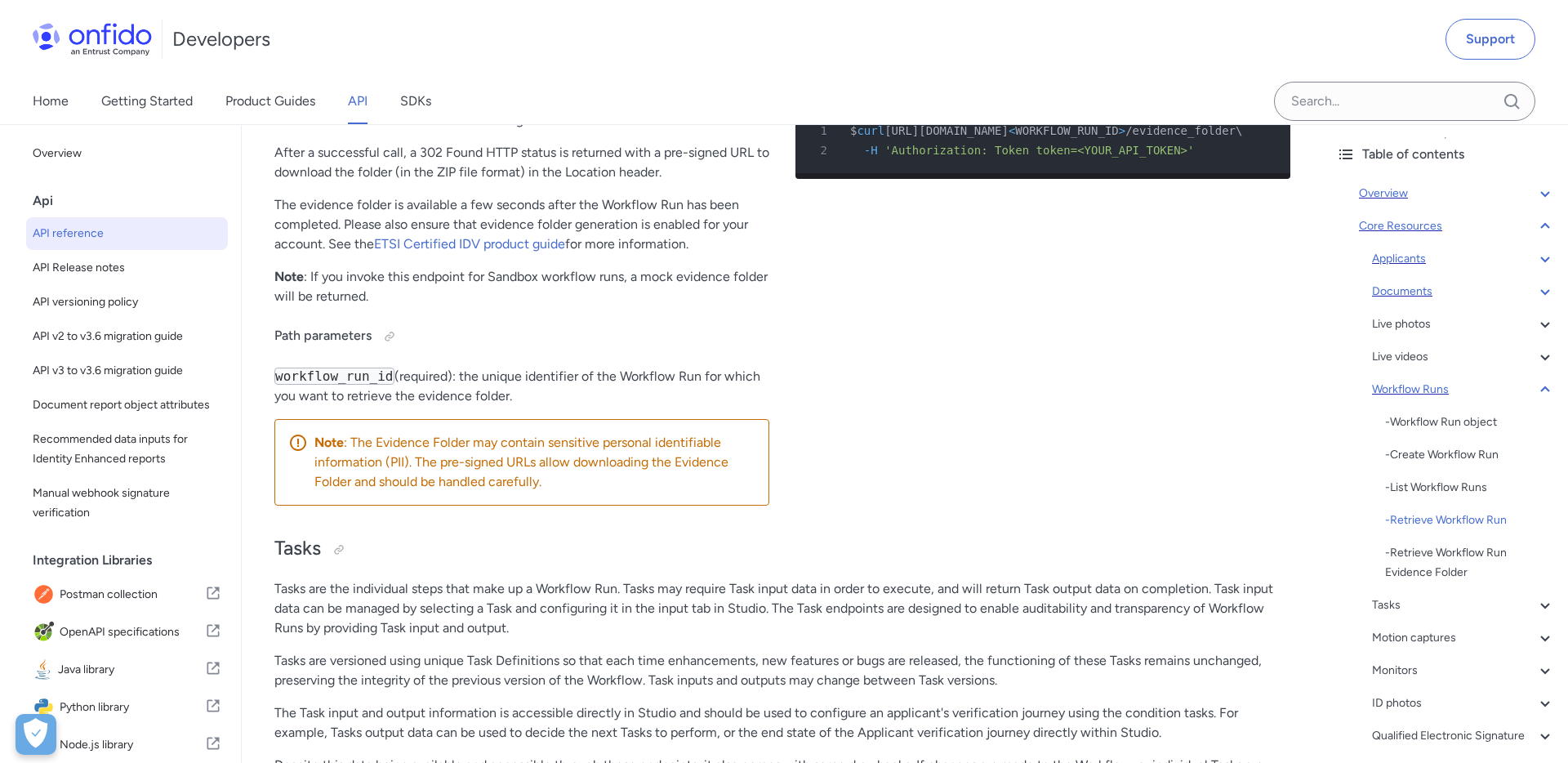
click at [1549, 190] on icon at bounding box center [1545, 193] width 20 height 20
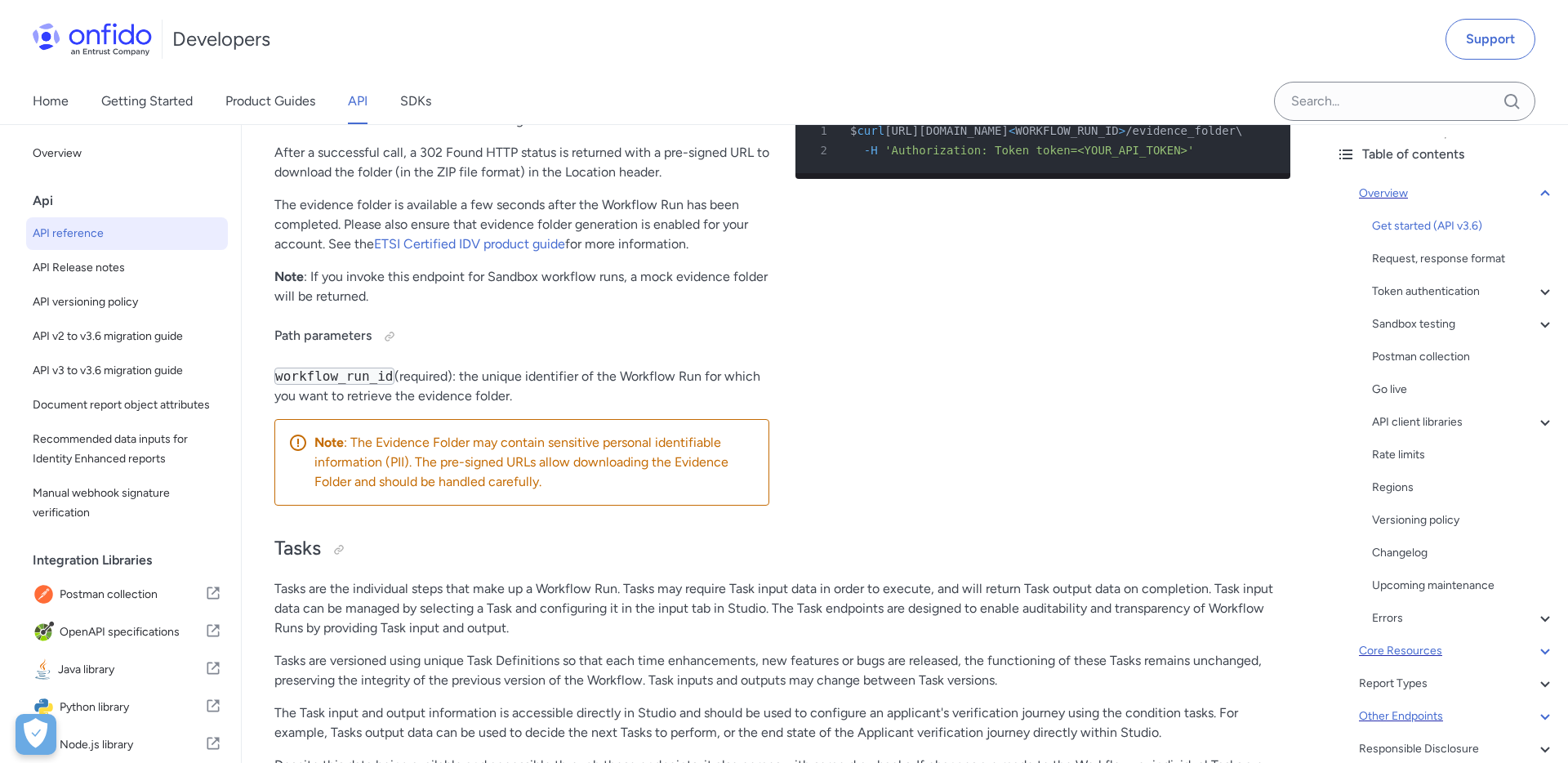
scroll to position [125, 0]
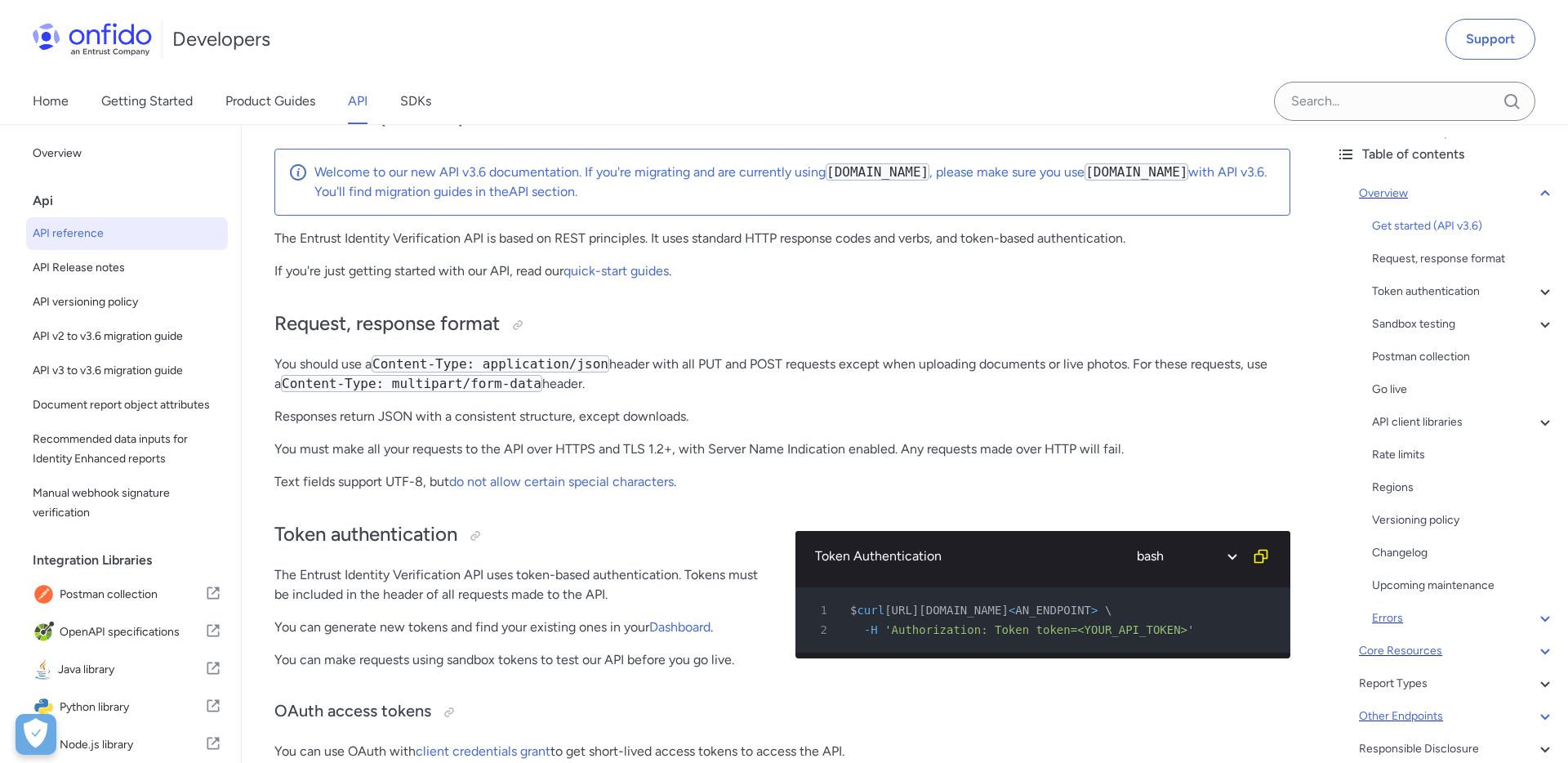
click at [1393, 622] on div "Errors" at bounding box center [1463, 618] width 182 height 20
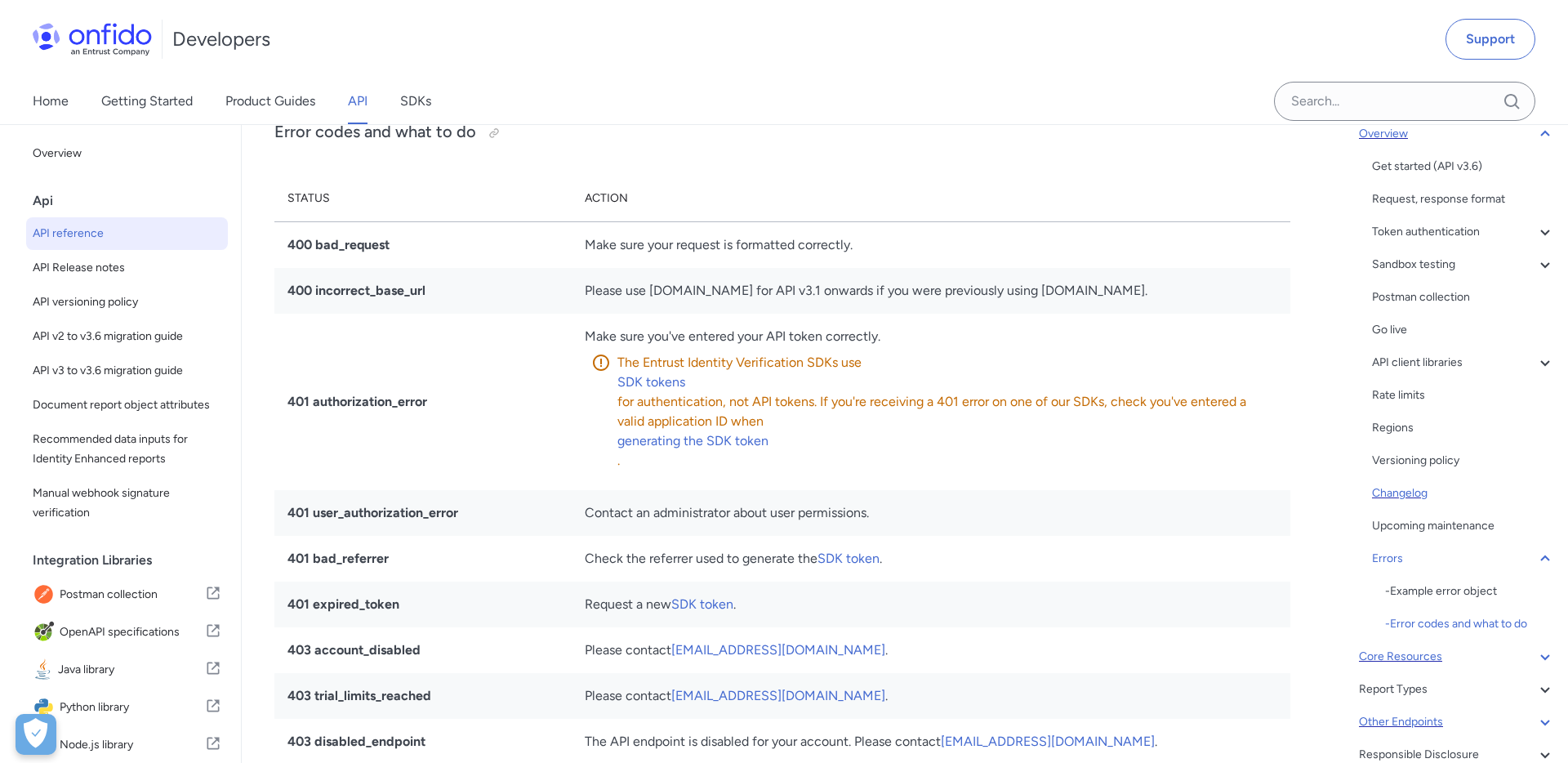
scroll to position [204, 0]
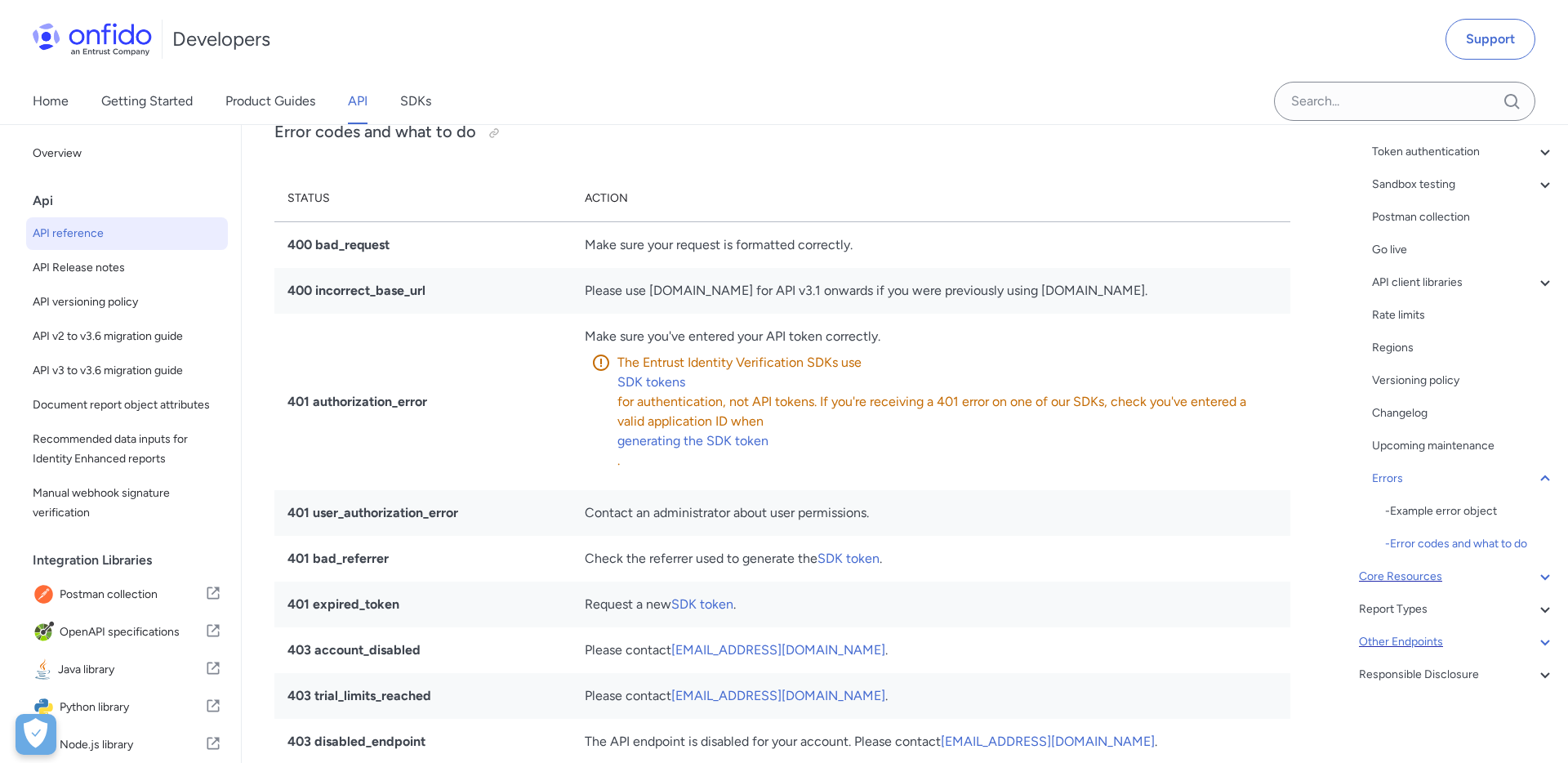
click at [1538, 570] on icon at bounding box center [1545, 577] width 20 height 20
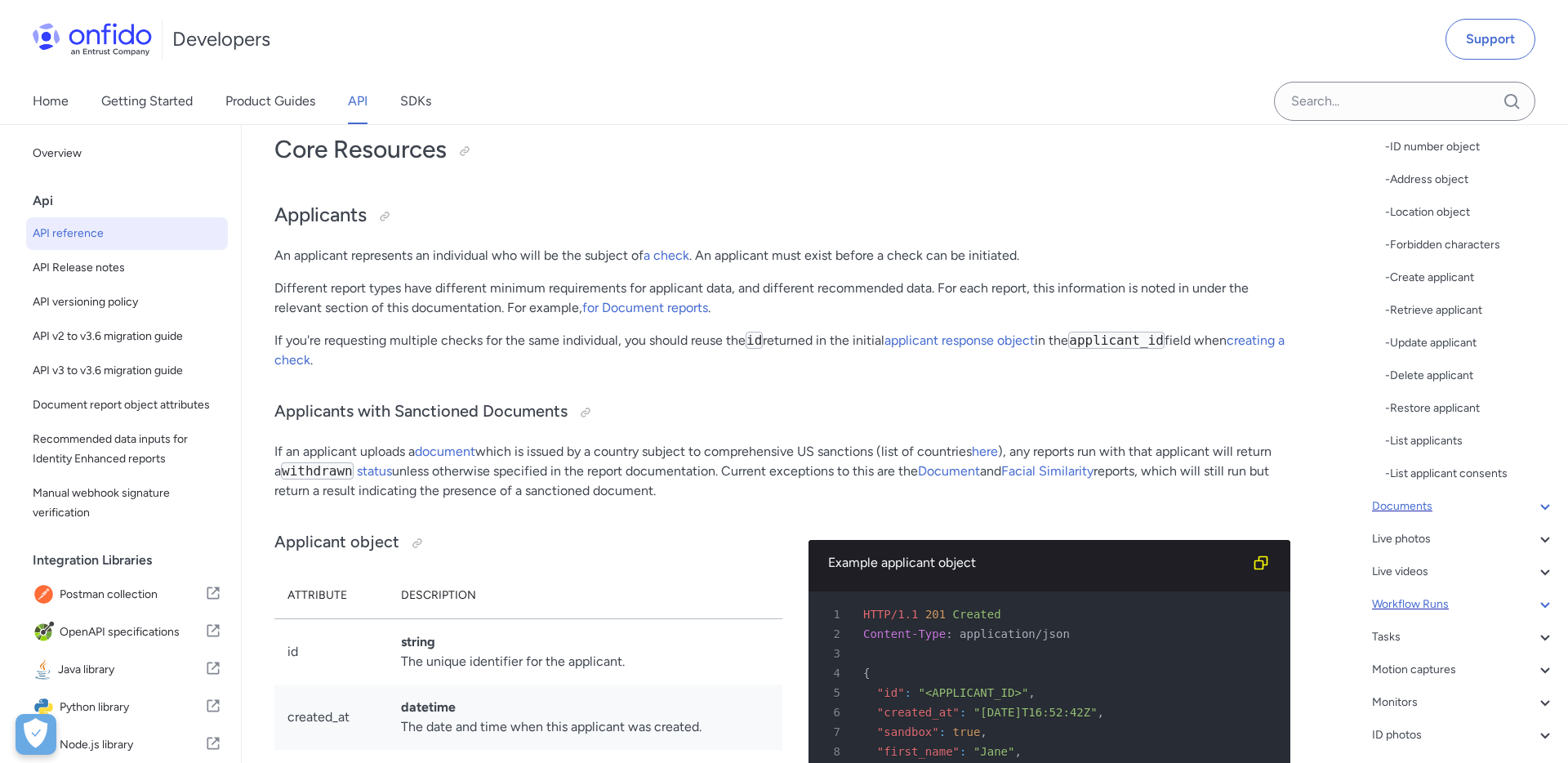
scroll to position [295, 0]
click at [1415, 599] on div "Workflow Runs" at bounding box center [1463, 603] width 182 height 20
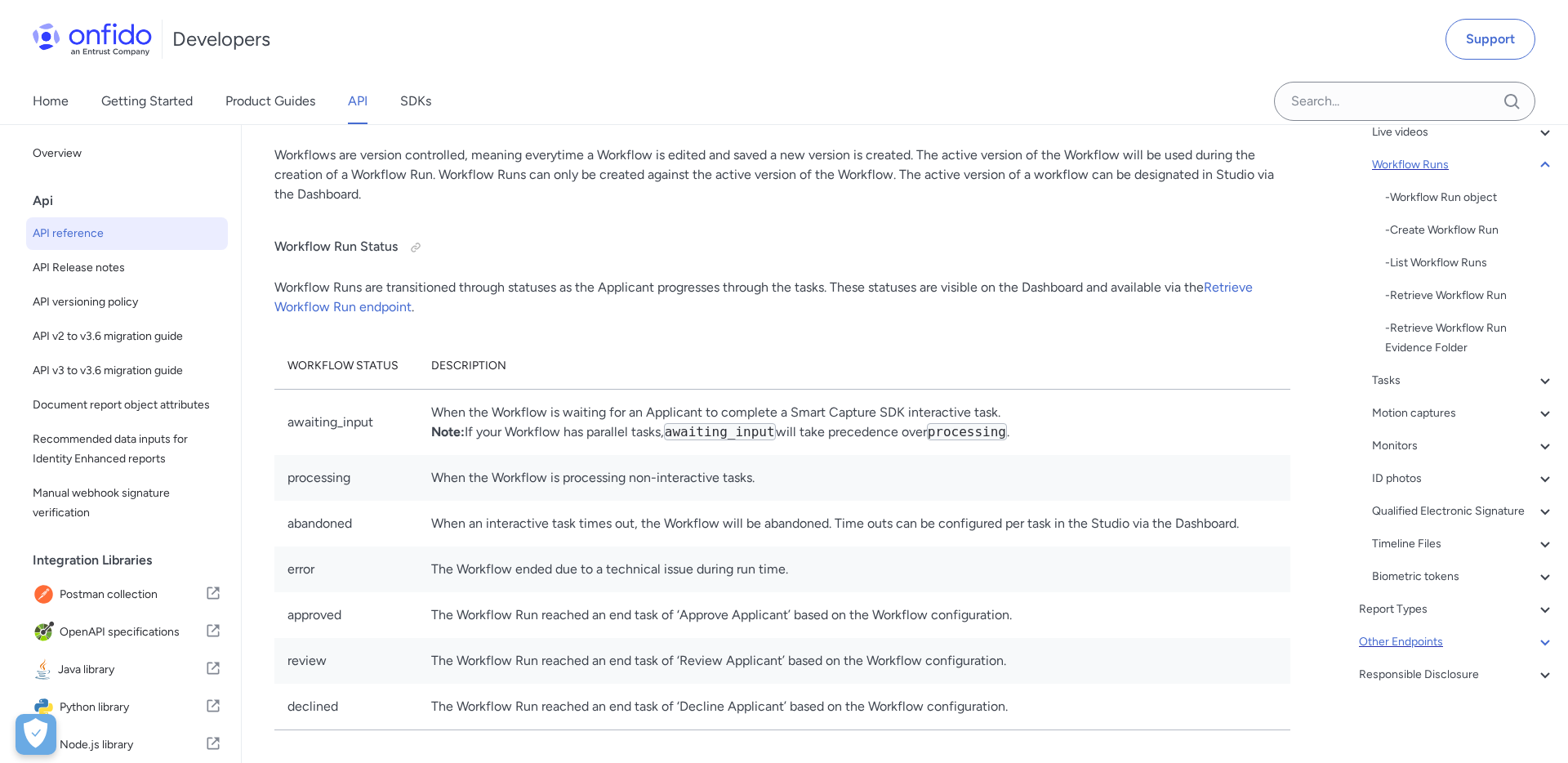
scroll to position [34150, 0]
click at [1433, 296] on div "- Retrieve Workflow Run" at bounding box center [1470, 295] width 170 height 20
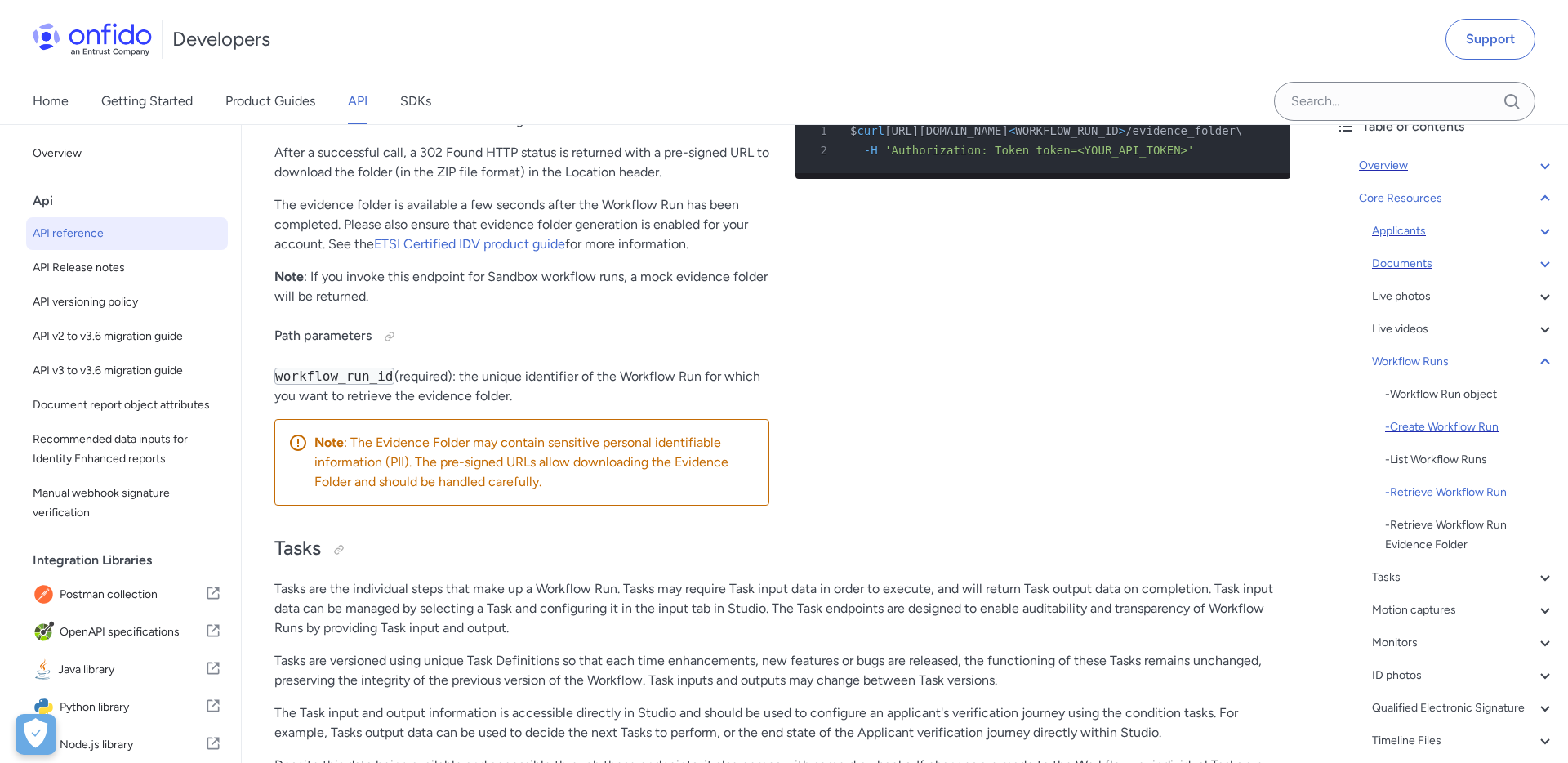
scroll to position [85, 0]
click at [1546, 269] on icon at bounding box center [1545, 271] width 20 height 20
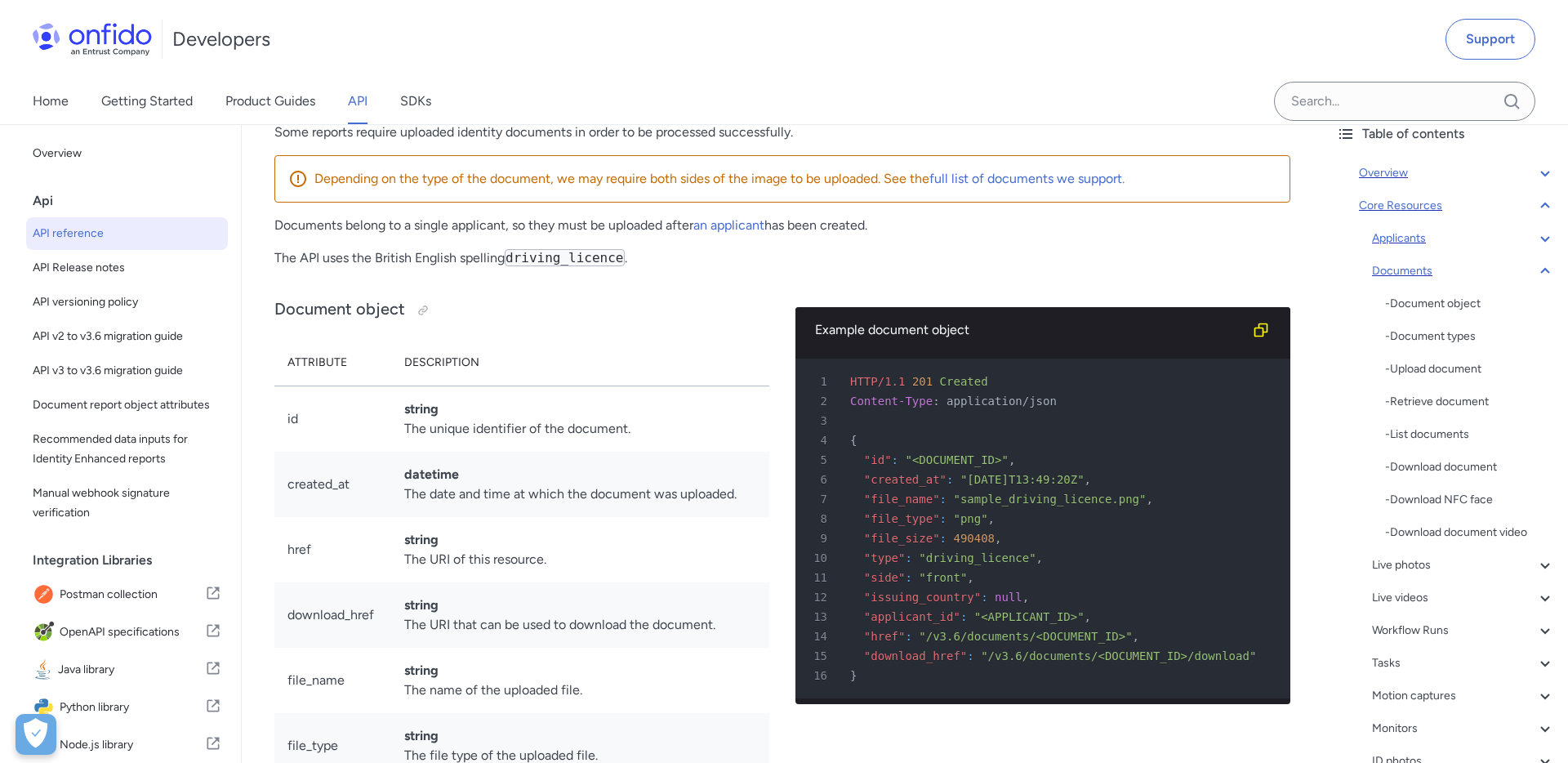
click at [1544, 168] on icon at bounding box center [1545, 174] width 20 height 20
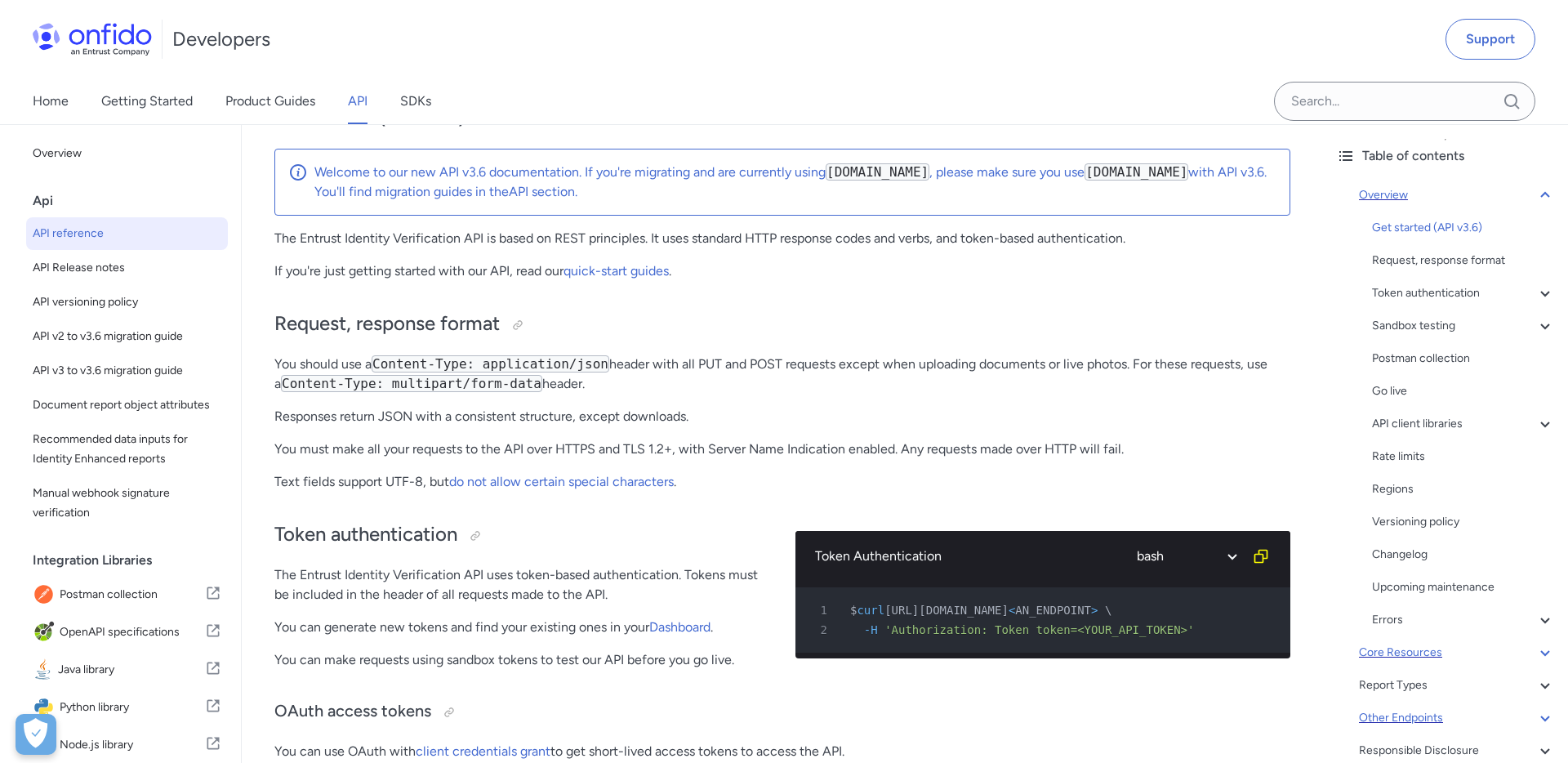
scroll to position [59, 0]
click at [1433, 336] on div "Sandbox testing" at bounding box center [1463, 330] width 182 height 20
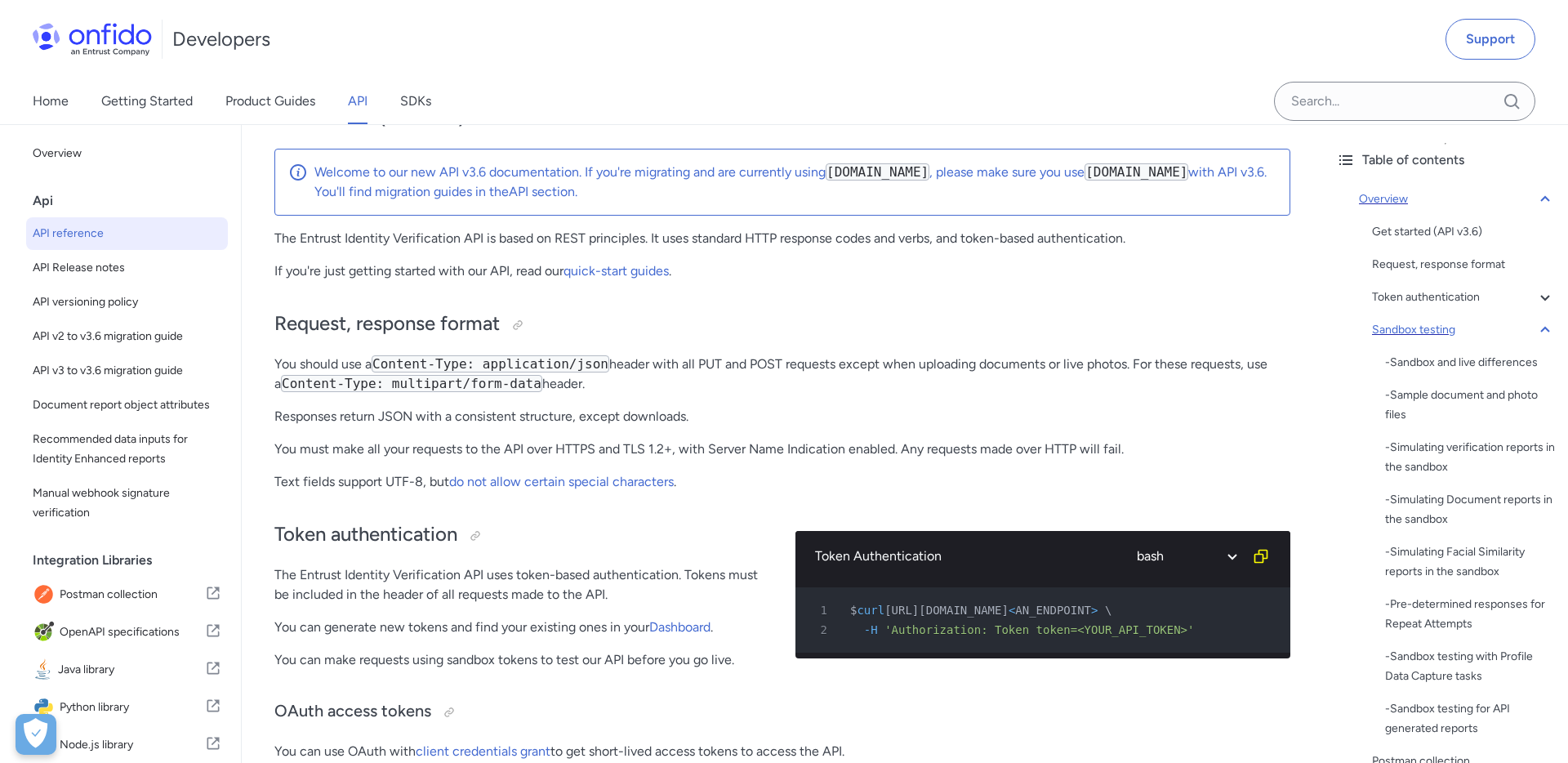
scroll to position [2115, 0]
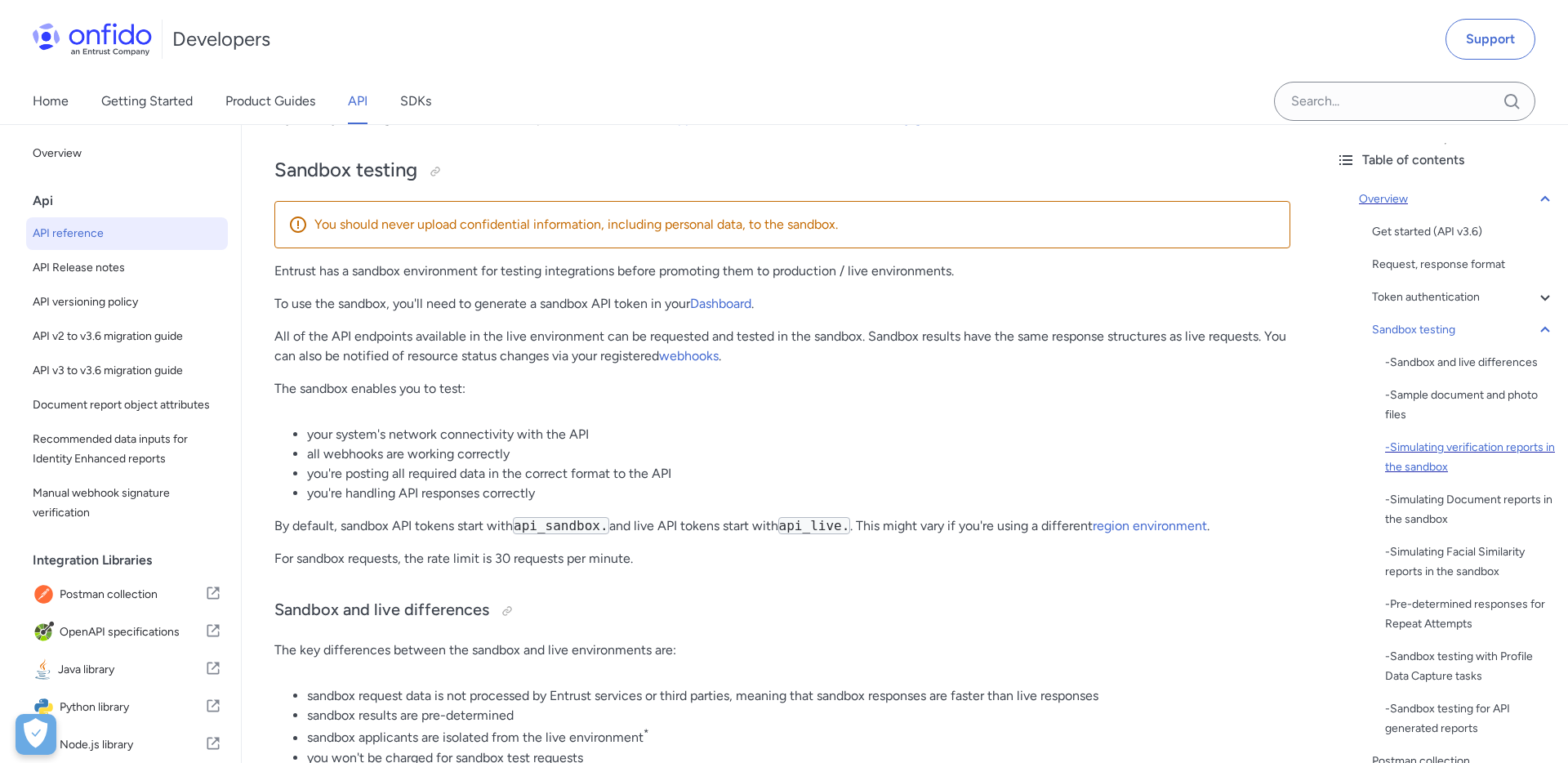
click at [1420, 455] on div "- Simulating verification reports in the sandbox" at bounding box center [1470, 457] width 170 height 39
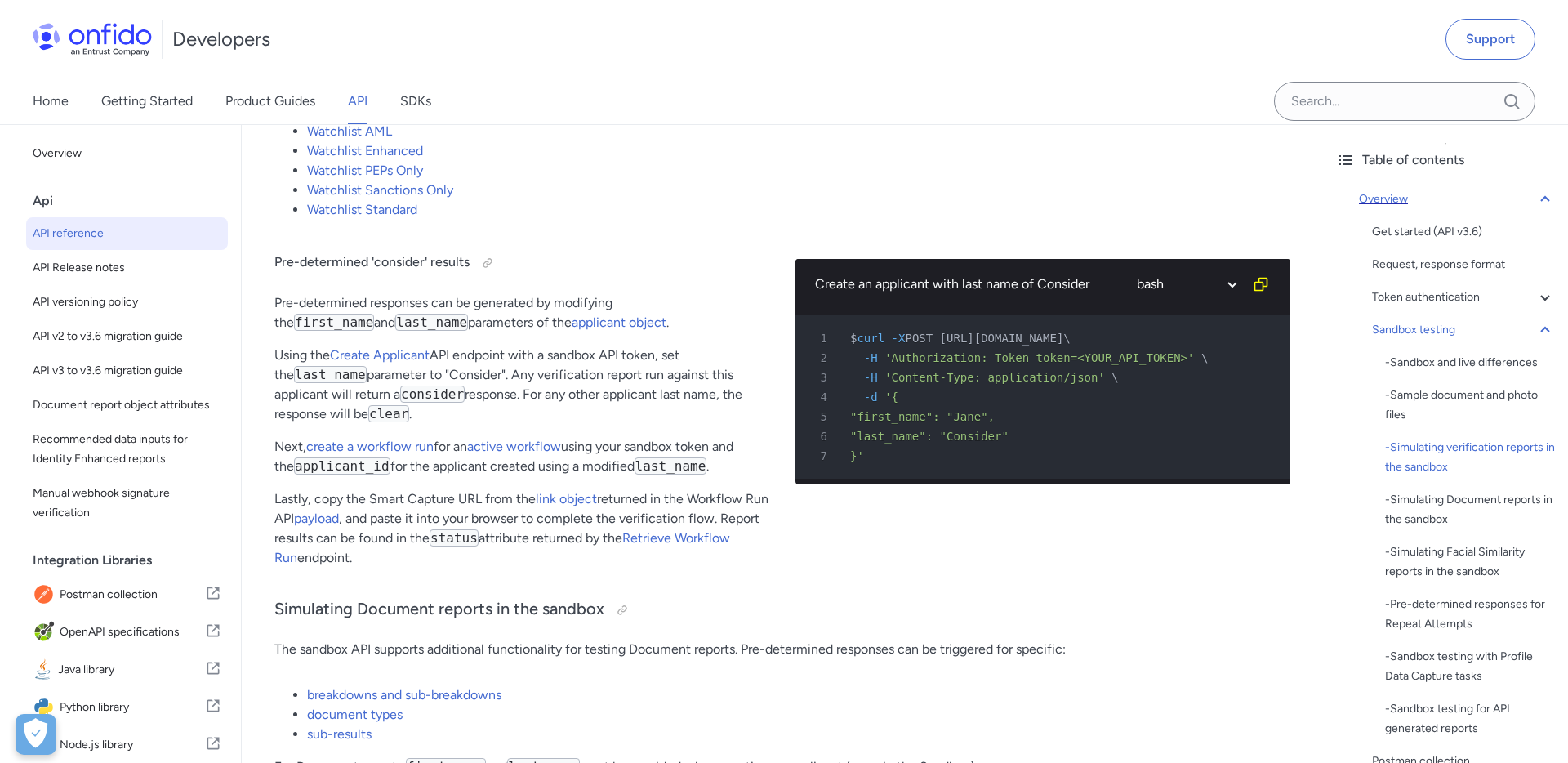
scroll to position [3368, 0]
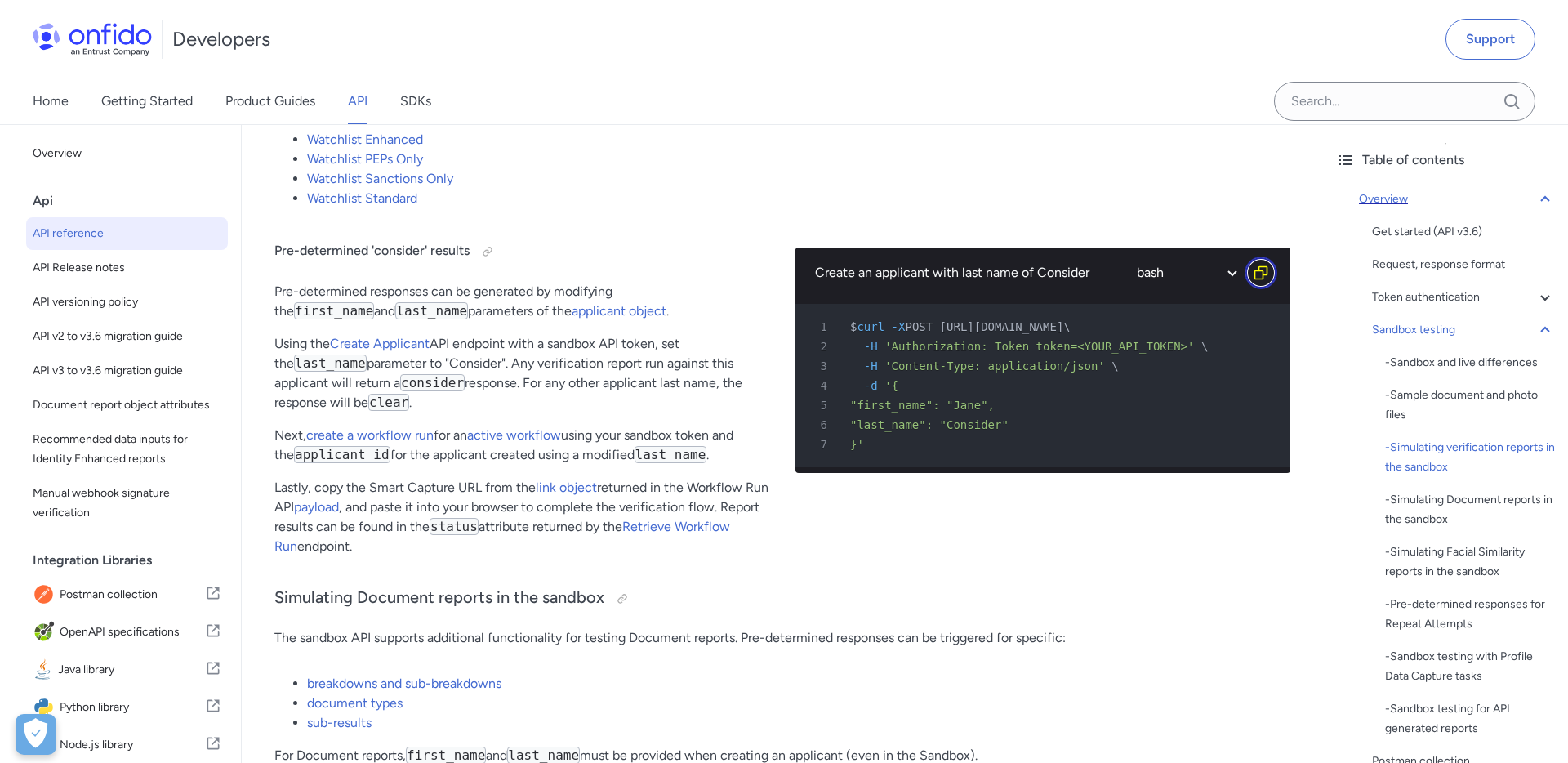
click at [1261, 281] on icon "Copy code snippet button" at bounding box center [1260, 273] width 16 height 16
click at [1542, 328] on icon at bounding box center [1545, 329] width 9 height 5
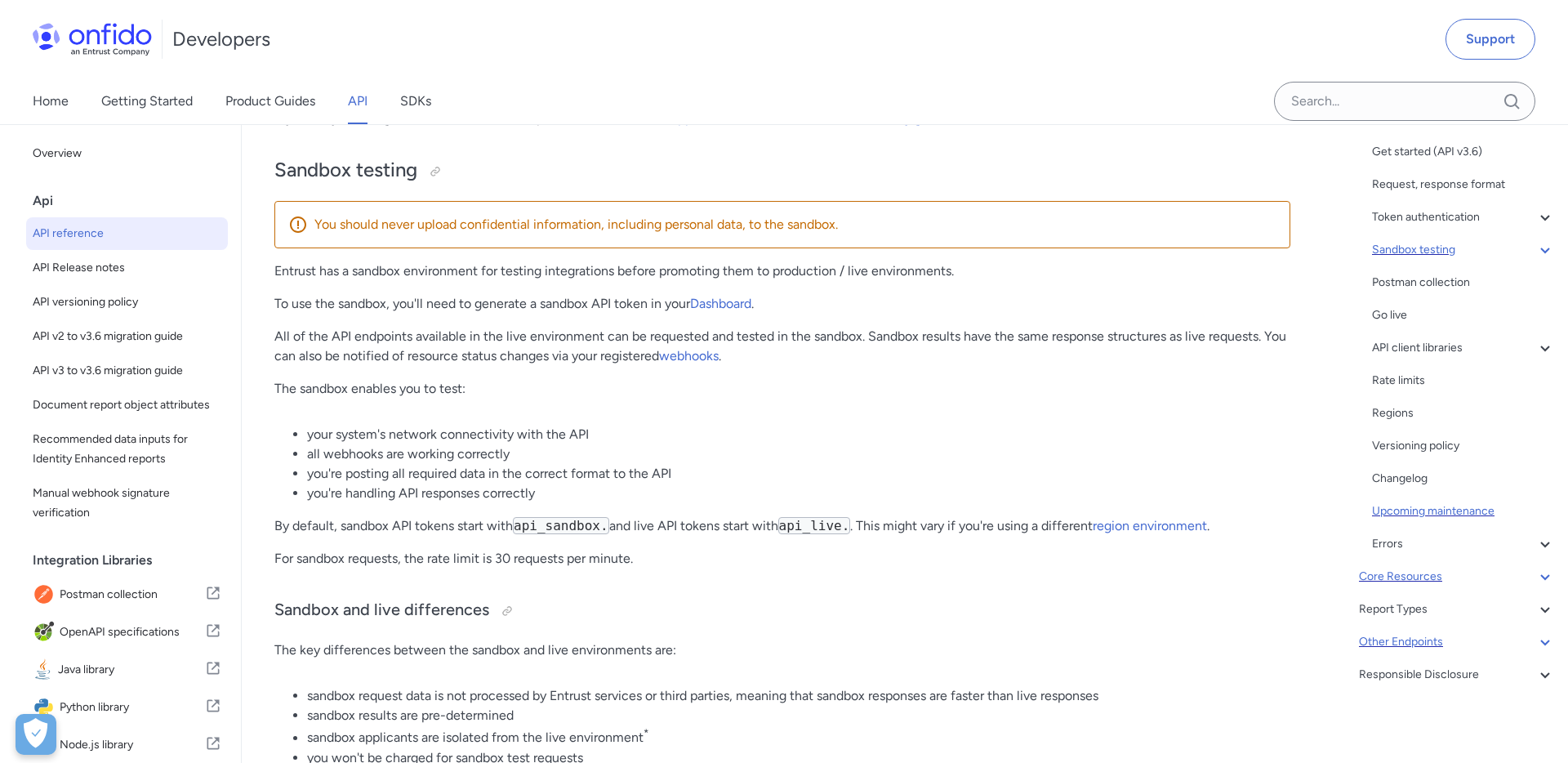
scroll to position [126, 0]
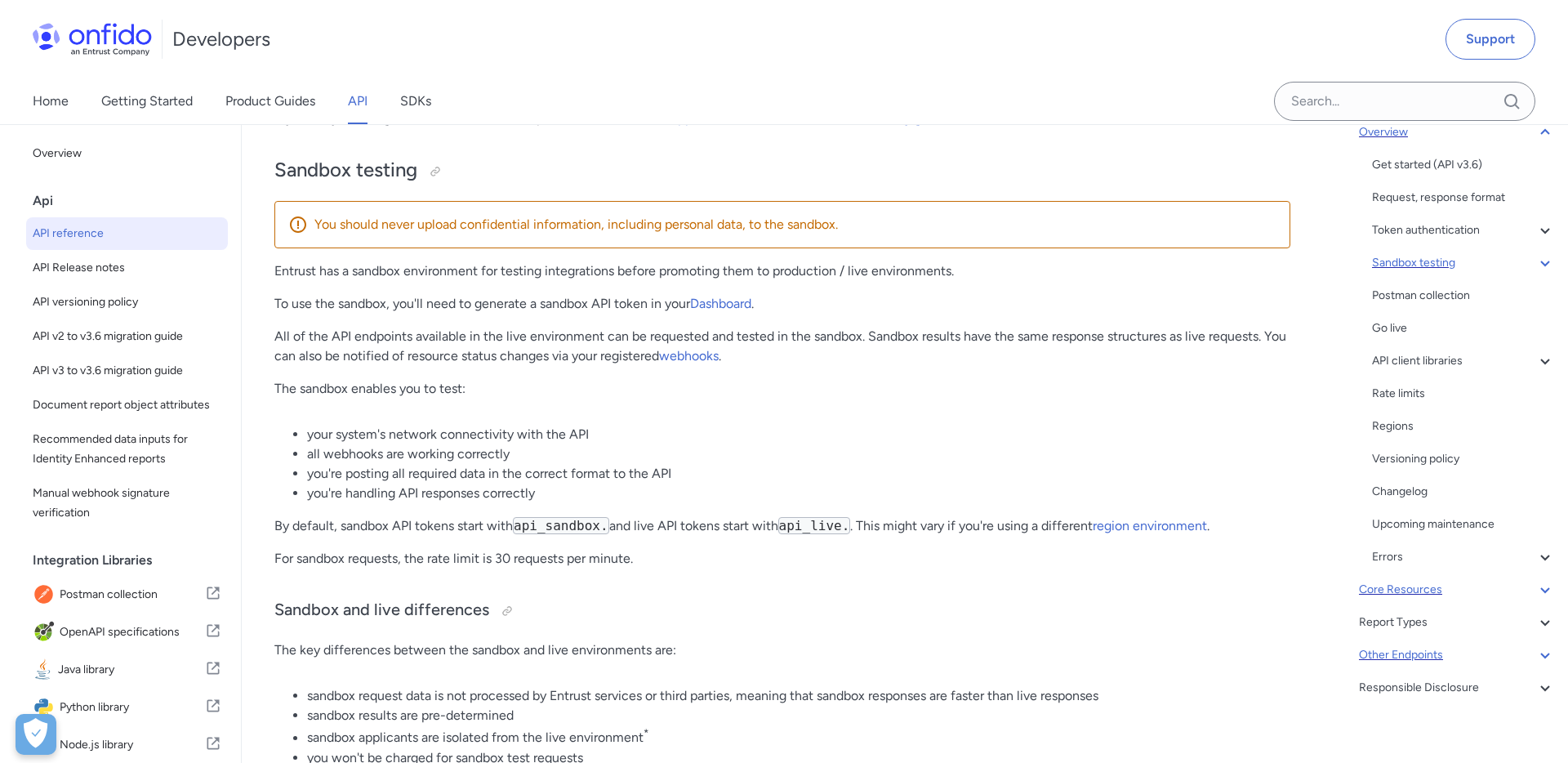
click at [1541, 587] on icon at bounding box center [1545, 589] width 20 height 20
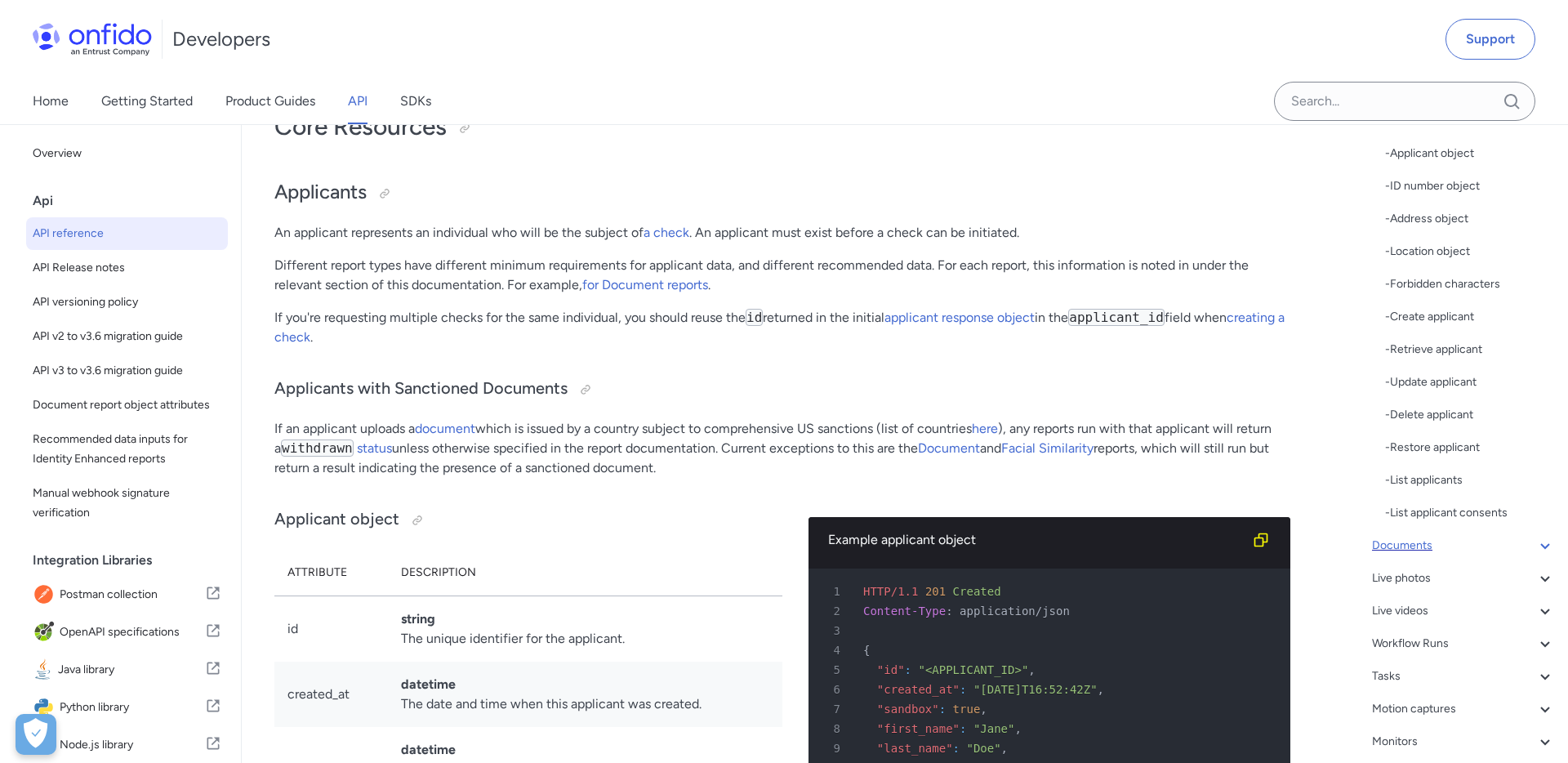
scroll to position [260, 0]
click at [1435, 634] on div "Workflow Runs" at bounding box center [1463, 638] width 182 height 20
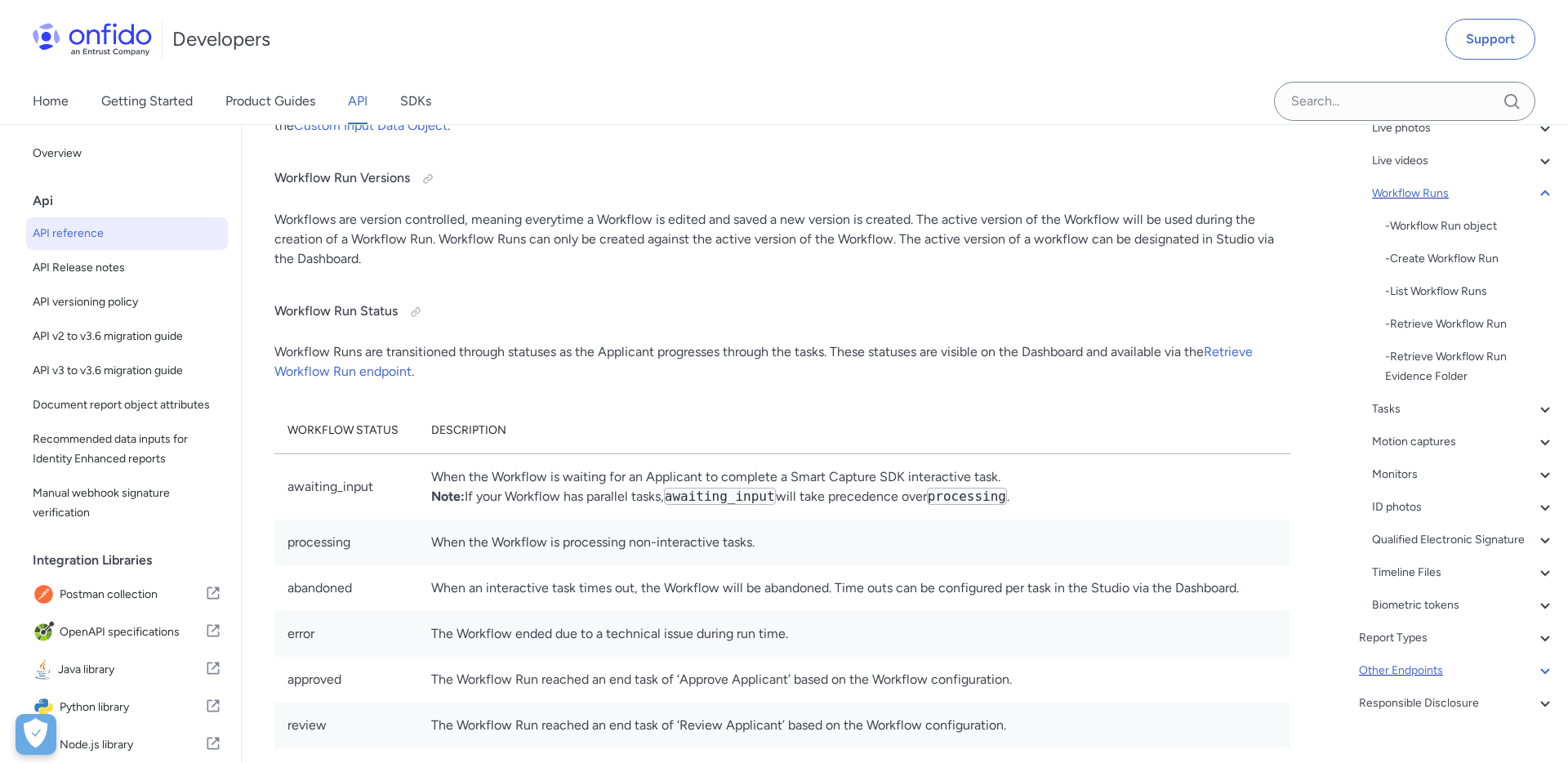
scroll to position [289, 0]
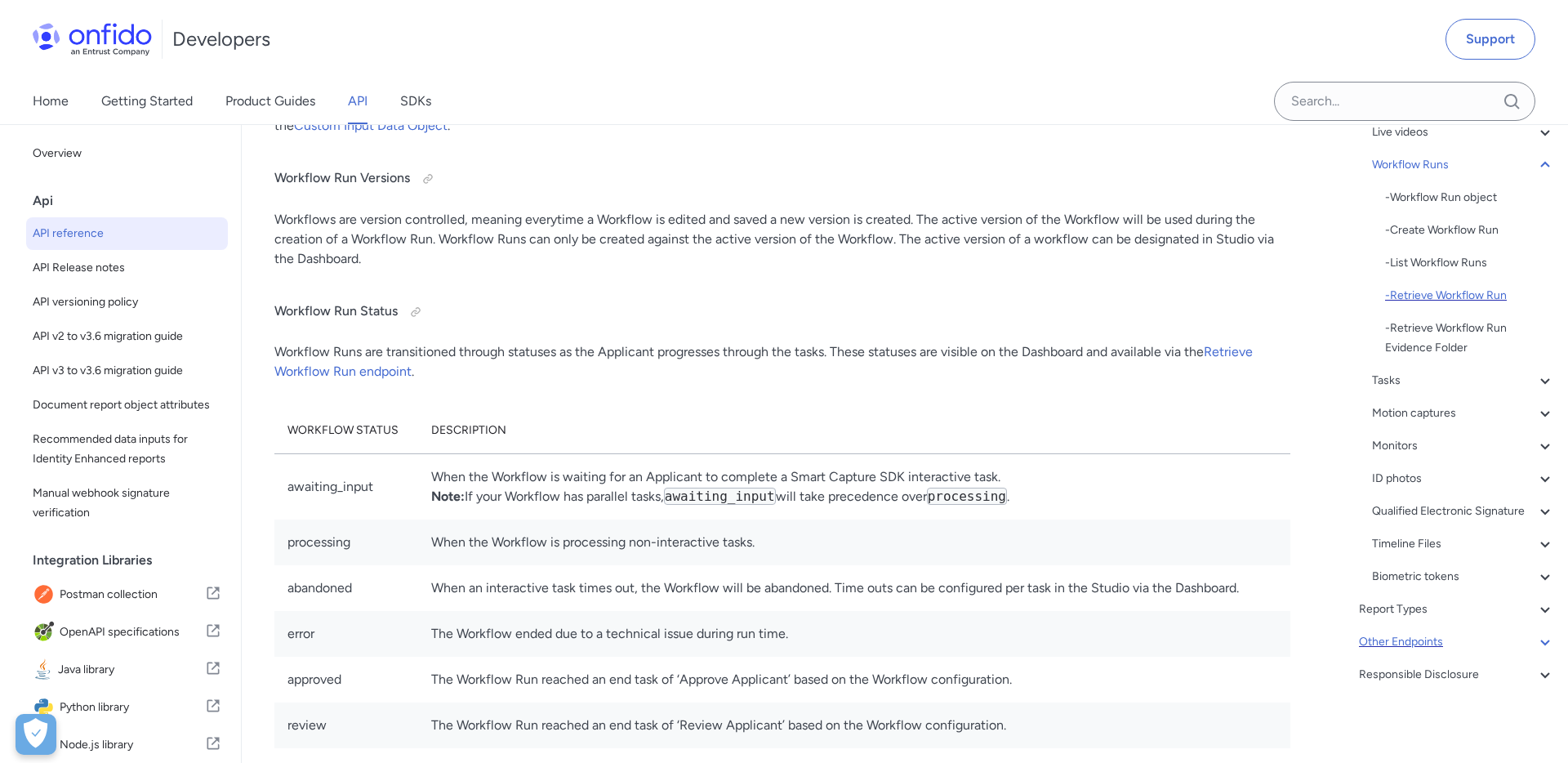
click at [1437, 292] on div "- Retrieve Workflow Run" at bounding box center [1470, 295] width 170 height 20
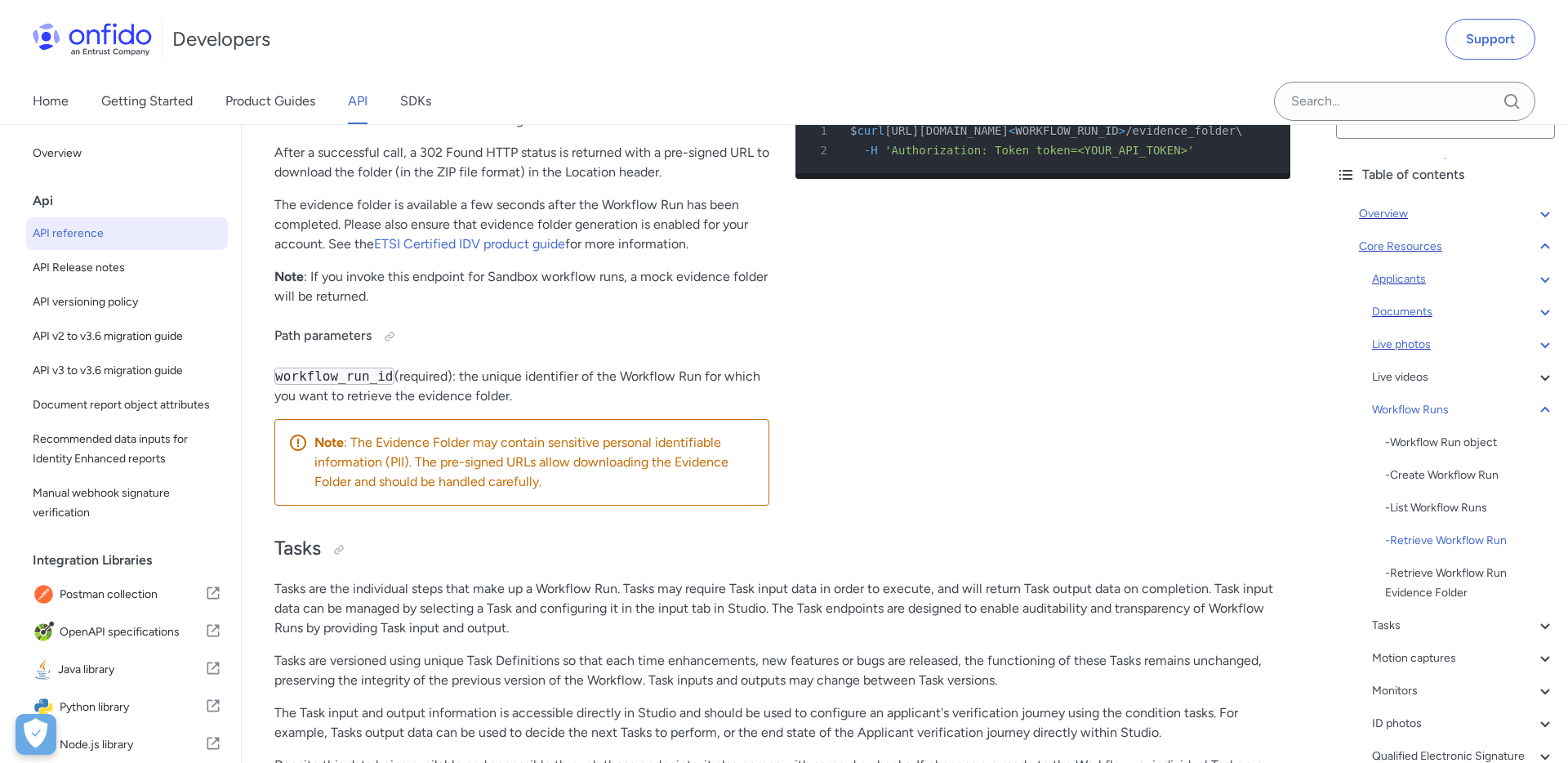
scroll to position [0, 0]
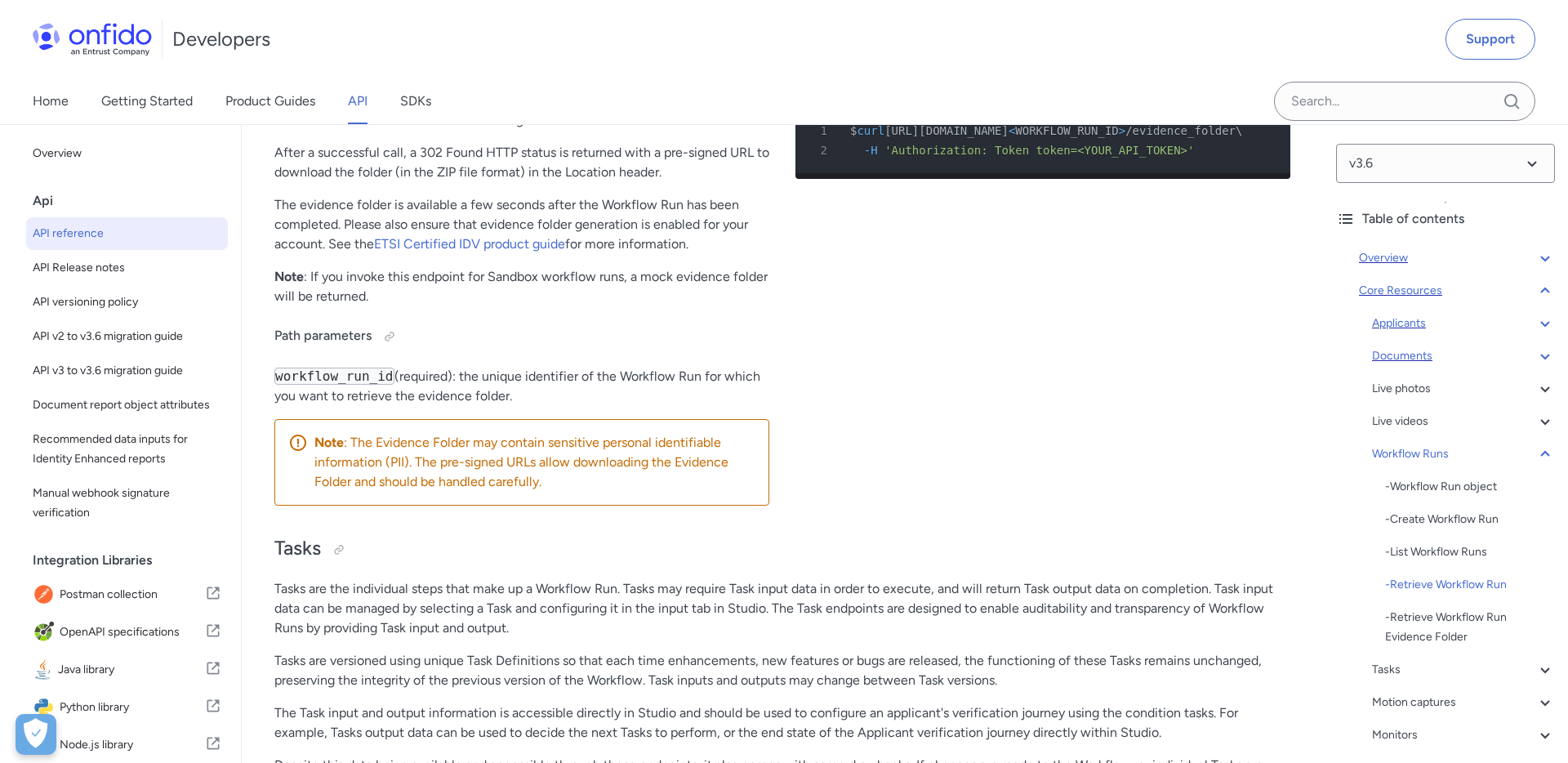
click at [1542, 253] on icon at bounding box center [1545, 259] width 20 height 20
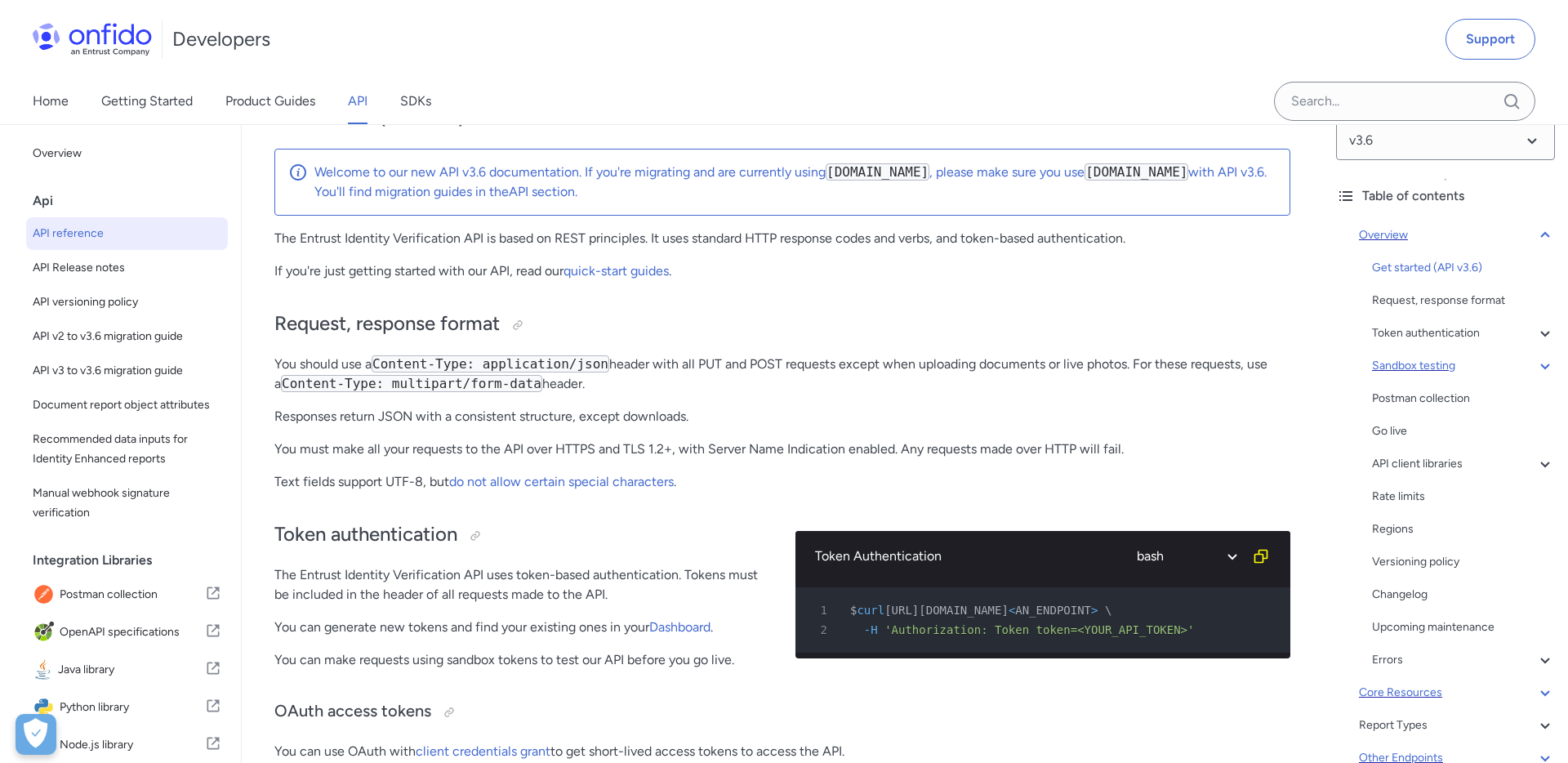
scroll to position [26, 0]
click at [1390, 652] on div "Errors" at bounding box center [1463, 657] width 182 height 20
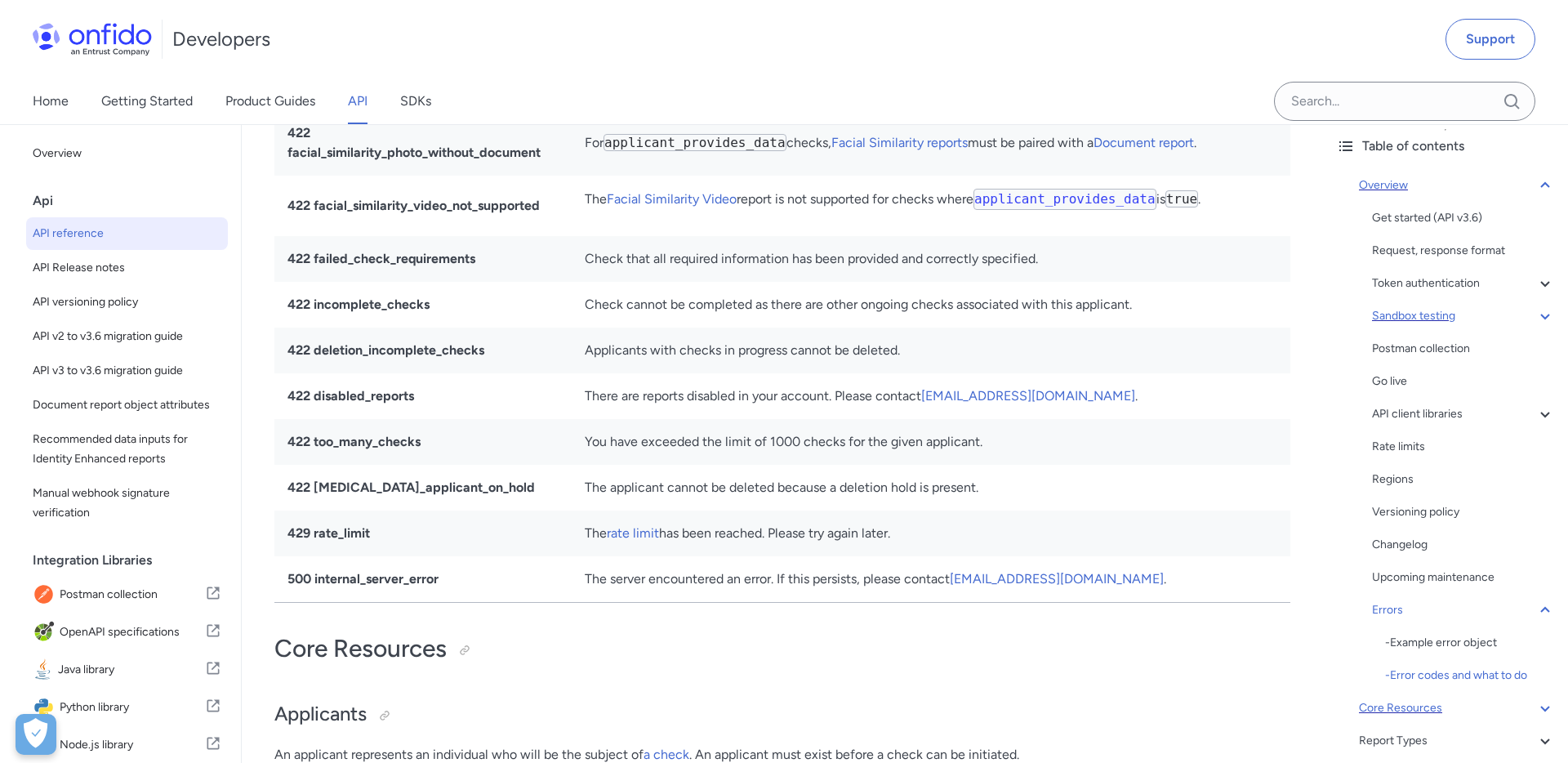
scroll to position [83, 0]
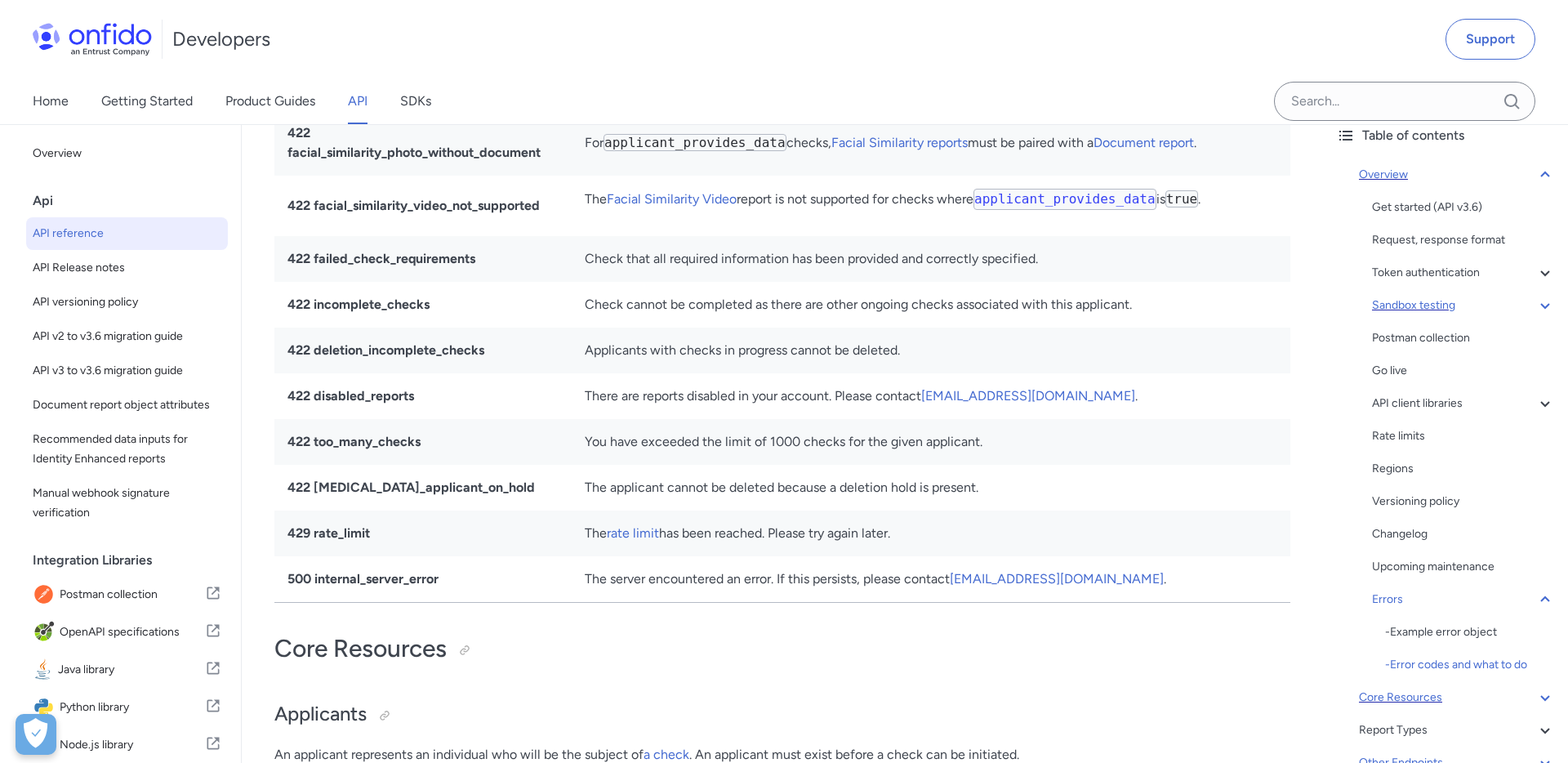
click at [1430, 312] on div "Sandbox testing" at bounding box center [1463, 305] width 182 height 20
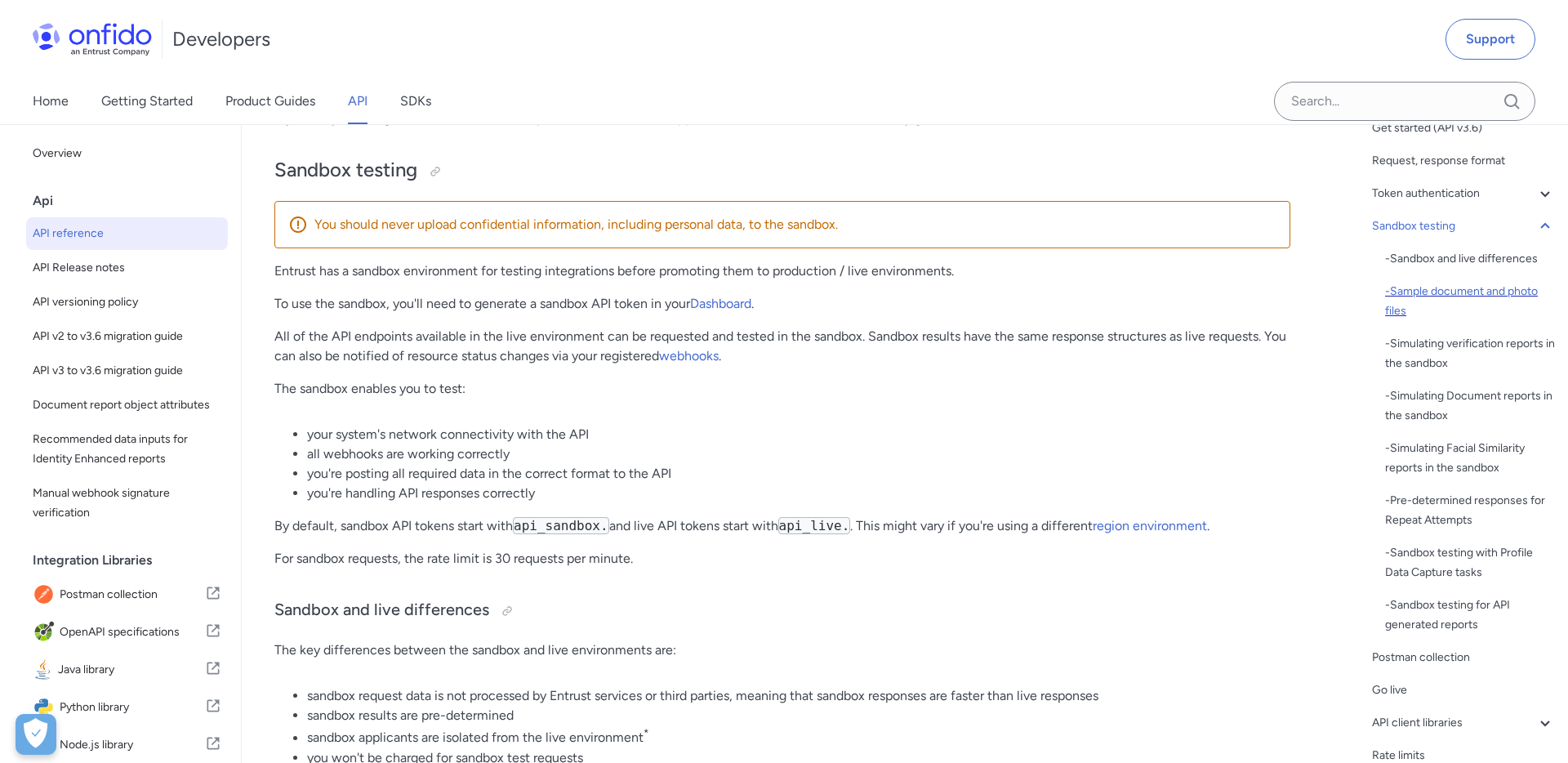
scroll to position [179, 0]
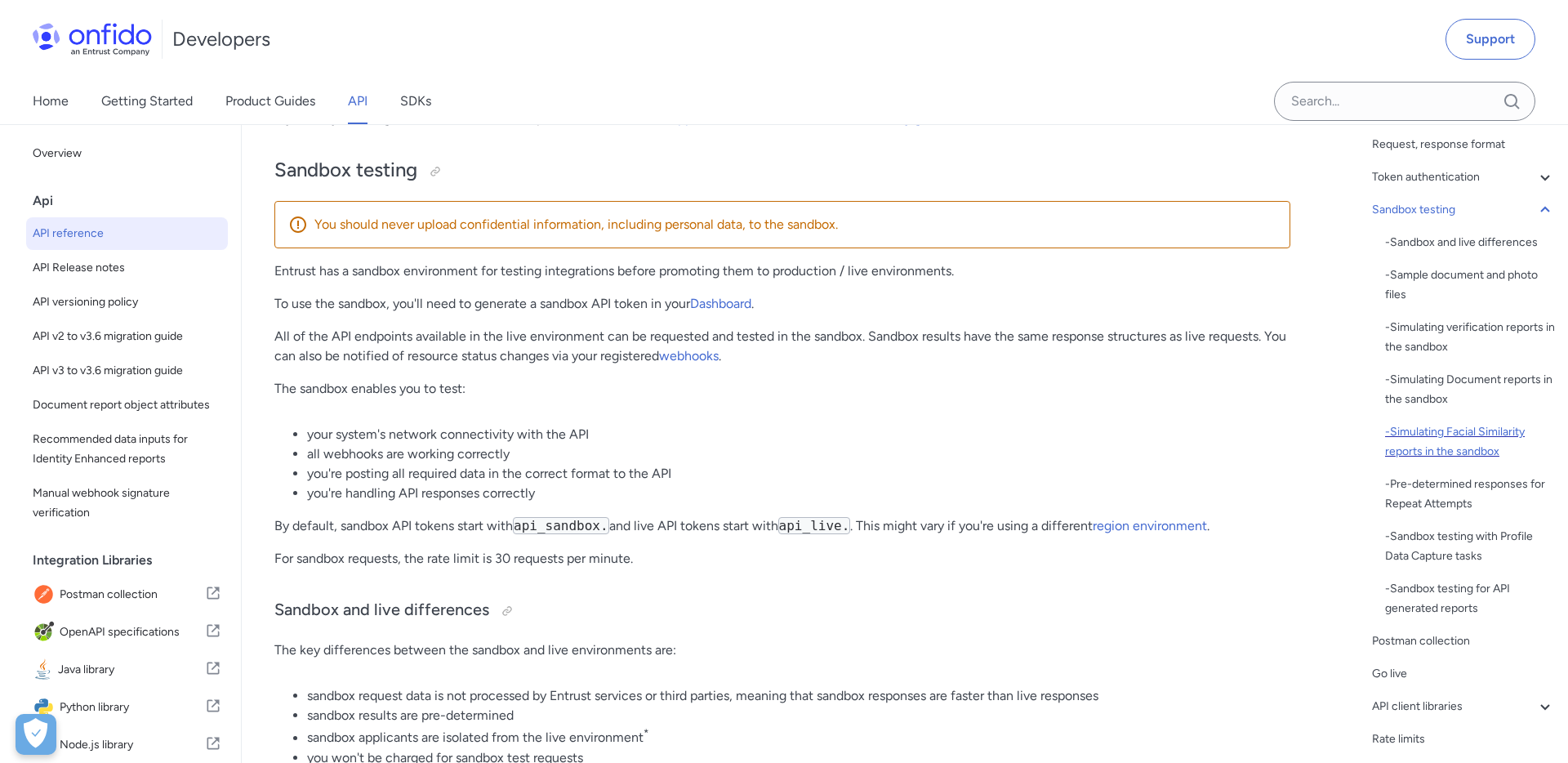
click at [1430, 450] on div "- Simulating Facial Similarity reports in the sandbox" at bounding box center [1470, 442] width 170 height 39
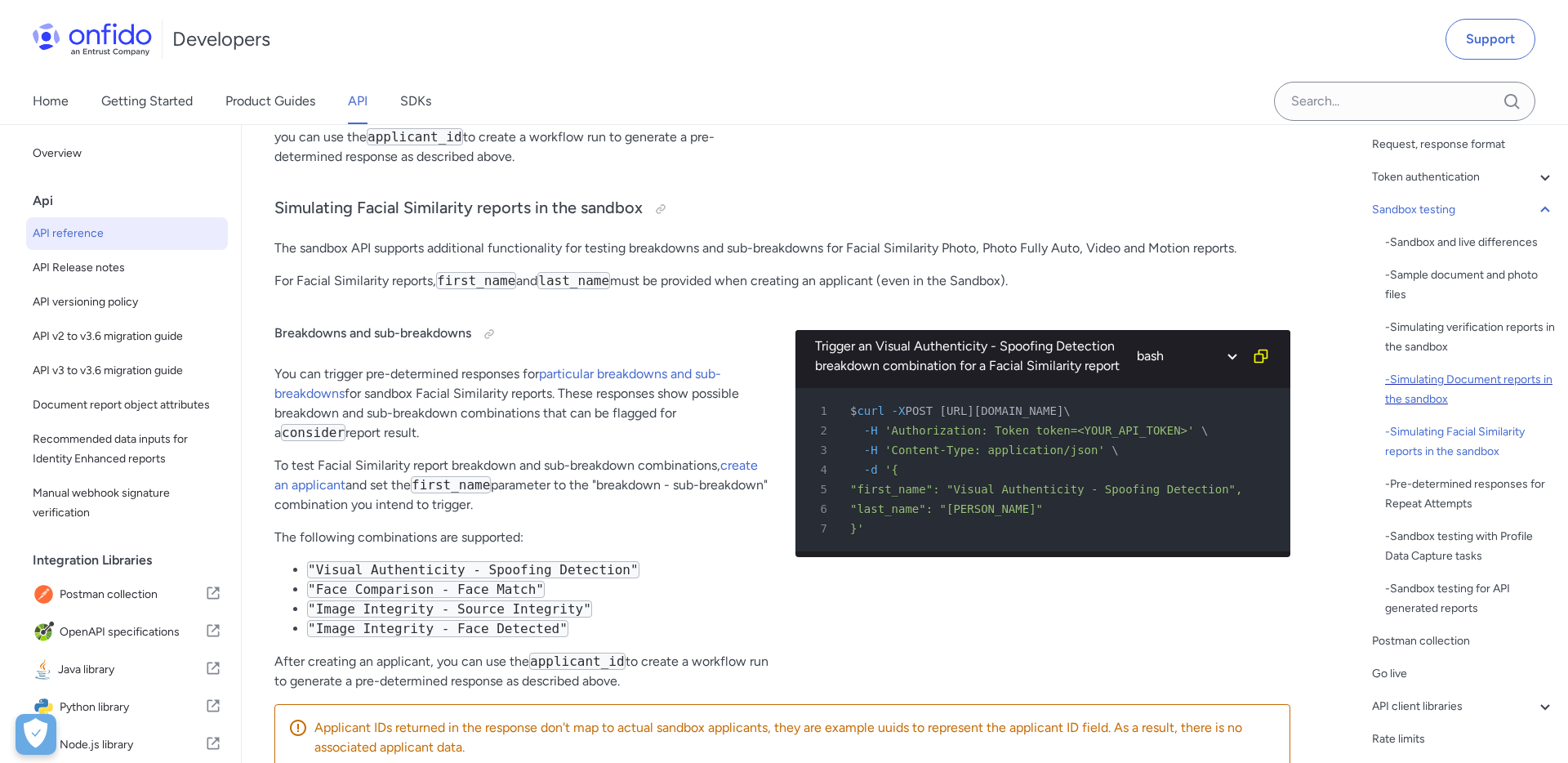
click at [1432, 379] on div "- Simulating Document reports in the sandbox" at bounding box center [1470, 390] width 170 height 39
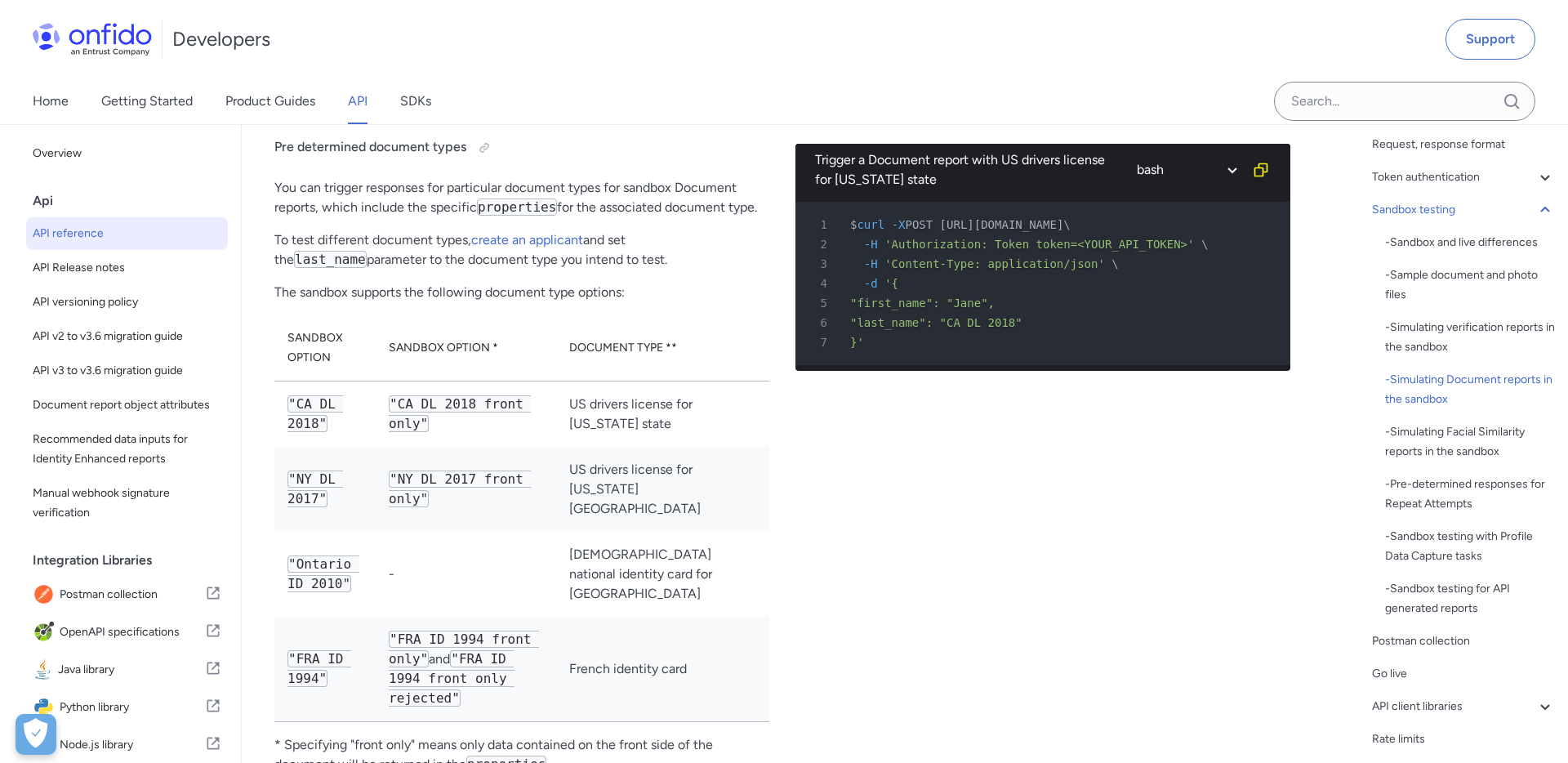
scroll to position [4596, 0]
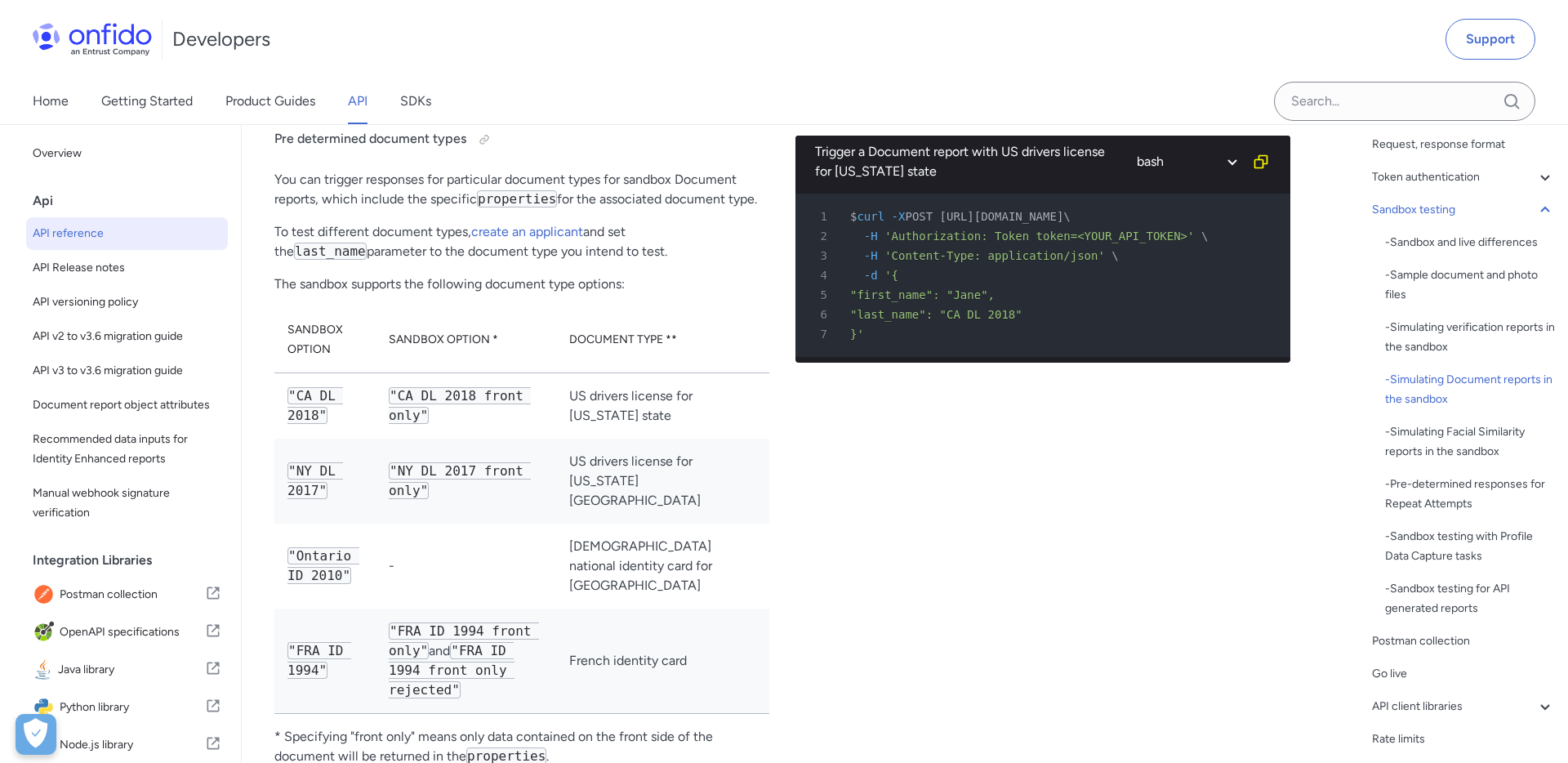
click at [555, 198] on p "You can trigger responses for particular document types for sandbox Document re…" at bounding box center [521, 190] width 495 height 39
click at [1540, 207] on icon at bounding box center [1545, 210] width 20 height 20
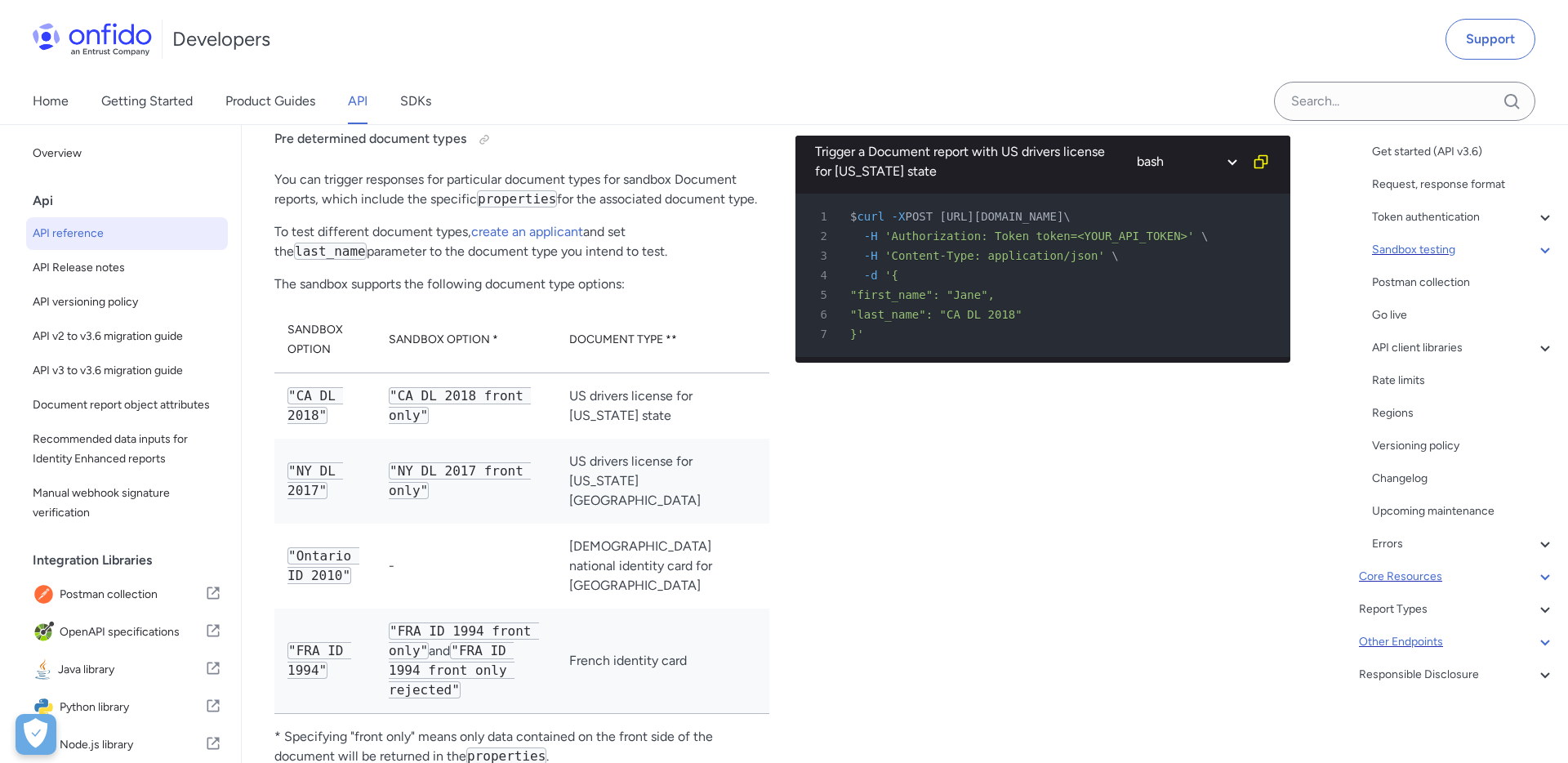
scroll to position [139, 0]
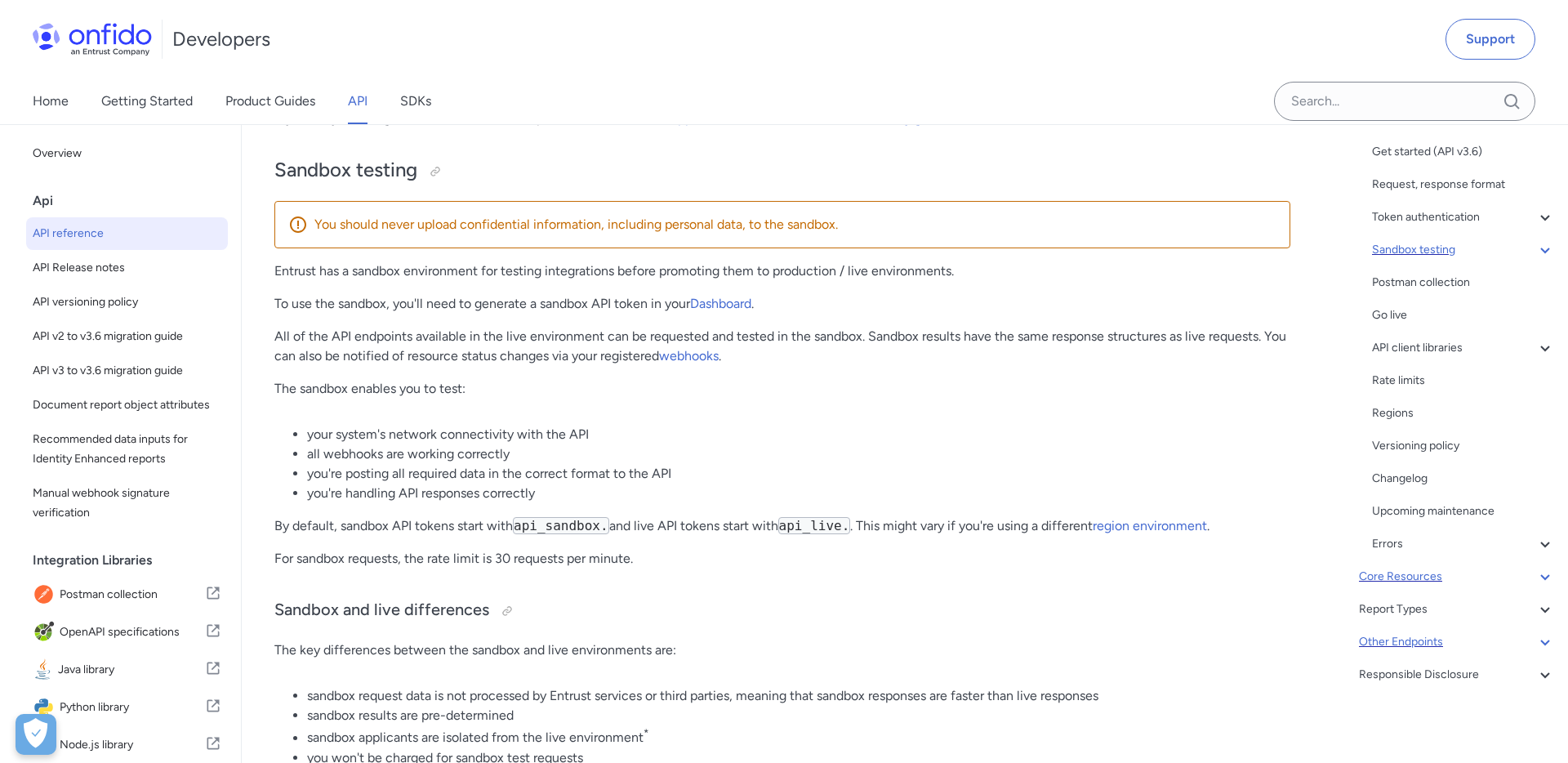
click at [1540, 208] on icon at bounding box center [1545, 217] width 20 height 20
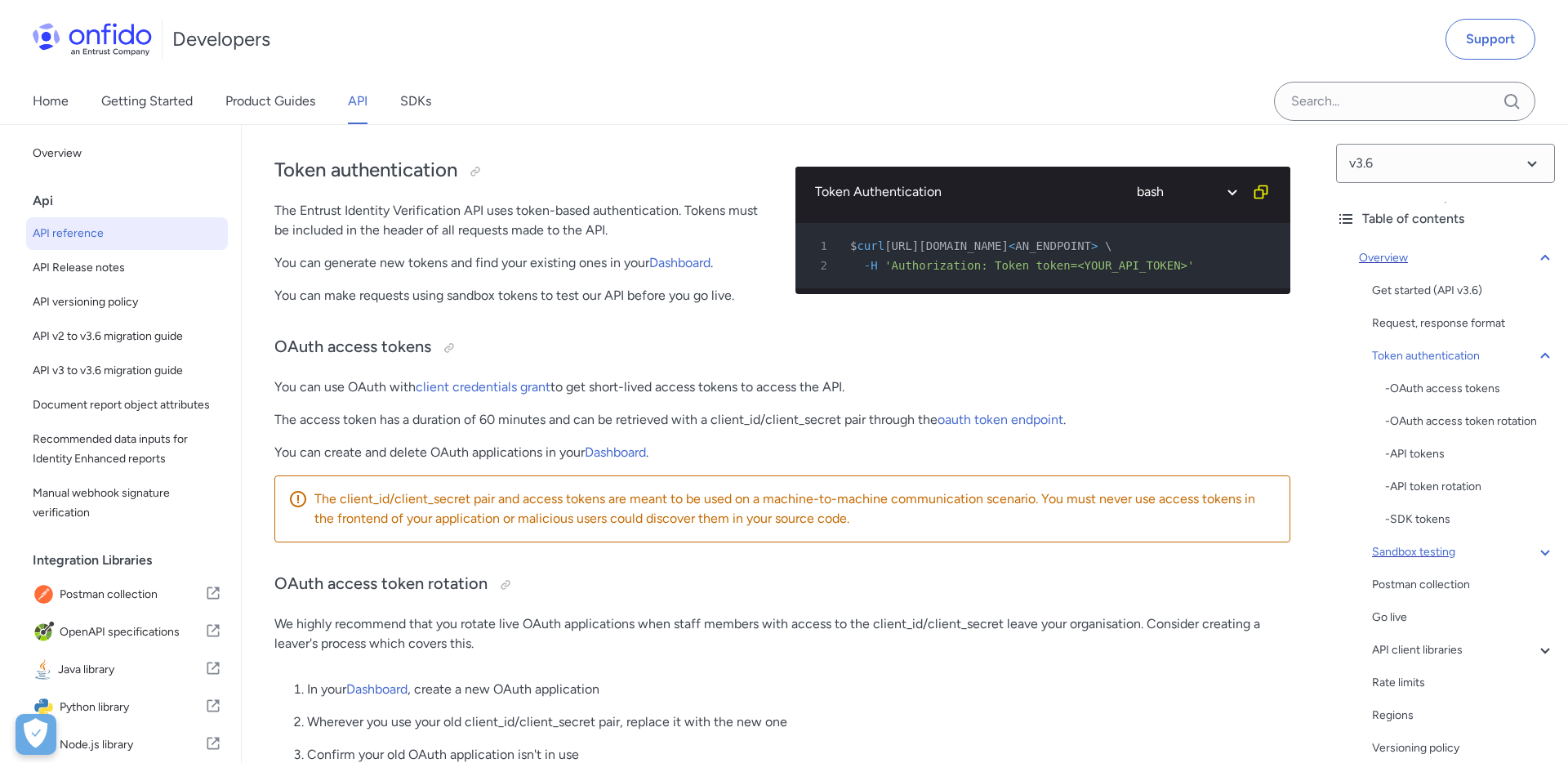
click at [1550, 252] on icon at bounding box center [1545, 259] width 20 height 20
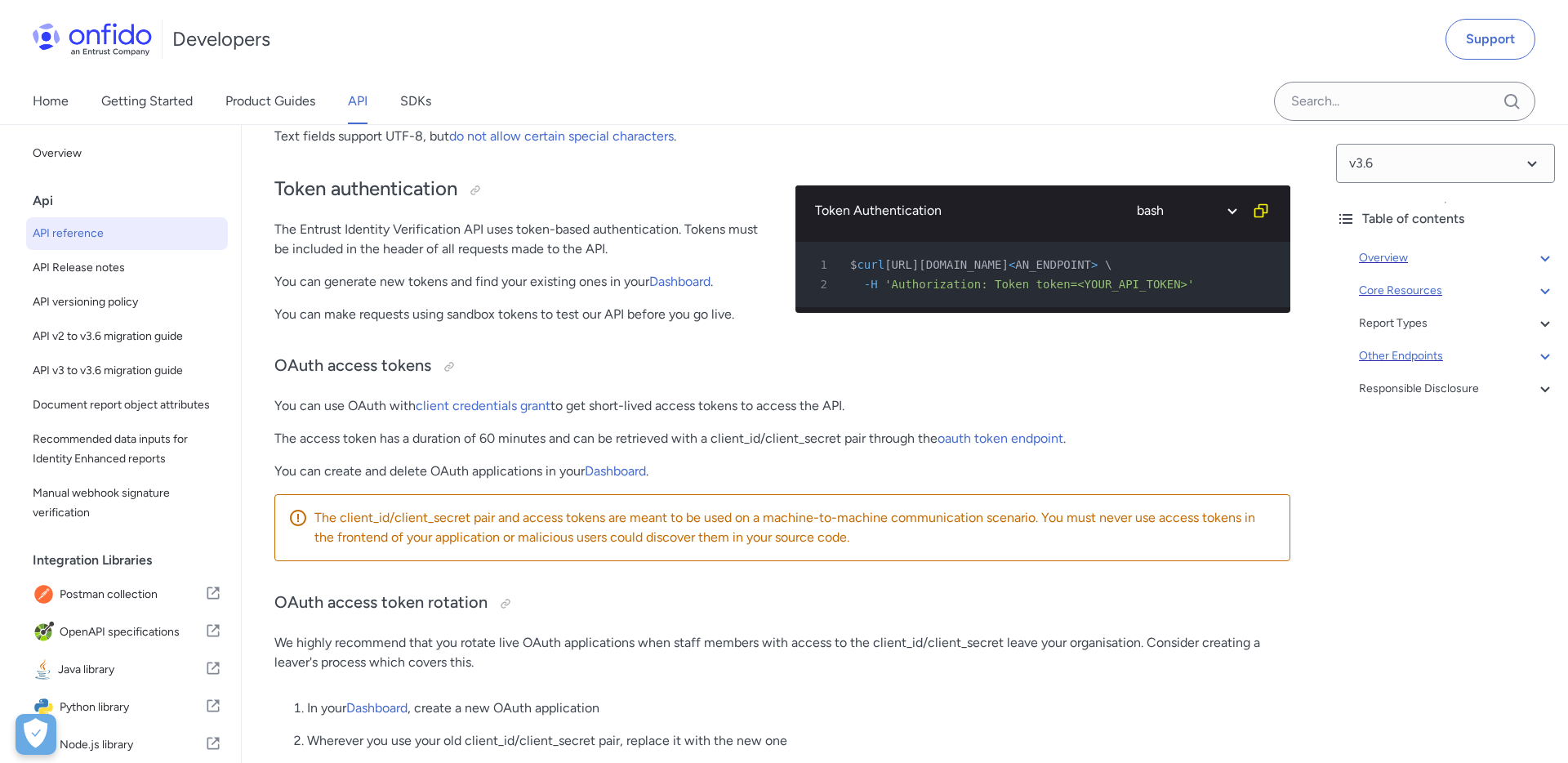
scroll to position [473, 0]
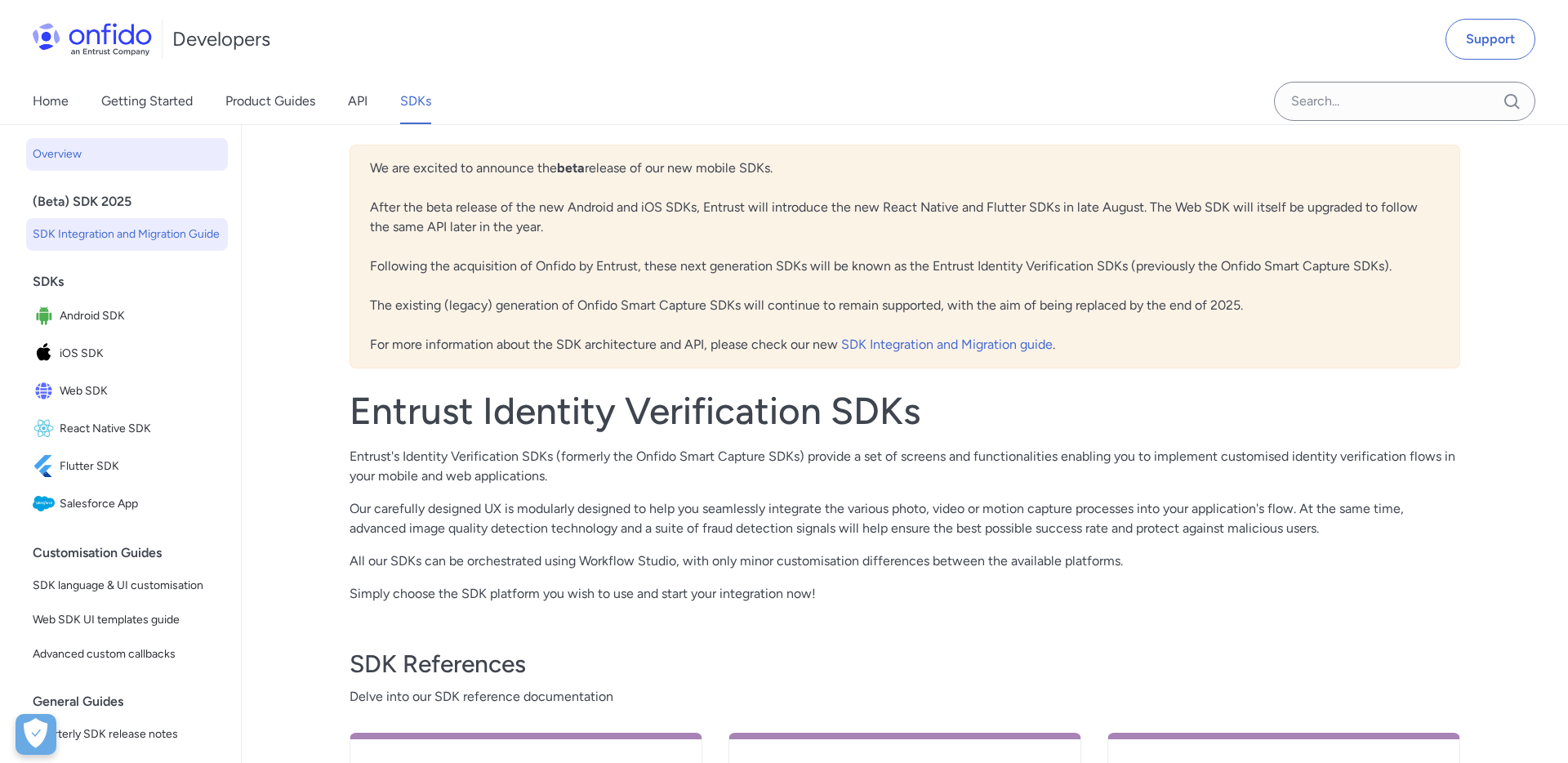
click at [131, 239] on span "SDK Integration and Migration Guide" at bounding box center [127, 234] width 189 height 20
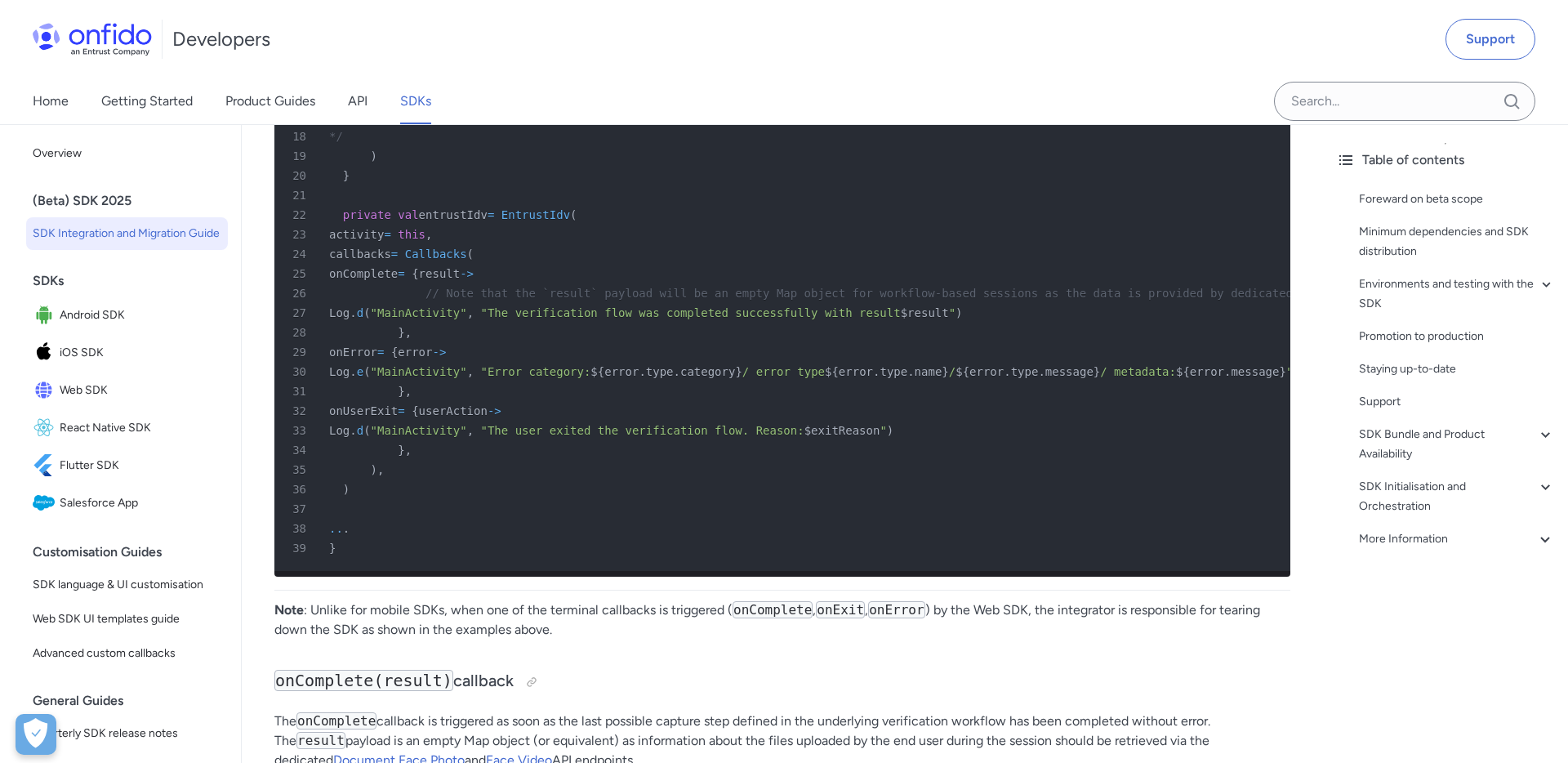
scroll to position [6652, 0]
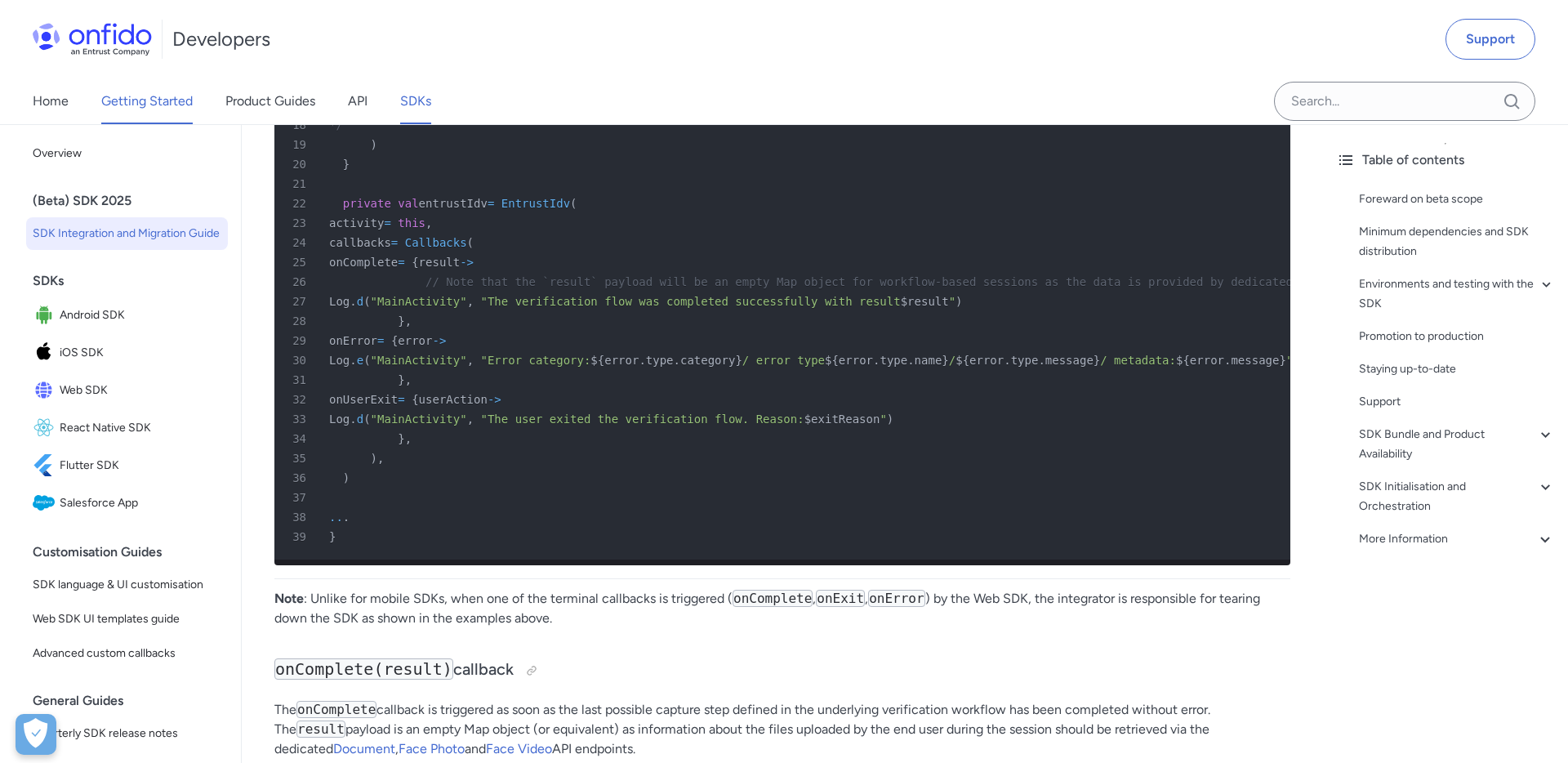
click at [144, 104] on link "Getting Started" at bounding box center [147, 101] width 91 height 46
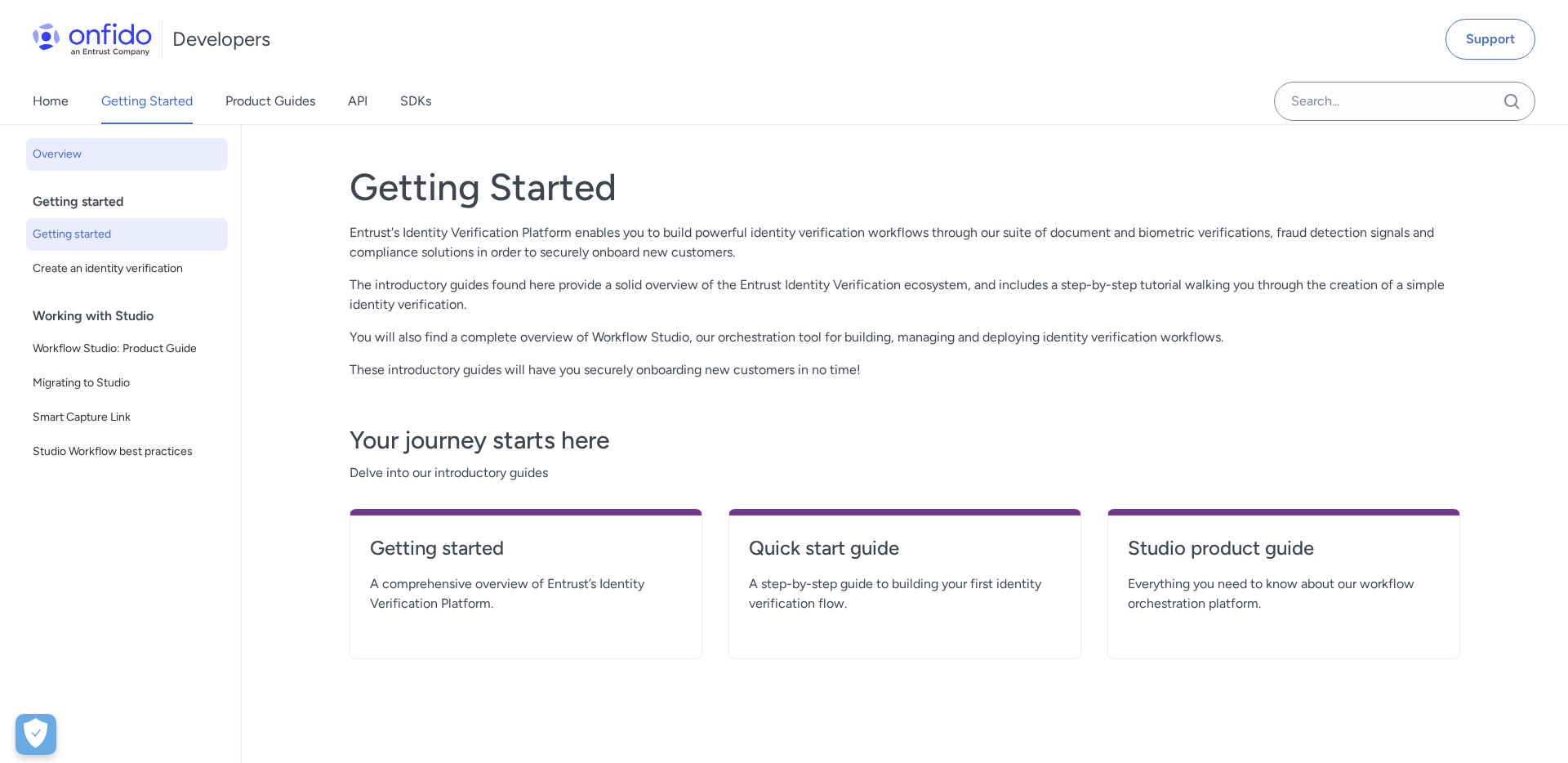
click at [70, 240] on span "Getting started" at bounding box center [127, 234] width 189 height 20
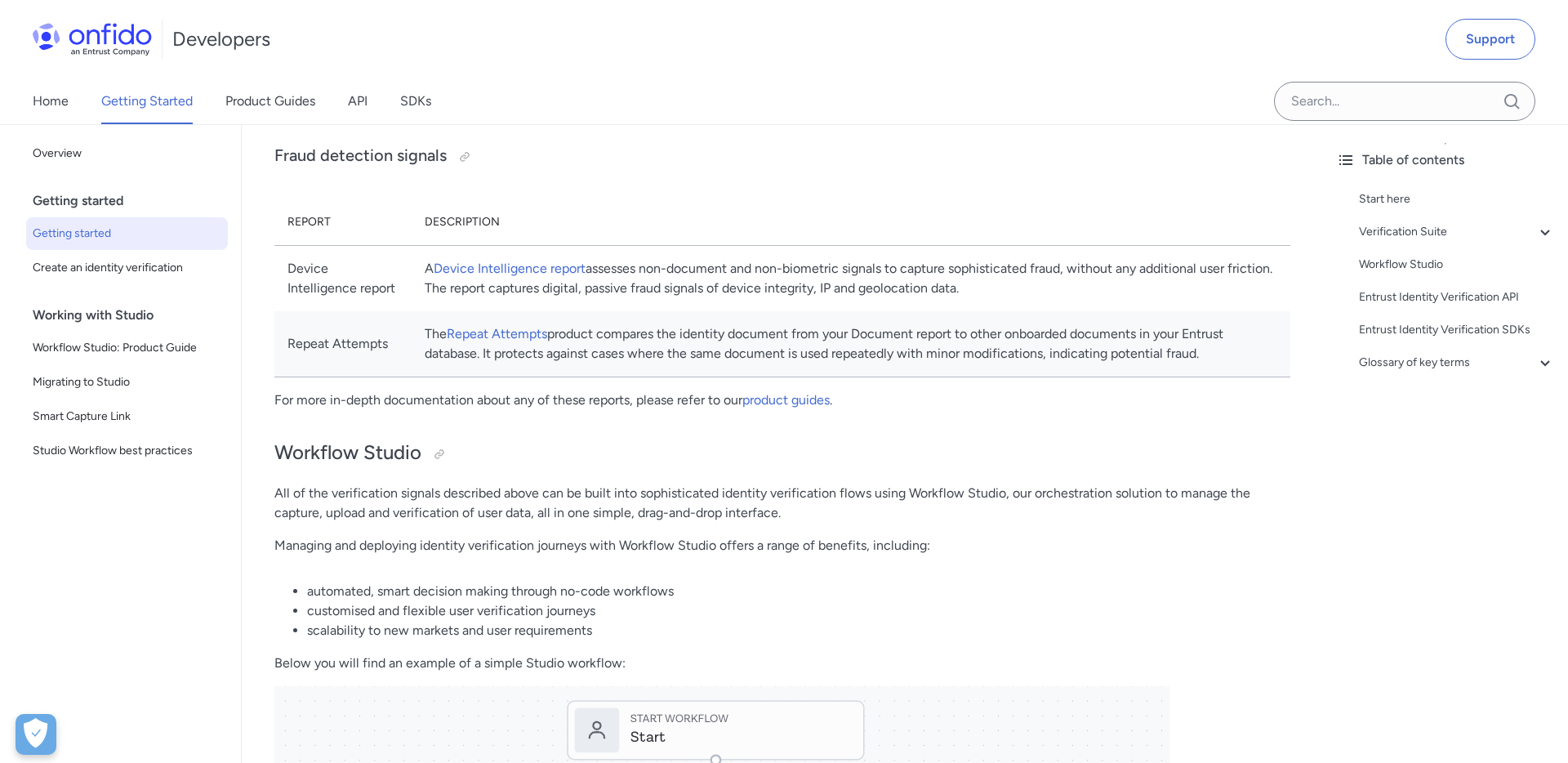
scroll to position [1365, 0]
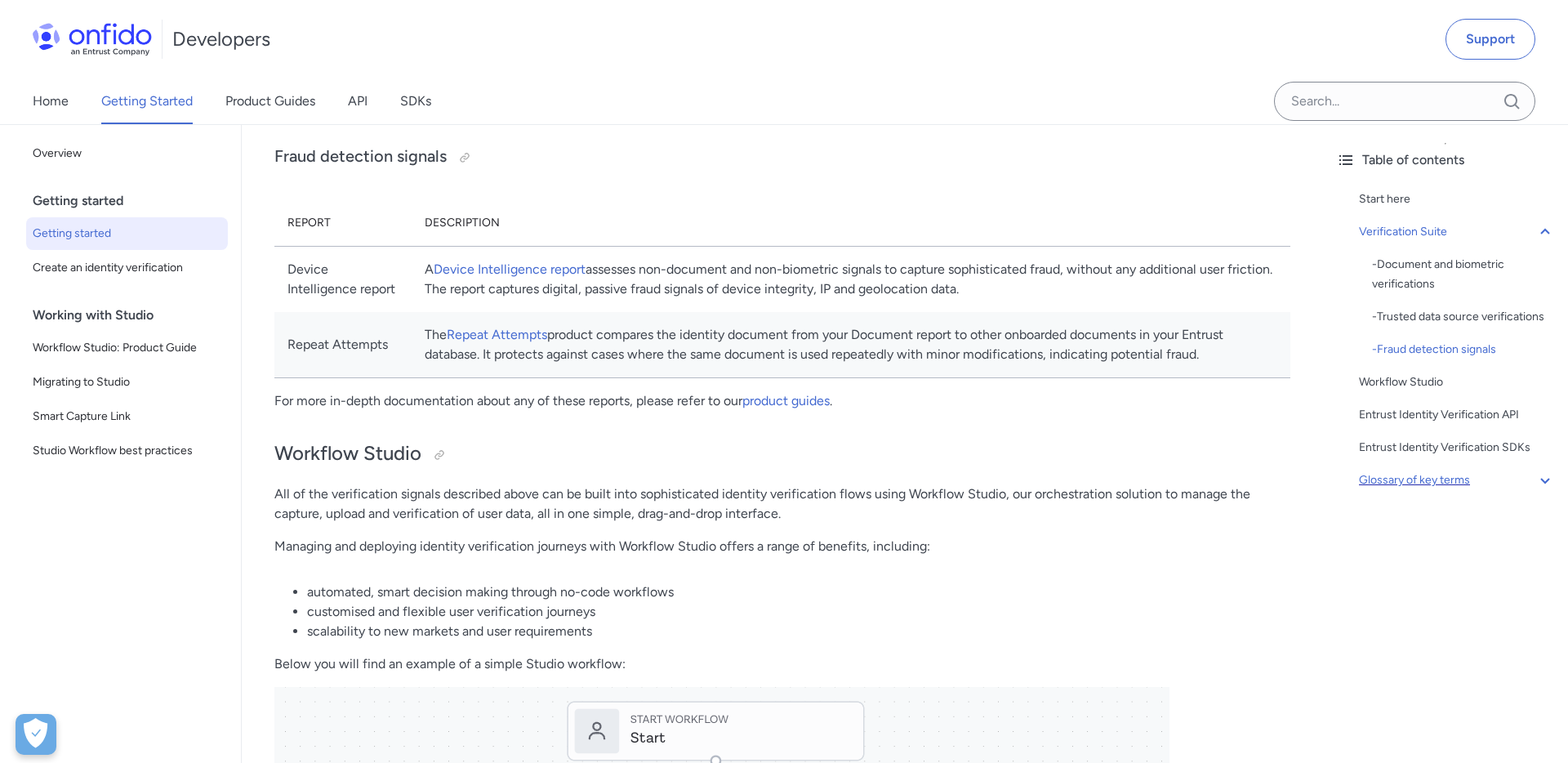
click at [1425, 479] on div "Glossary of key terms" at bounding box center [1456, 480] width 196 height 20
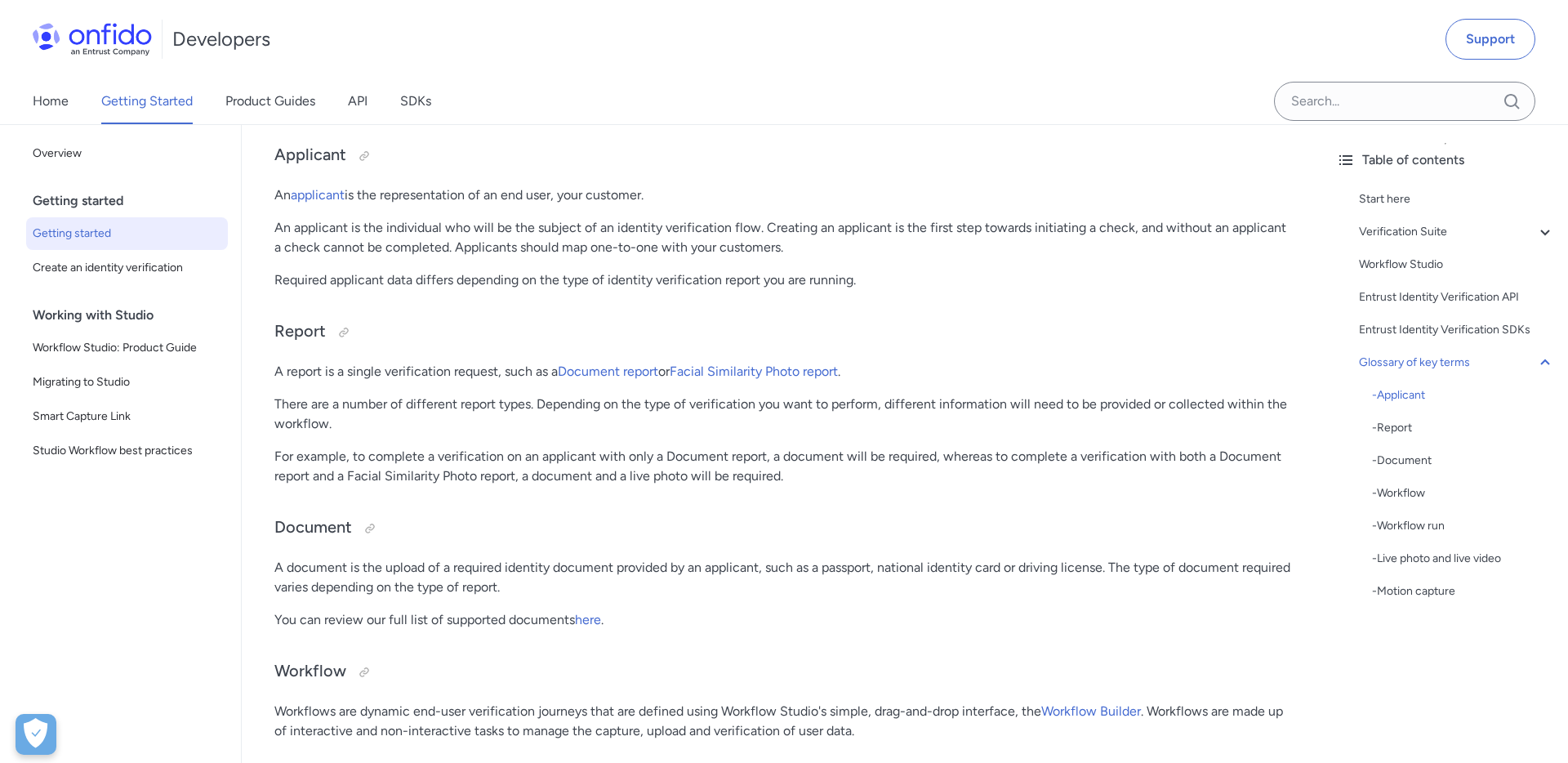
scroll to position [3661, 0]
click at [779, 257] on p "An applicant is the individual who will be the subject of an identity verificat…" at bounding box center [783, 237] width 1016 height 39
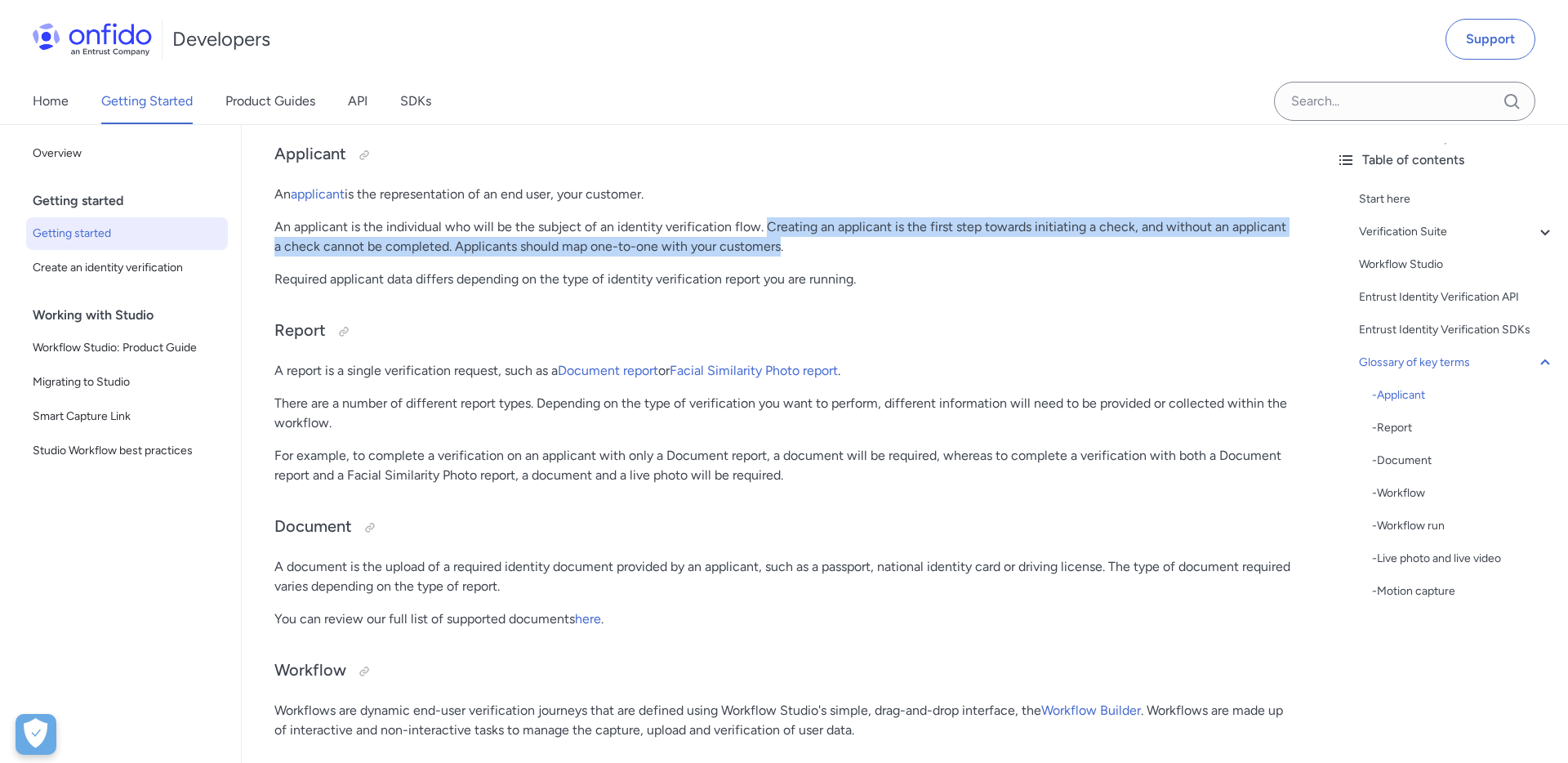
click at [751, 257] on p "An applicant is the individual who will be the subject of an identity verificat…" at bounding box center [783, 237] width 1016 height 39
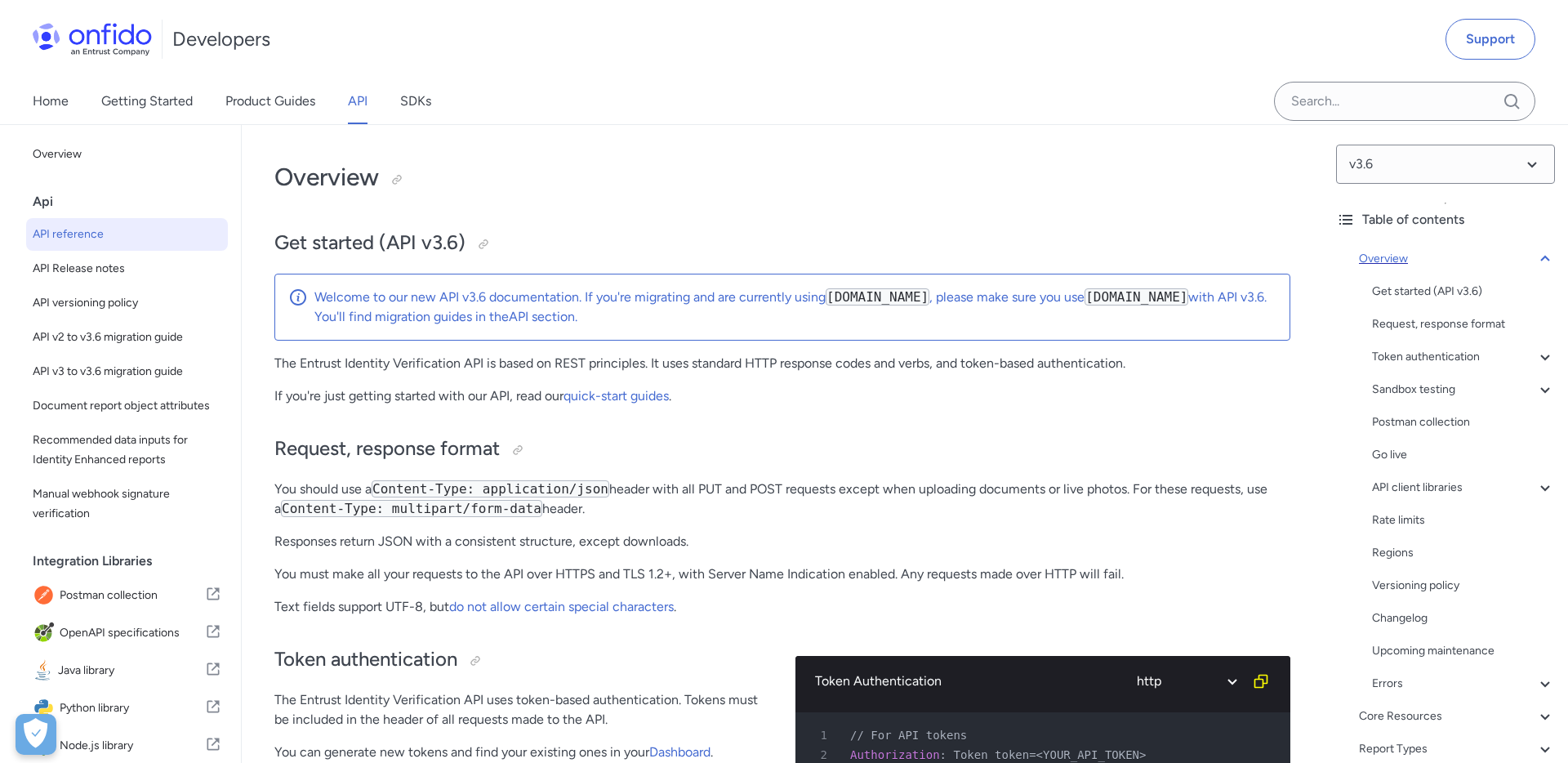
click at [1547, 259] on icon at bounding box center [1545, 259] width 9 height 5
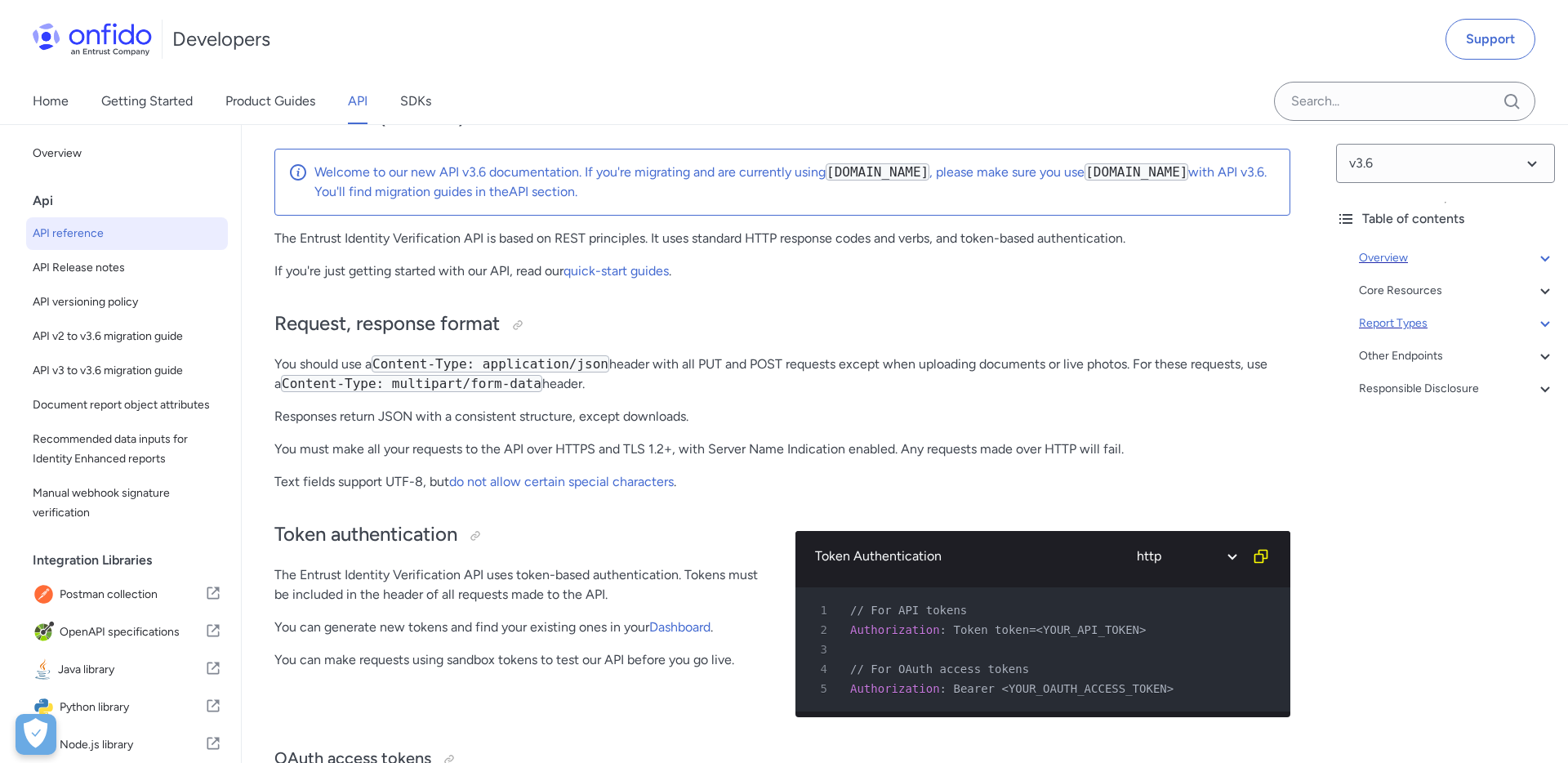
click at [1414, 320] on div "Report Types" at bounding box center [1456, 324] width 196 height 20
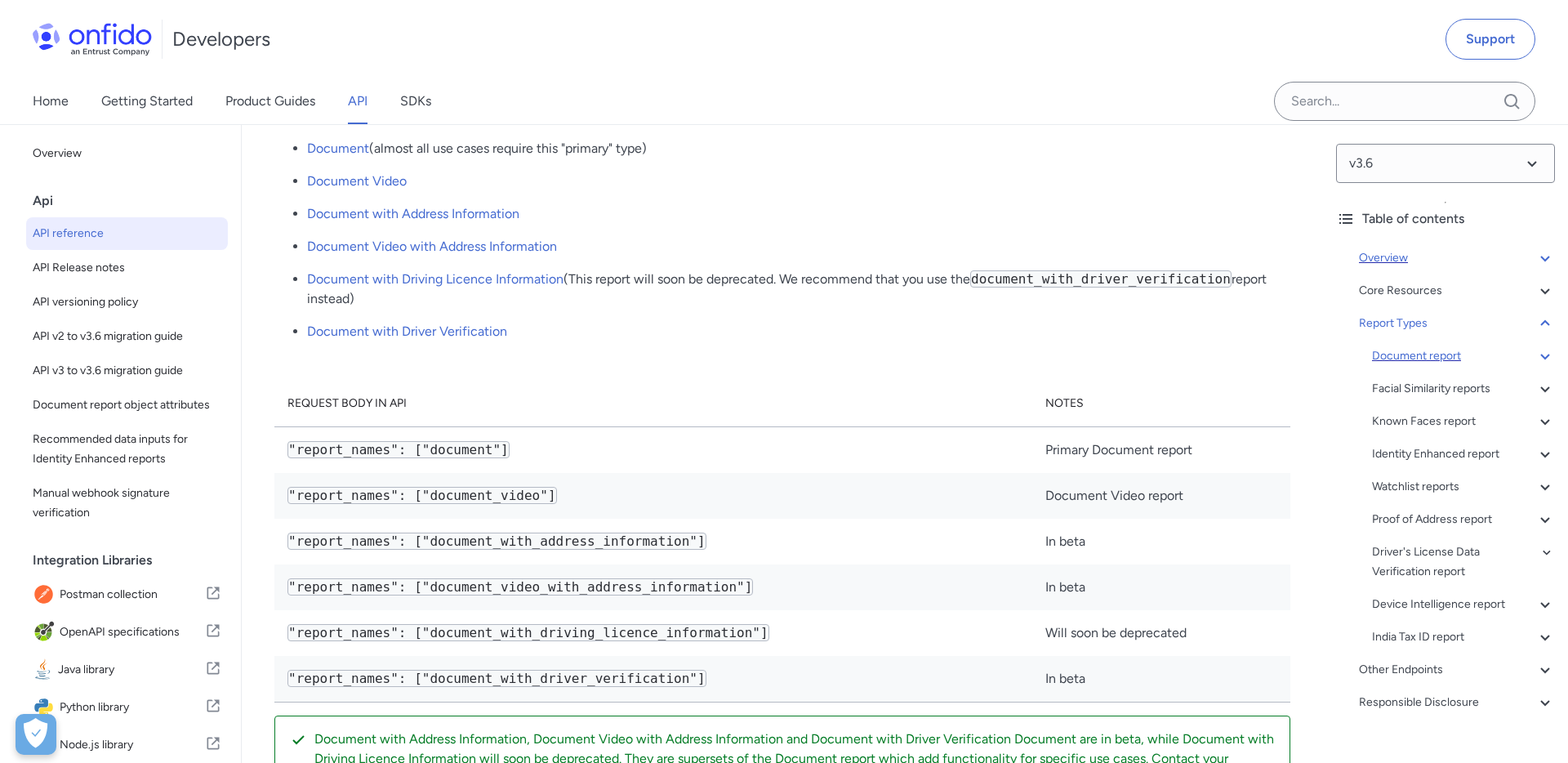
click at [1427, 352] on div "Document report" at bounding box center [1463, 356] width 182 height 20
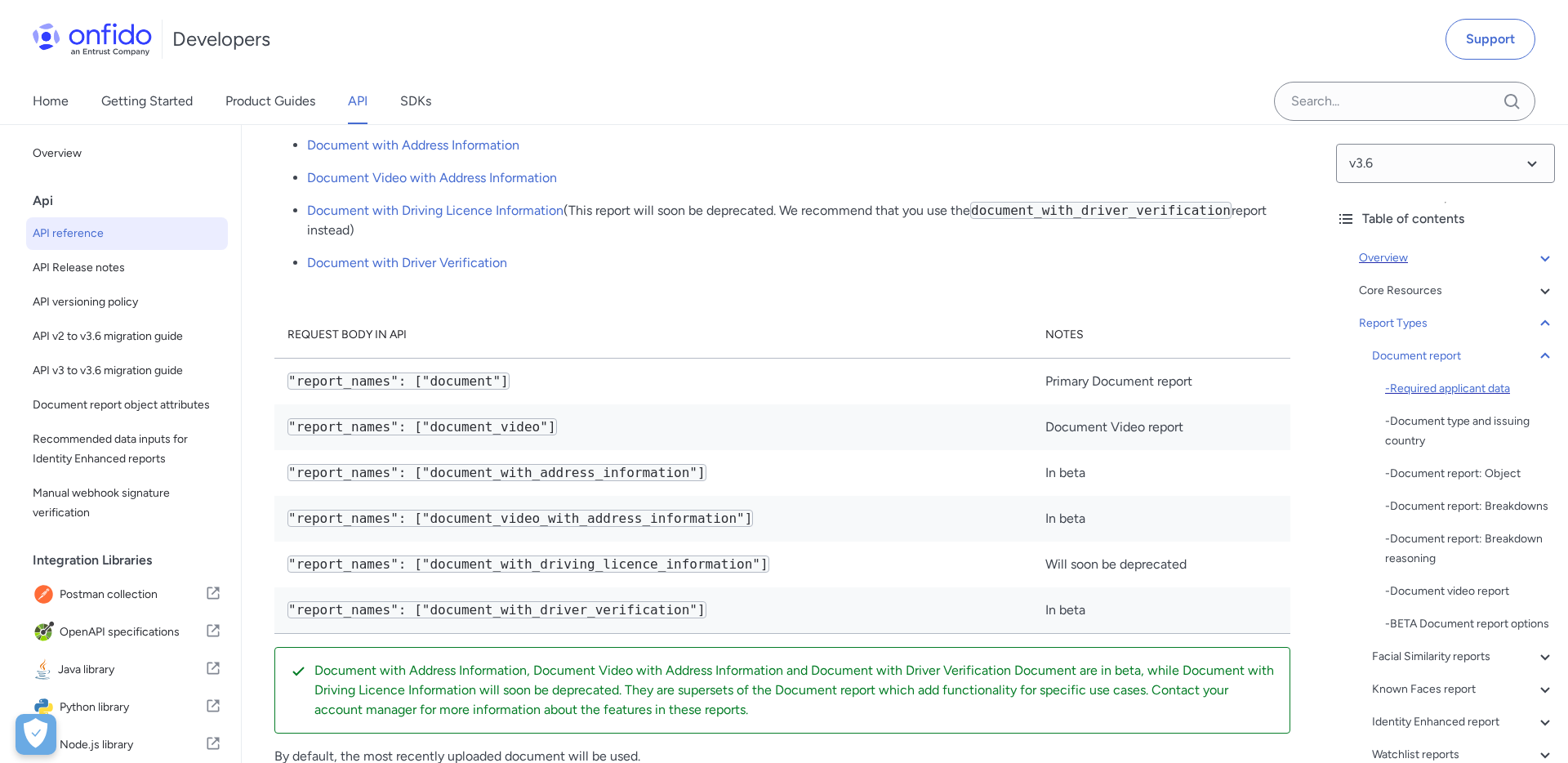
click at [1444, 389] on div "- Required applicant data" at bounding box center [1470, 389] width 170 height 20
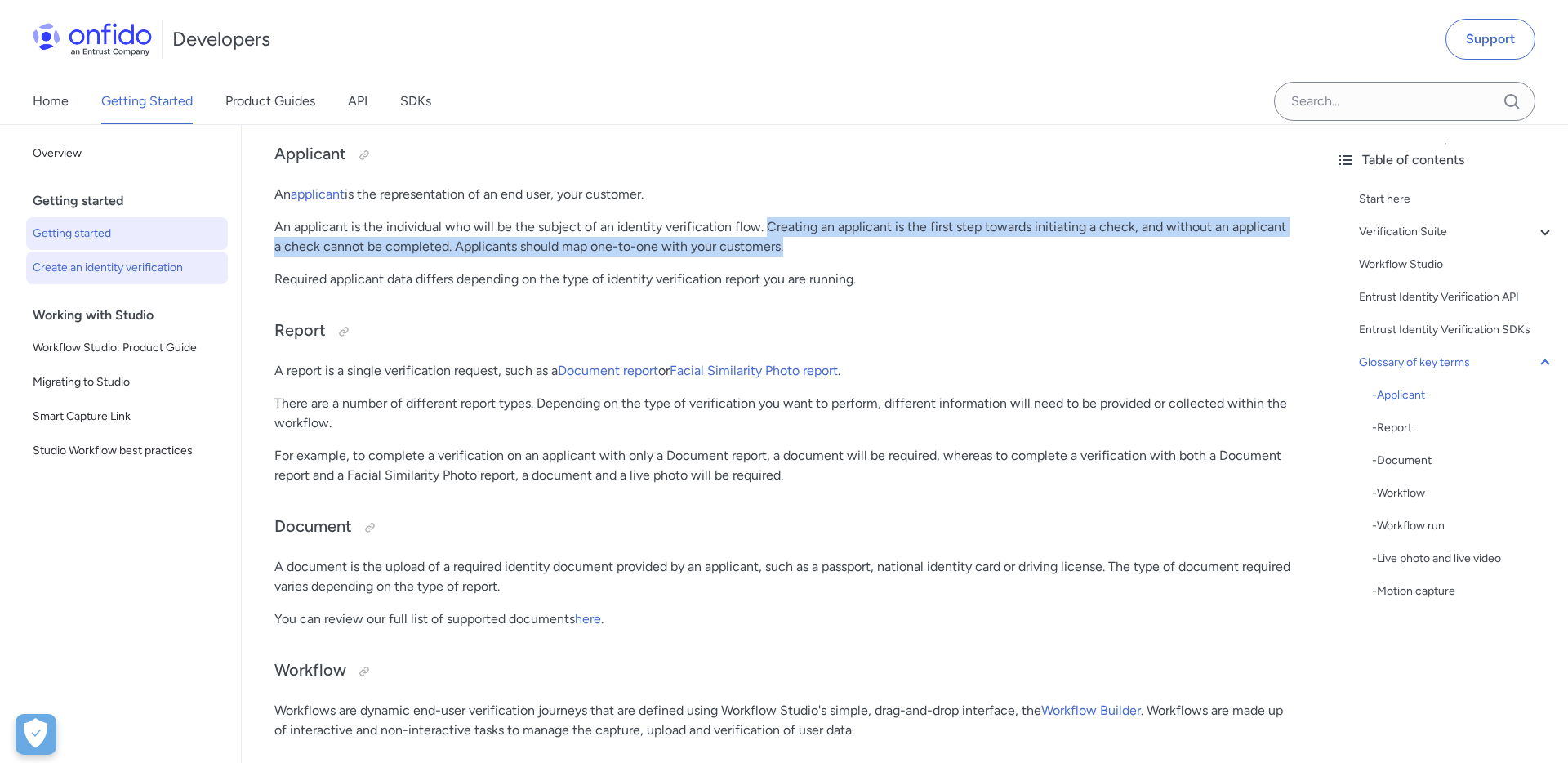
click at [98, 270] on span "Create an identity verification" at bounding box center [127, 267] width 189 height 20
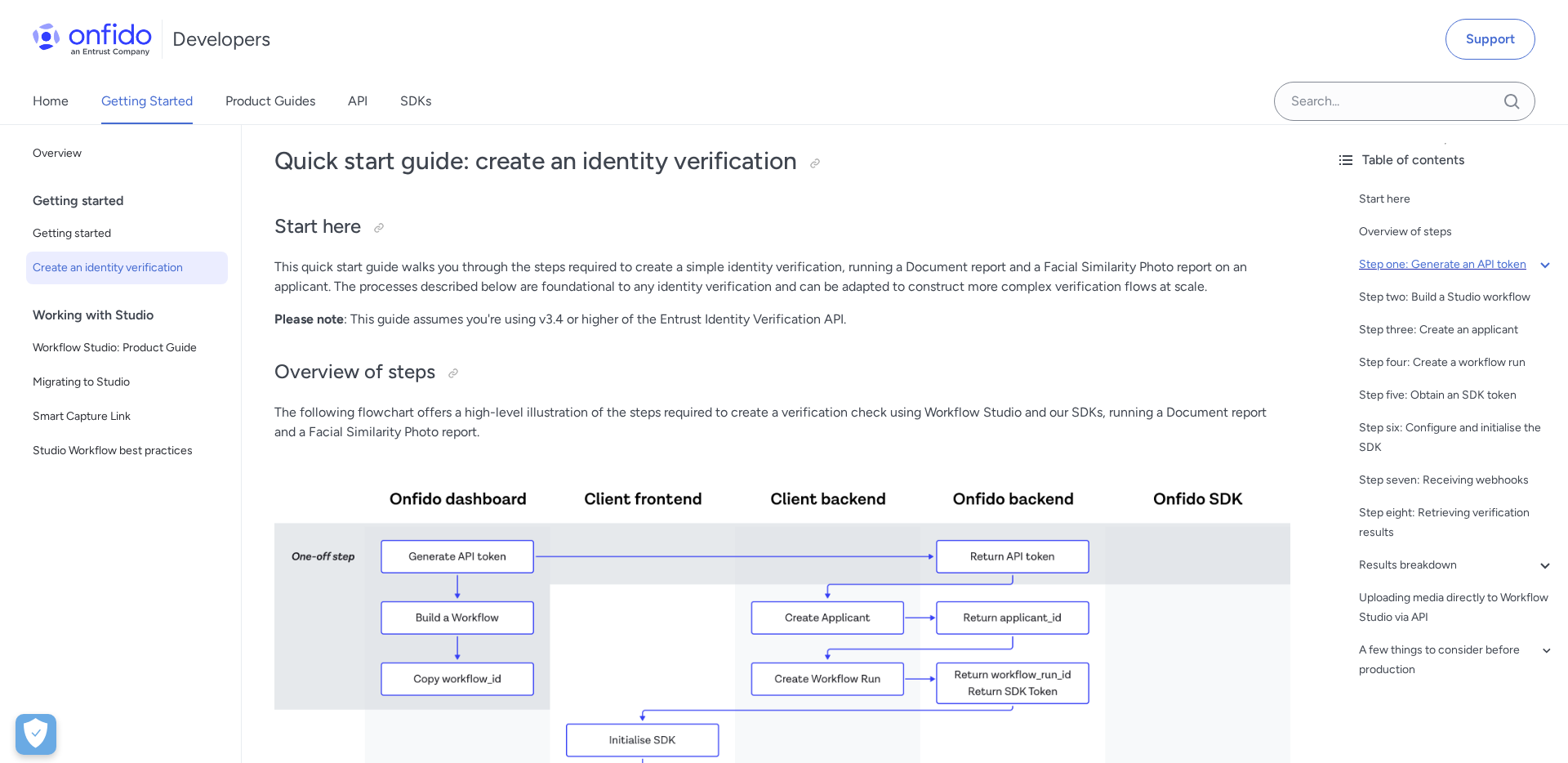
click at [1493, 267] on div "Step one: Generate an API token" at bounding box center [1456, 265] width 196 height 20
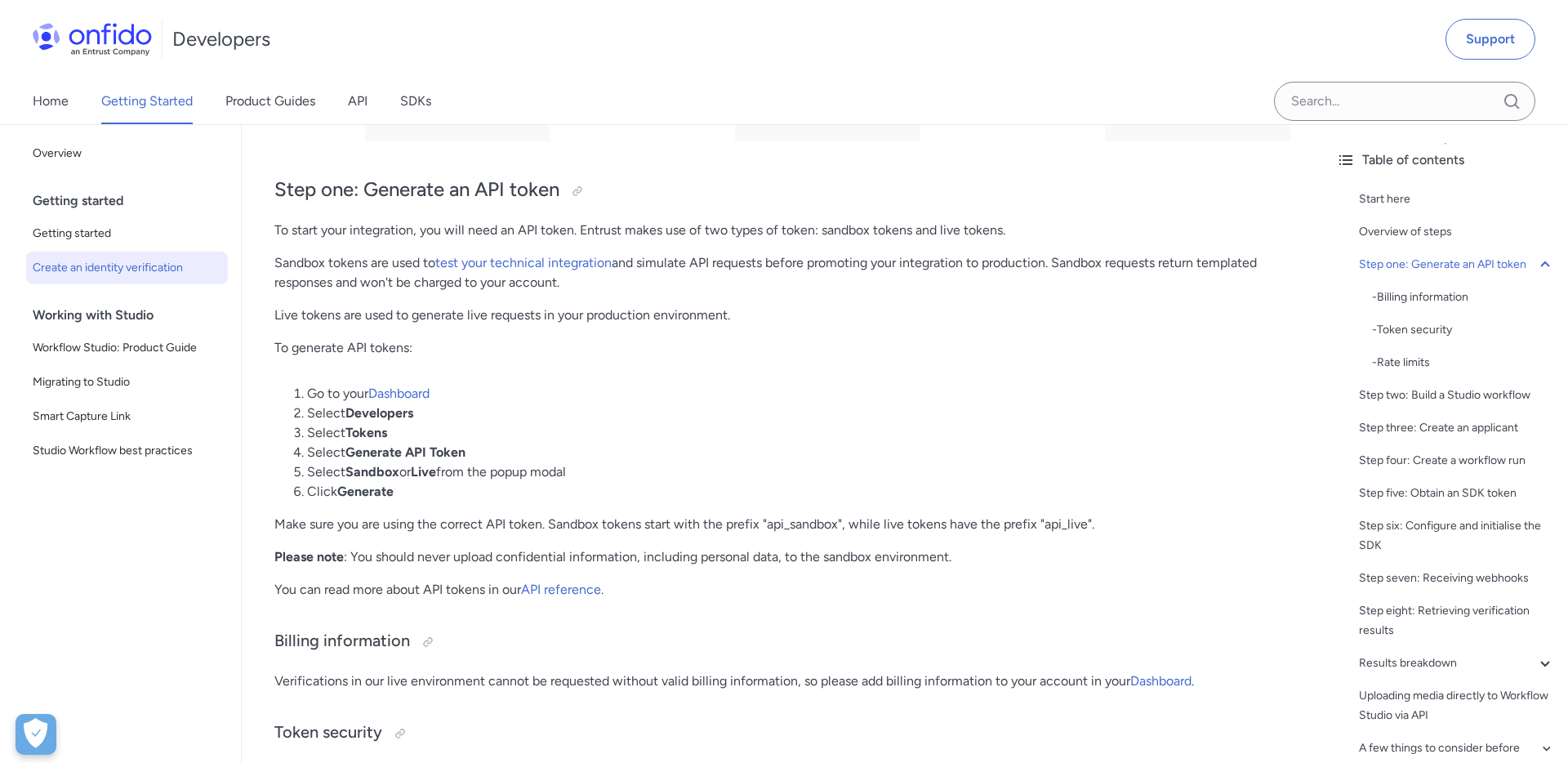
scroll to position [962, 0]
